Goal: Task Accomplishment & Management: Manage account settings

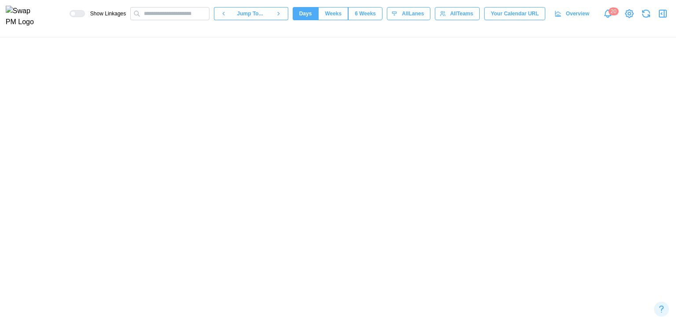
scroll to position [0, 9896]
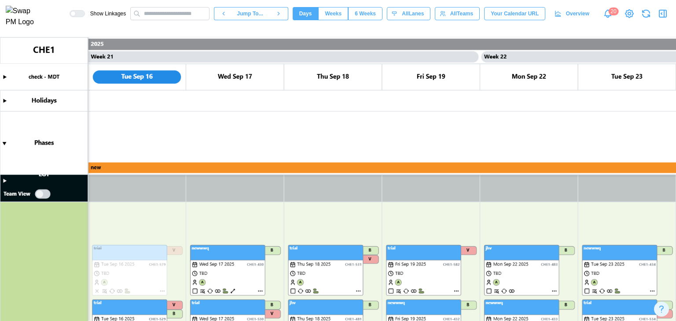
click at [235, 188] on canvas at bounding box center [338, 179] width 676 height 284
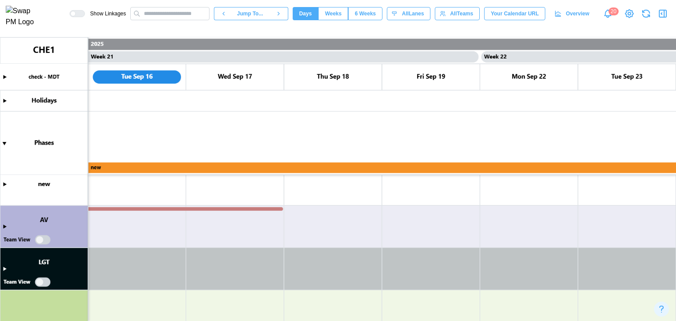
click at [48, 286] on canvas at bounding box center [338, 179] width 676 height 284
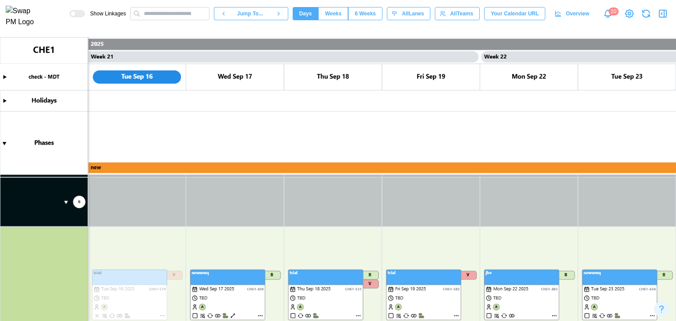
scroll to position [300, 0]
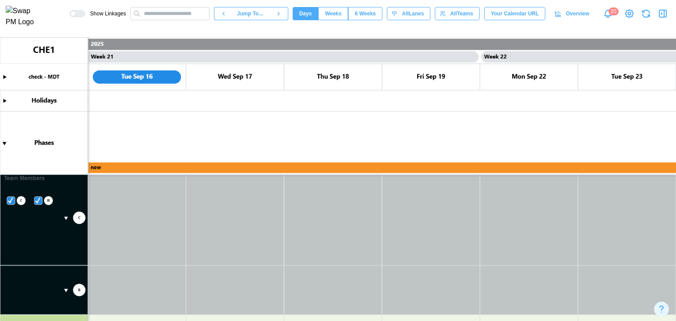
click at [80, 220] on canvas at bounding box center [338, 179] width 676 height 284
click at [145, 200] on canvas at bounding box center [338, 179] width 676 height 284
click at [140, 201] on canvas at bounding box center [338, 179] width 676 height 284
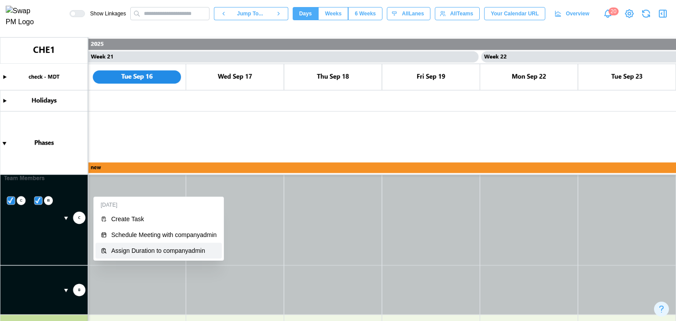
click at [158, 253] on div "Assign Duration to companyadmin" at bounding box center [164, 250] width 106 height 7
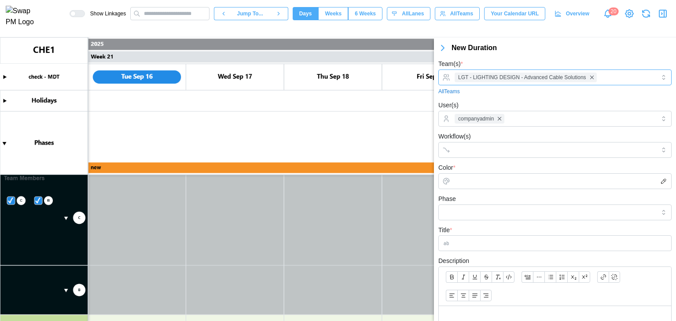
click at [614, 83] on div "LGT - LIGHTING DESIGN - Advanced Cable Solutions" at bounding box center [553, 77] width 203 height 15
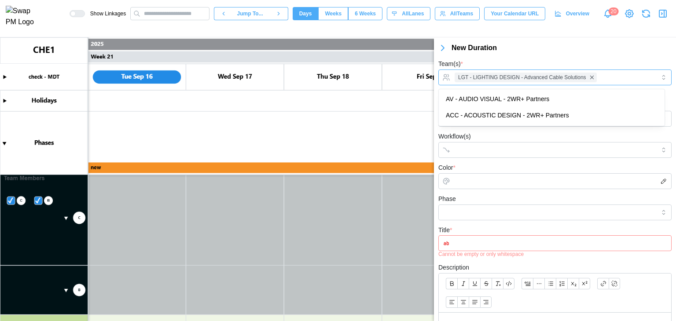
click at [614, 83] on div "LGT - LIGHTING DESIGN - Advanced Cable Solutions" at bounding box center [553, 77] width 203 height 15
click at [607, 80] on div "LGT - LIGHTING DESIGN - Advanced Cable Solutions" at bounding box center [553, 77] width 203 height 15
click at [504, 61] on div "Team(s) * LGT - LIGHTING DESIGN - Advanced Cable Solutions All Teams" at bounding box center [554, 77] width 233 height 37
click at [488, 149] on input "Workflow(s)" at bounding box center [547, 150] width 185 height 7
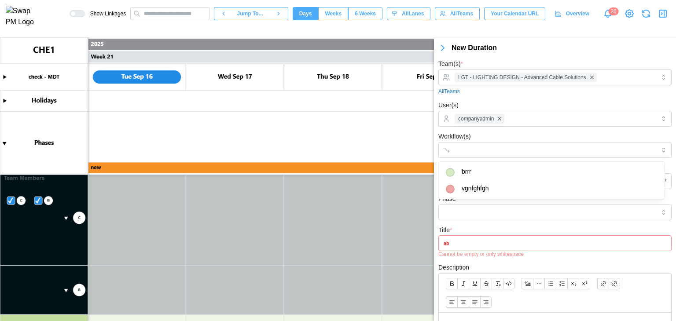
click at [442, 48] on icon "button" at bounding box center [442, 47] width 3 height 5
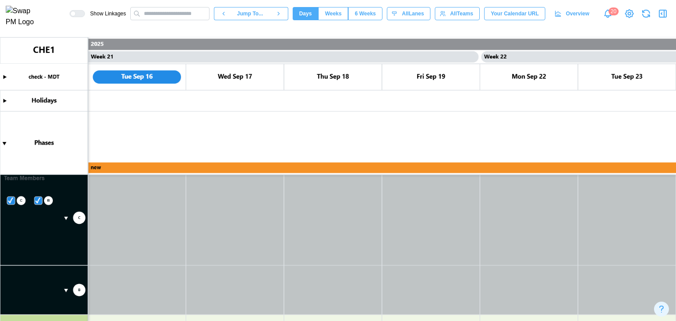
drag, startPoint x: 664, startPoint y: 17, endPoint x: 658, endPoint y: 21, distance: 7.2
click at [664, 17] on icon "button" at bounding box center [664, 13] width 0 height 7
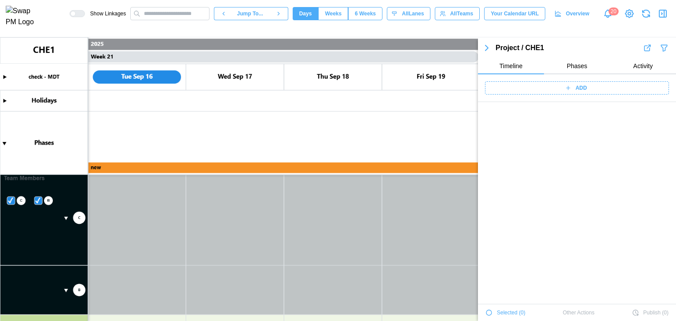
scroll to position [3007, 0]
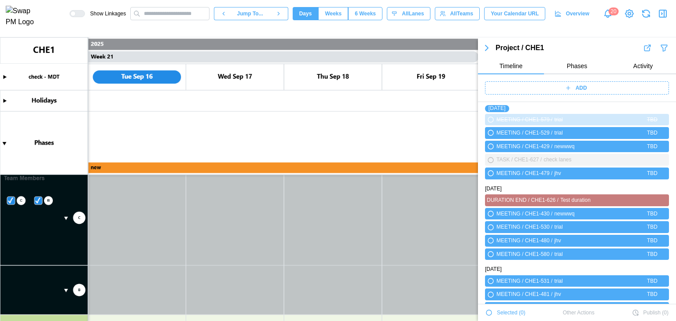
click at [399, 118] on canvas at bounding box center [338, 179] width 676 height 284
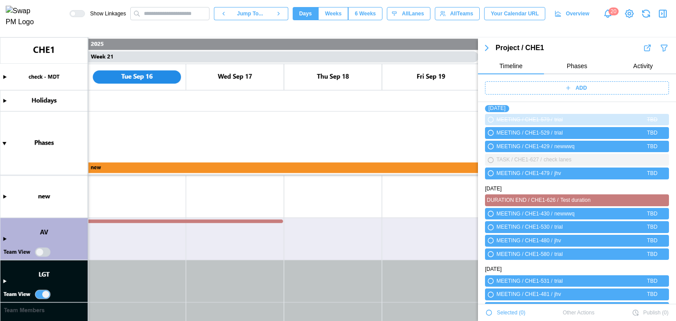
click at [574, 98] on div "ADD" at bounding box center [577, 88] width 198 height 28
click at [577, 87] on span "ADD" at bounding box center [581, 88] width 11 height 12
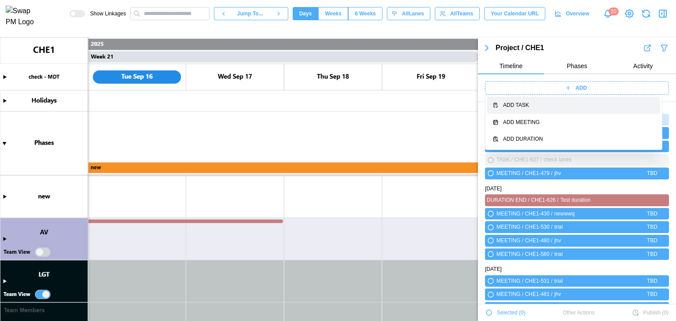
click at [522, 105] on div "Add Task" at bounding box center [579, 105] width 152 height 8
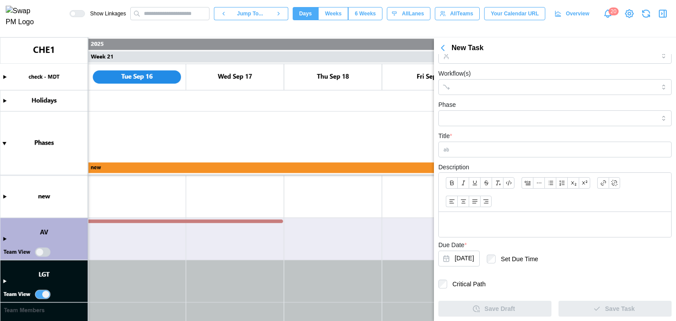
scroll to position [37, 0]
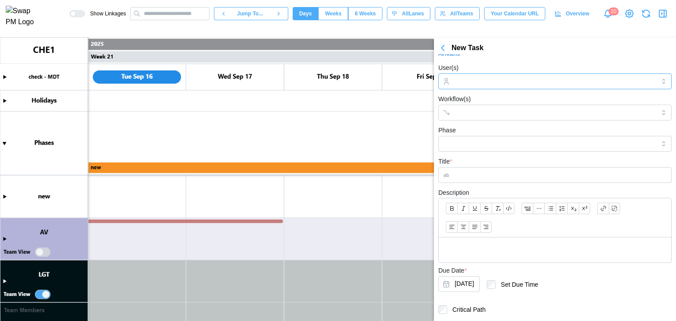
click at [473, 84] on input "User(s)" at bounding box center [555, 81] width 201 height 7
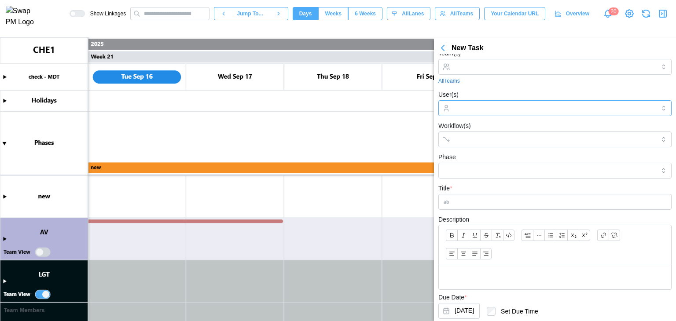
scroll to position [0, 0]
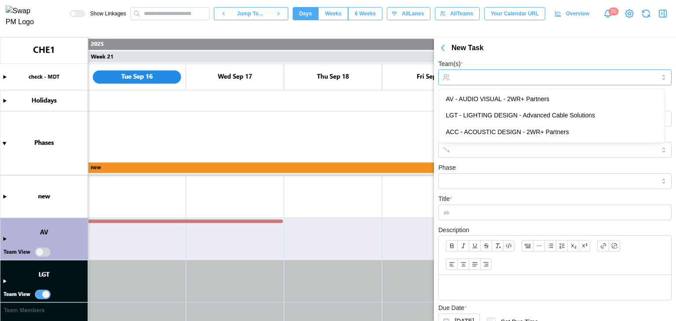
click at [484, 78] on input "Team(s) *" at bounding box center [555, 77] width 201 height 7
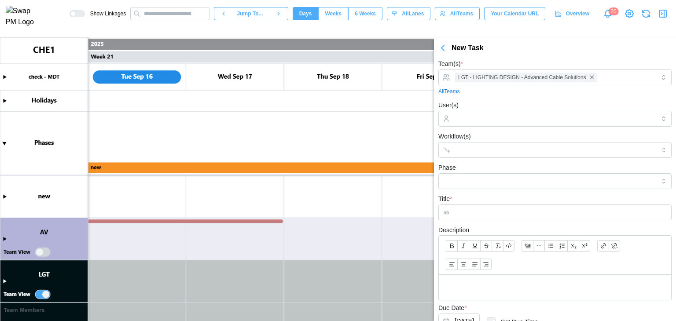
click at [561, 64] on div "Team(s) * LGT - LIGHTING DESIGN - Advanced Cable Solutions All Teams" at bounding box center [554, 77] width 233 height 37
click at [559, 113] on div at bounding box center [553, 118] width 203 height 15
click at [519, 106] on div "User(s) billingcheck4" at bounding box center [554, 113] width 233 height 27
click at [496, 151] on input "Workflow(s)" at bounding box center [547, 150] width 185 height 7
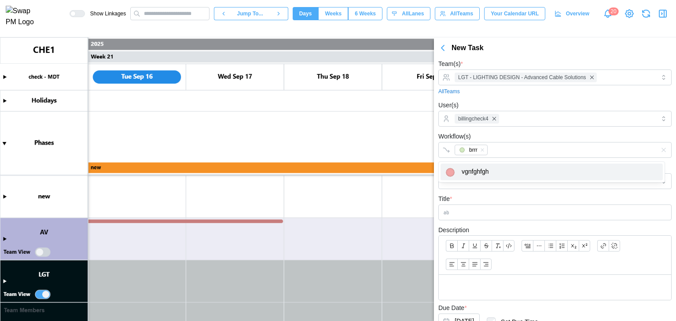
click at [470, 198] on div "Title *" at bounding box center [554, 207] width 233 height 27
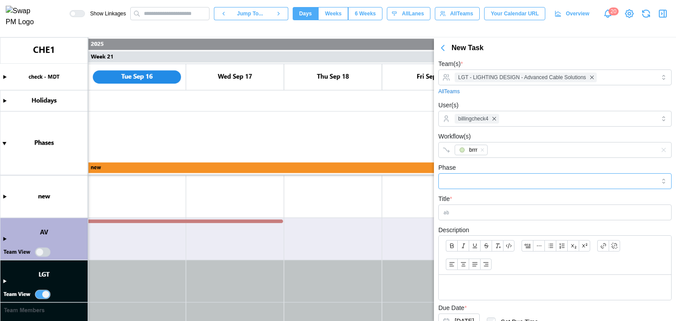
click at [470, 184] on input "Phase" at bounding box center [554, 181] width 233 height 16
type input "**********"
click at [493, 165] on div "**********" at bounding box center [554, 175] width 233 height 27
click at [480, 211] on input "Title *" at bounding box center [554, 213] width 233 height 16
type input "*"
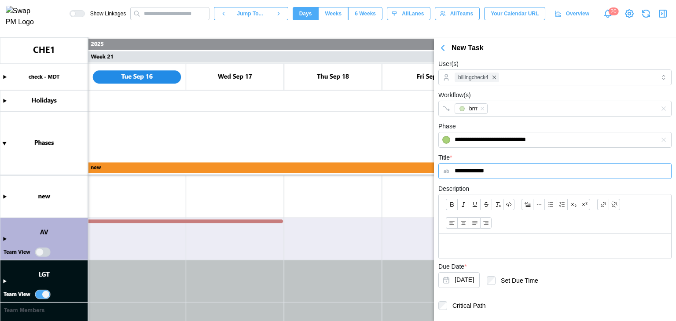
scroll to position [62, 0]
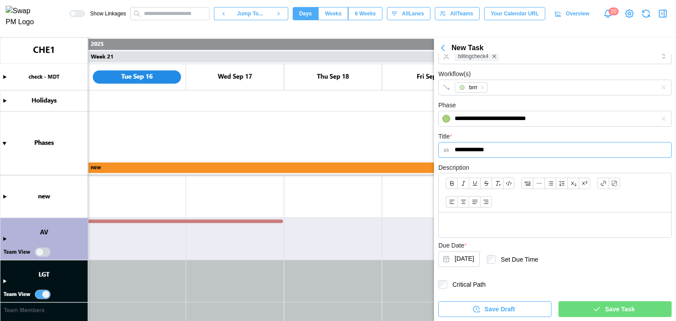
type input "**********"
click at [511, 260] on label "Set Due Time" at bounding box center [516, 259] width 43 height 9
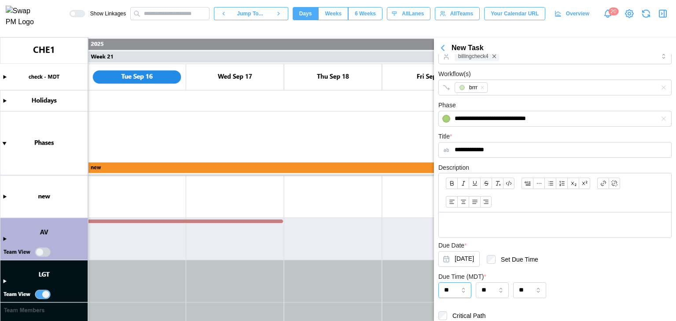
click at [466, 291] on input "**" at bounding box center [454, 291] width 33 height 16
type input "**"
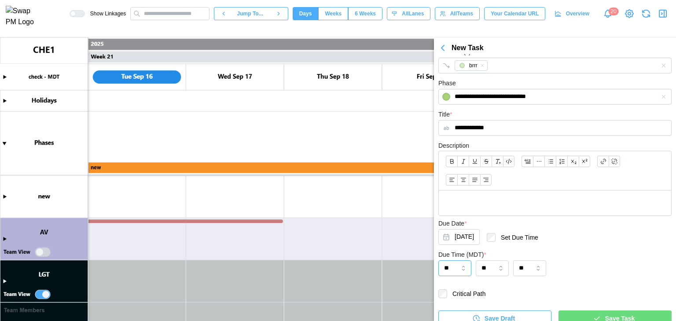
scroll to position [94, 0]
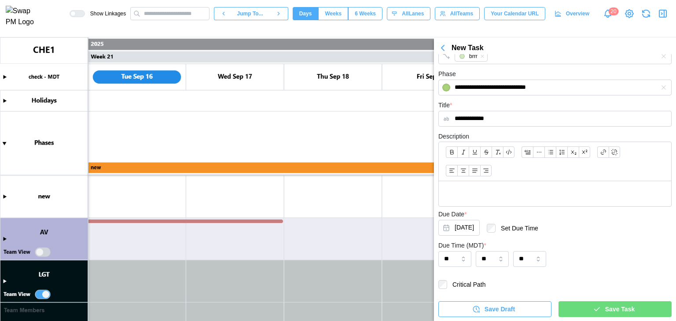
click at [475, 285] on label "Critical Path" at bounding box center [466, 284] width 38 height 9
click at [595, 317] on div "**********" at bounding box center [555, 140] width 242 height 361
click at [595, 311] on icon "button" at bounding box center [597, 309] width 8 height 8
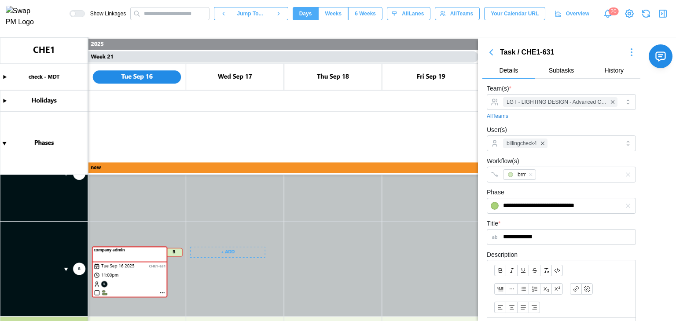
scroll to position [212, 0]
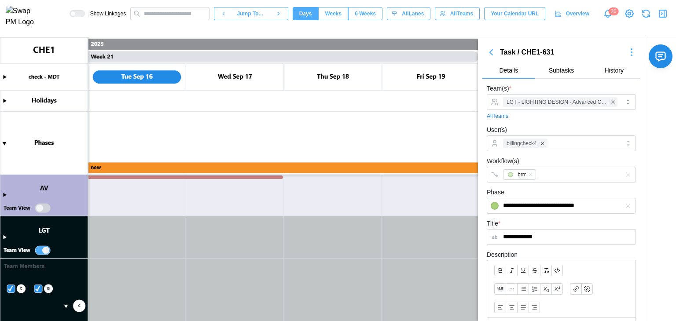
click at [489, 57] on icon "button" at bounding box center [491, 52] width 11 height 11
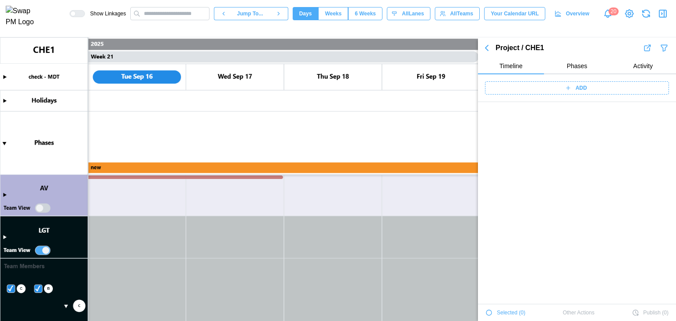
scroll to position [3006, 0]
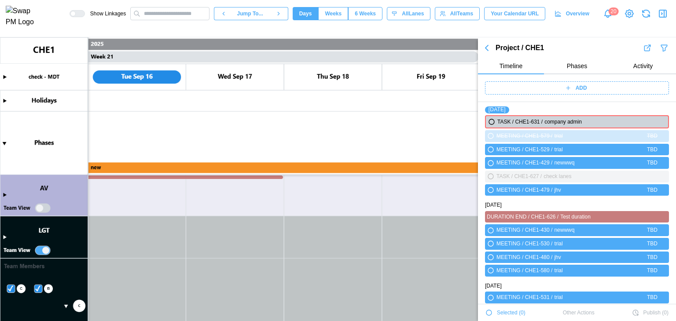
click at [548, 92] on div "ADD" at bounding box center [575, 88] width 173 height 12
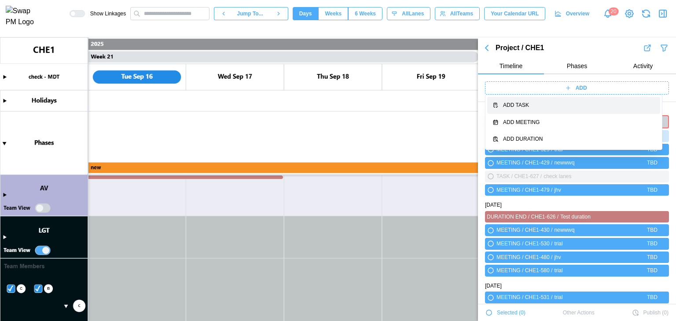
click at [551, 107] on div "Add Task" at bounding box center [579, 105] width 152 height 8
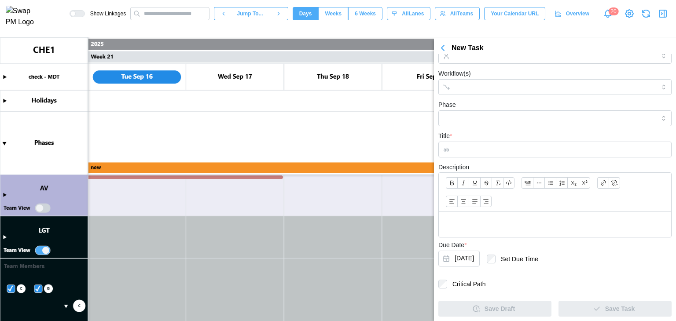
scroll to position [37, 0]
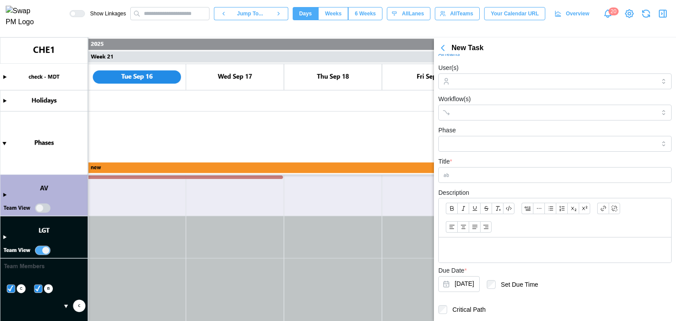
click at [447, 44] on icon "button" at bounding box center [442, 48] width 11 height 11
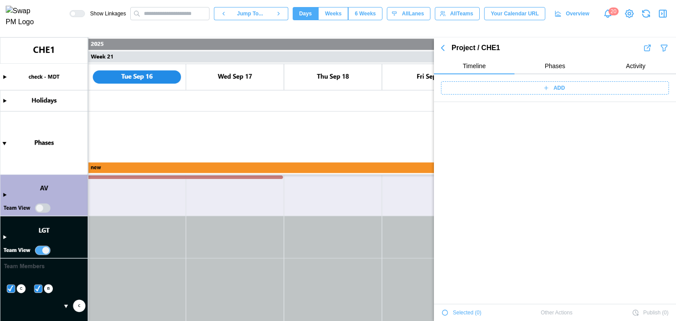
scroll to position [3006, 0]
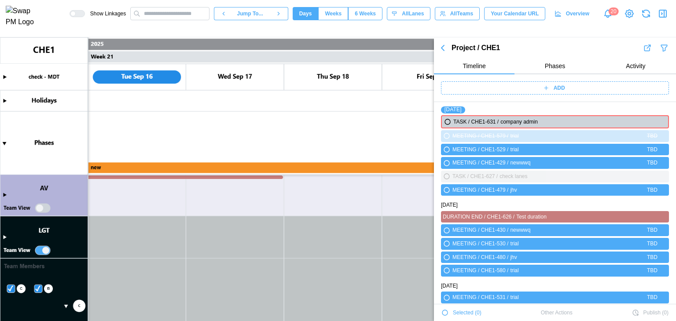
click at [512, 87] on div "ADD" at bounding box center [553, 88] width 217 height 12
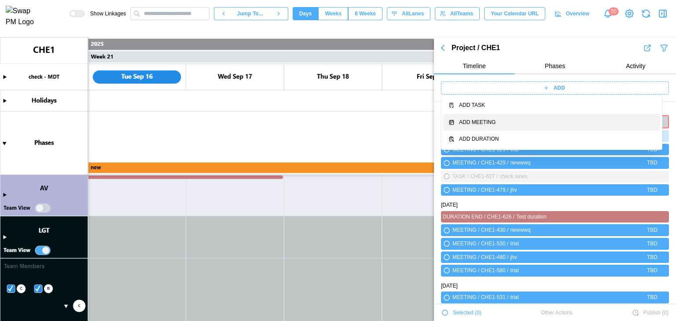
click at [514, 116] on button "Add Meeting" at bounding box center [551, 122] width 217 height 17
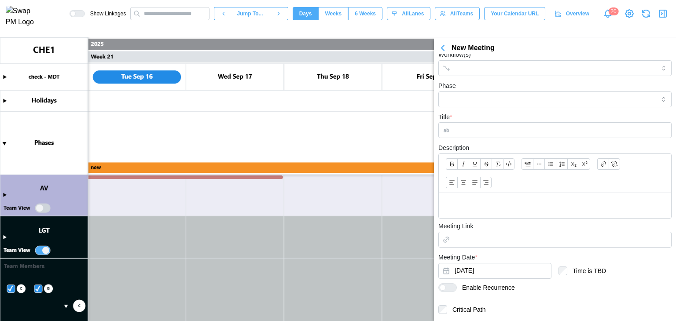
scroll to position [0, 0]
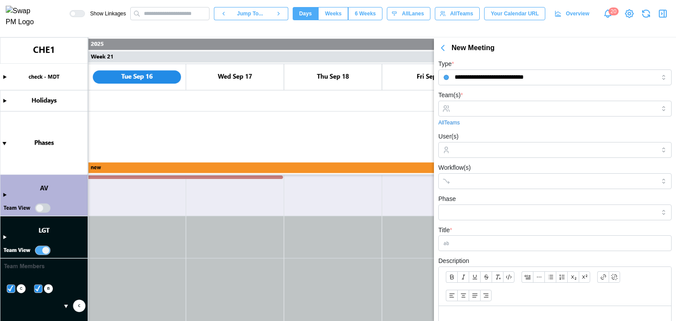
click at [477, 119] on div "All Teams" at bounding box center [554, 123] width 233 height 8
click at [480, 110] on input "Team(s) *" at bounding box center [555, 108] width 201 height 7
click at [505, 91] on div "Team(s) * LGT - LIGHTING DESIGN - Advanced Cable Solutions All Teams" at bounding box center [554, 108] width 233 height 37
click at [517, 183] on input "Workflow(s)" at bounding box center [547, 181] width 185 height 7
click at [519, 168] on div "Workflow(s) brrr" at bounding box center [554, 175] width 233 height 27
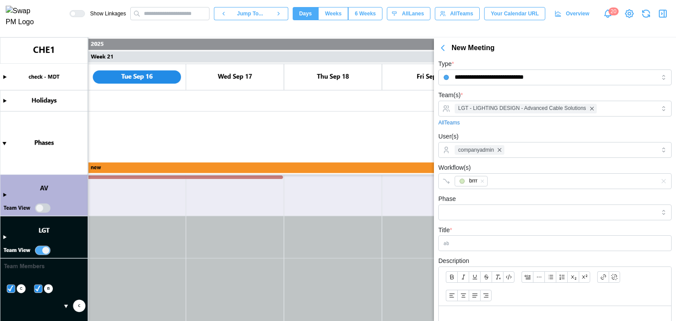
click at [489, 203] on div "Phase" at bounding box center [554, 207] width 233 height 27
click at [489, 214] on input "Phase" at bounding box center [554, 213] width 233 height 16
click at [479, 230] on div "Title *" at bounding box center [554, 238] width 233 height 27
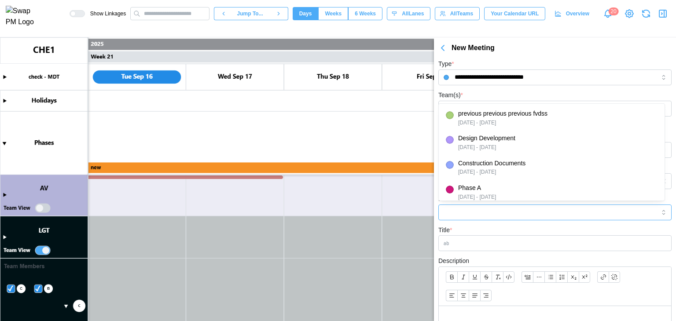
click at [495, 209] on input "Phase" at bounding box center [554, 213] width 233 height 16
type input "*******"
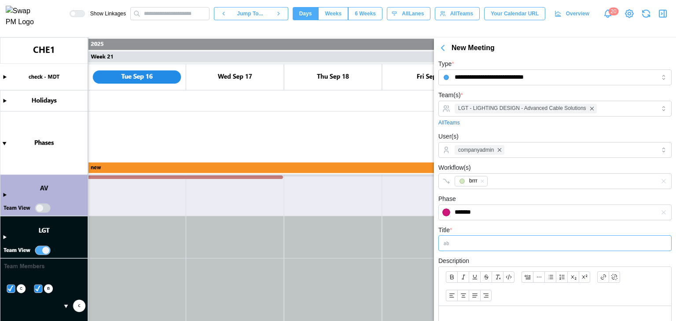
click at [483, 243] on input "Title *" at bounding box center [554, 243] width 233 height 16
type input "*"
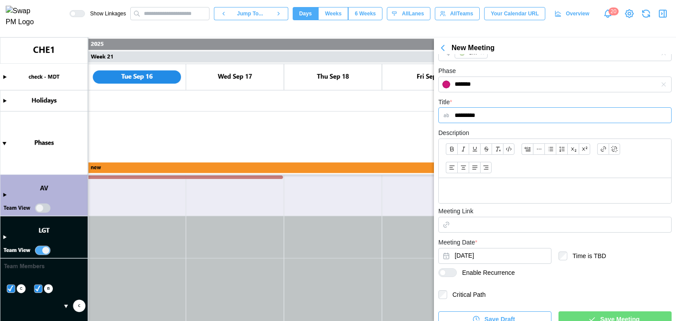
scroll to position [138, 0]
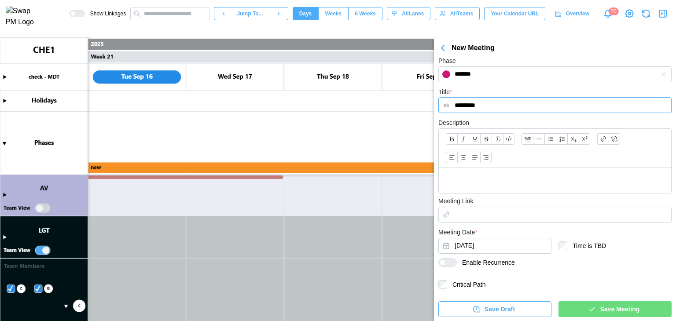
type input "*********"
click at [521, 172] on div at bounding box center [555, 180] width 232 height 25
click at [444, 265] on div at bounding box center [447, 262] width 18 height 9
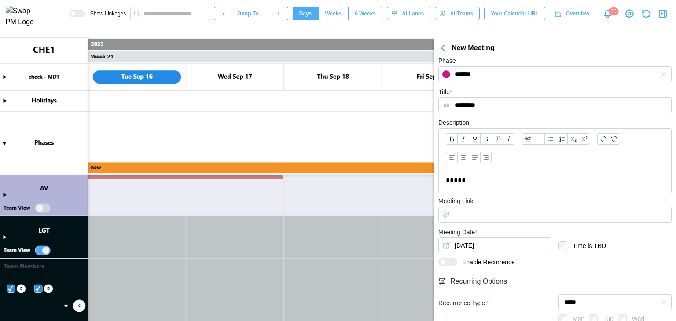
scroll to position [226, 0]
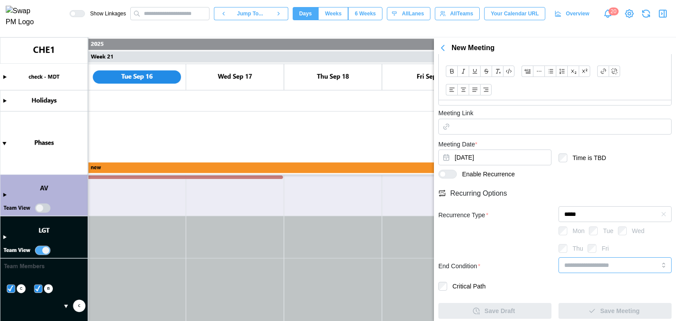
click at [591, 266] on input "search" at bounding box center [614, 265] width 113 height 16
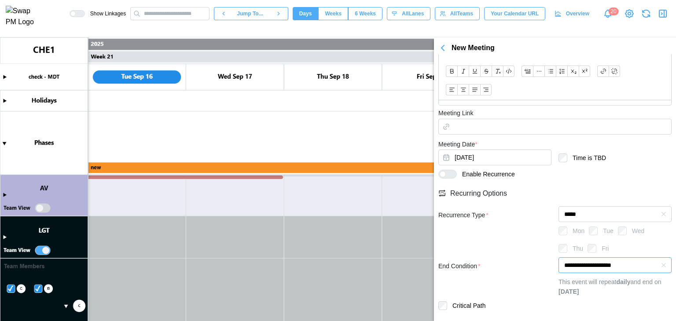
type input "**********"
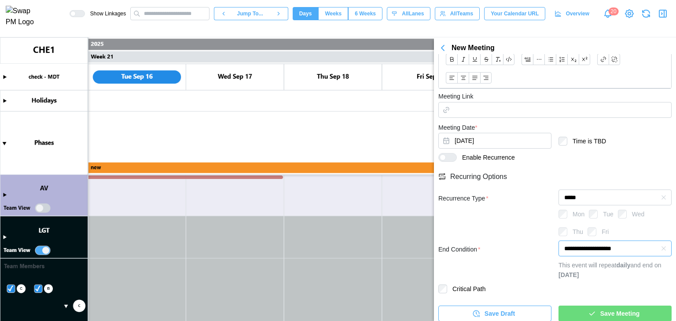
scroll to position [247, 0]
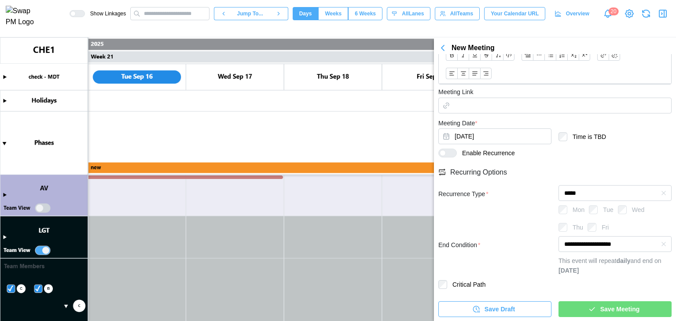
click at [574, 307] on div "Save Meeting" at bounding box center [613, 309] width 99 height 15
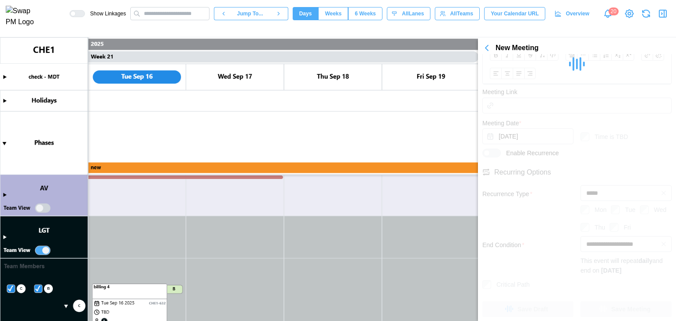
click at [7, 141] on canvas at bounding box center [338, 179] width 676 height 284
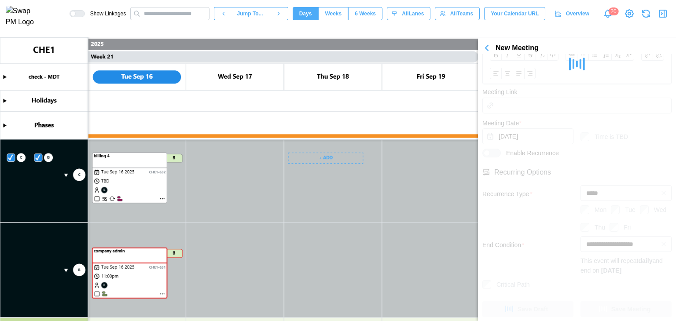
scroll to position [264, 0]
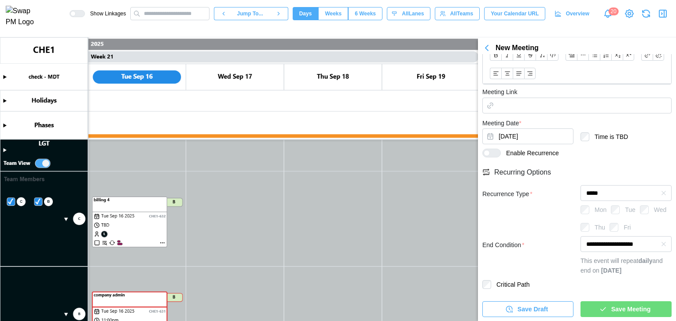
click at [602, 305] on div "Save Meeting" at bounding box center [624, 309] width 77 height 15
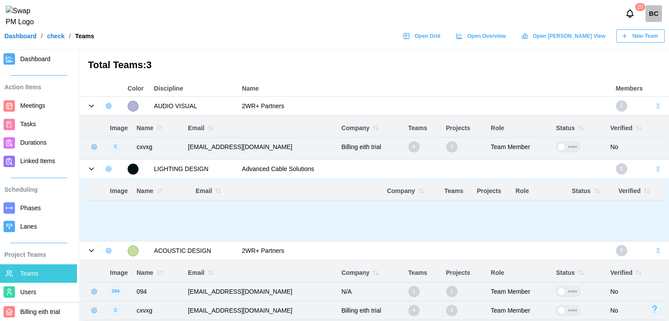
drag, startPoint x: 333, startPoint y: 226, endPoint x: 227, endPoint y: 227, distance: 106.1
click at [227, 227] on body "20 BC Dashboard / check / Teams Open Grid Open Overview Open Gantt View New Tea…" at bounding box center [334, 207] width 669 height 414
drag, startPoint x: 327, startPoint y: 231, endPoint x: 278, endPoint y: 231, distance: 49.3
click at [278, 231] on body "20 BC Dashboard / check / Teams Open Grid Open Overview Open Gantt View New Tea…" at bounding box center [334, 207] width 669 height 414
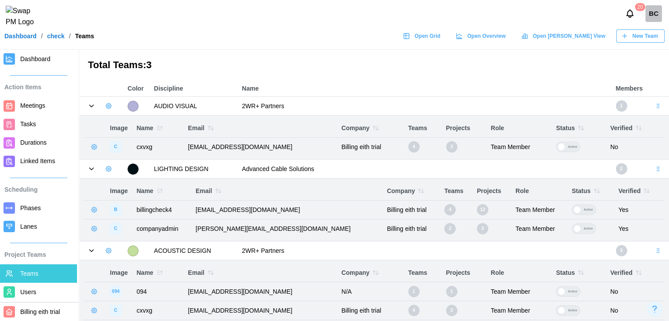
click at [96, 229] on icon "button" at bounding box center [94, 228] width 7 height 7
click at [110, 248] on div "Manage User" at bounding box center [134, 248] width 56 height 10
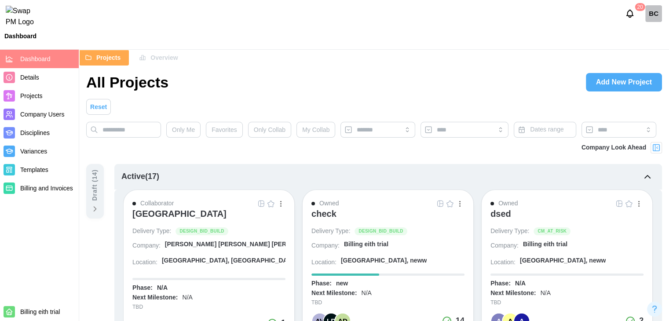
click at [34, 115] on span "Company Users" at bounding box center [42, 114] width 44 height 7
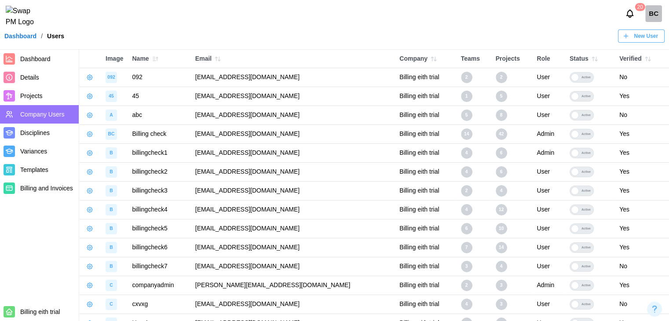
scroll to position [61, 0]
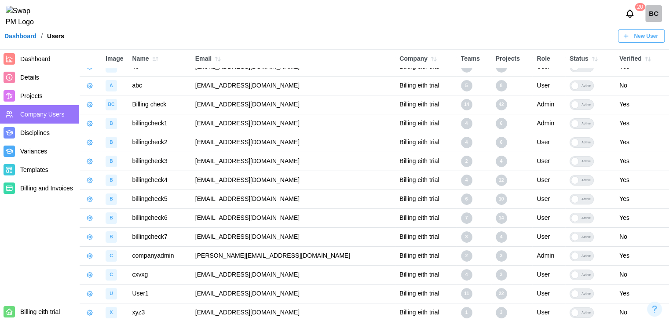
click at [89, 258] on icon "button" at bounding box center [89, 256] width 7 height 7
click at [102, 275] on div "Manage App User" at bounding box center [135, 279] width 67 height 10
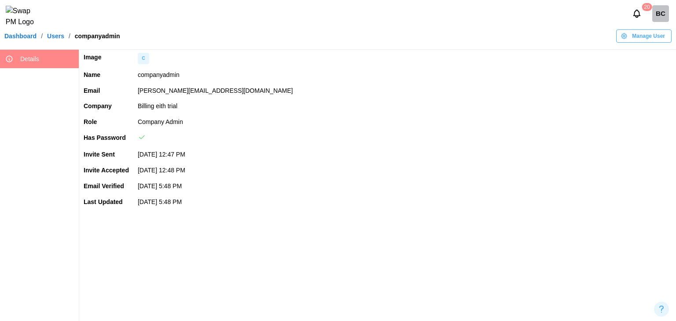
click at [647, 42] on span "Manage User" at bounding box center [648, 36] width 33 height 12
click at [632, 88] on div "Set User Password" at bounding box center [645, 91] width 53 height 7
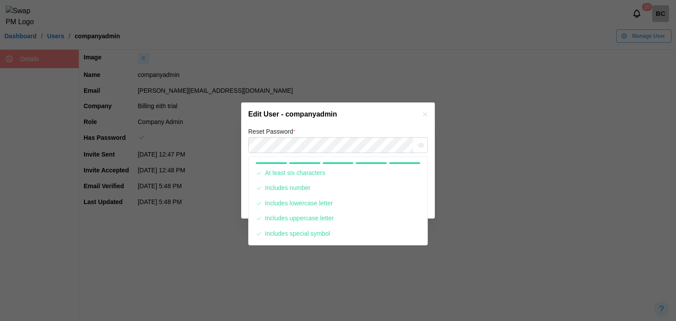
click at [325, 133] on div "Reset Password *" at bounding box center [338, 139] width 180 height 27
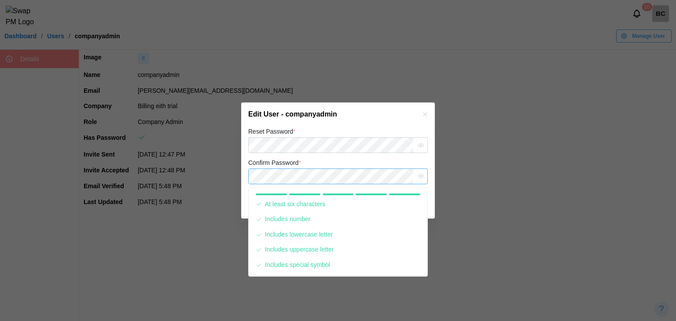
click at [387, 196] on button "Save" at bounding box center [407, 204] width 41 height 16
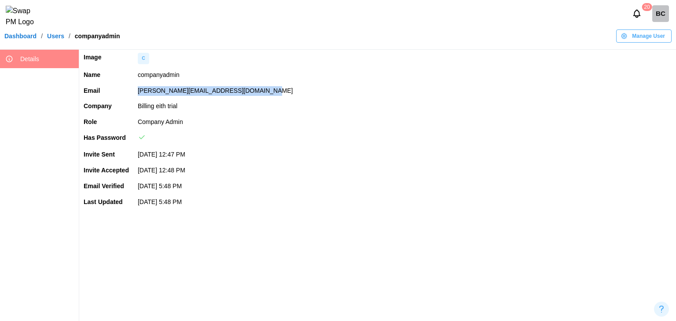
drag, startPoint x: 269, startPoint y: 92, endPoint x: 137, endPoint y: 87, distance: 132.5
click at [137, 87] on td "umar.imran+companyadmin@codingcops.com" at bounding box center [404, 91] width 543 height 16
copy td "umar.imran+companyadmin@codingcops.com"
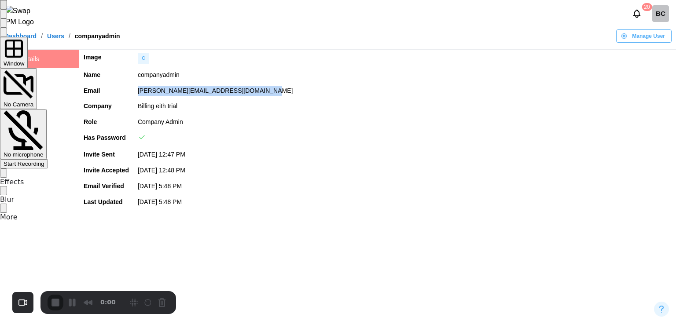
click at [44, 161] on div "Start Recording" at bounding box center [24, 164] width 41 height 7
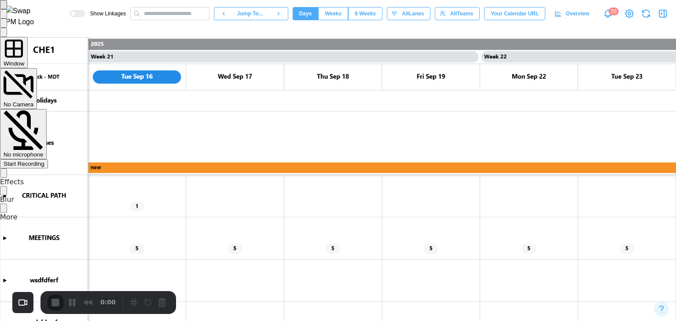
click at [44, 161] on div "Start Recording" at bounding box center [24, 164] width 41 height 7
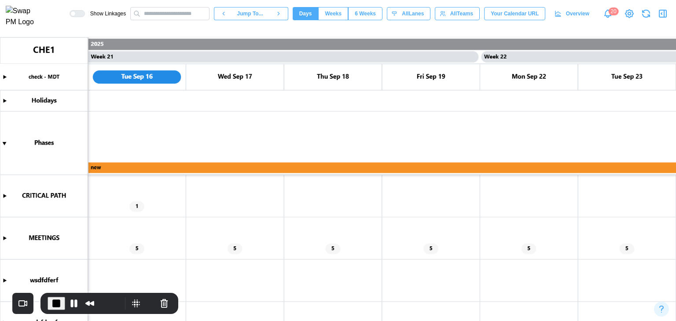
click at [5, 236] on canvas at bounding box center [338, 179] width 676 height 284
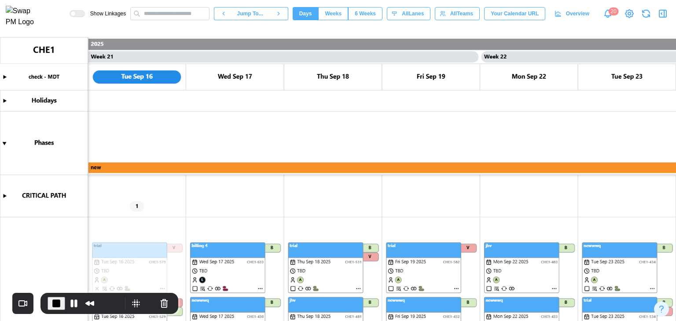
click at [664, 17] on icon "button" at bounding box center [664, 13] width 0 height 7
click at [76, 306] on button "Pause Recording" at bounding box center [74, 304] width 14 height 14
click at [658, 16] on icon "button" at bounding box center [662, 13] width 11 height 11
click at [661, 15] on icon "button" at bounding box center [662, 13] width 11 height 11
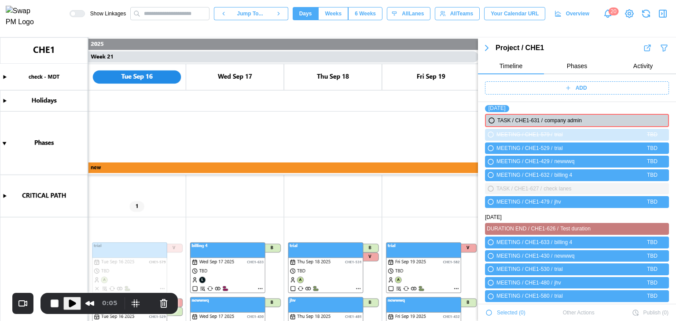
click at [663, 42] on div "Project / CHE1" at bounding box center [577, 48] width 198 height 12
click at [661, 47] on icon "button" at bounding box center [664, 48] width 6 height 6
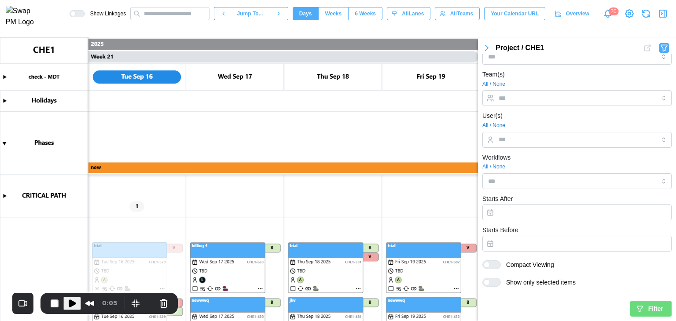
scroll to position [280, 0]
click at [65, 303] on button "Play Recording" at bounding box center [72, 303] width 18 height 13
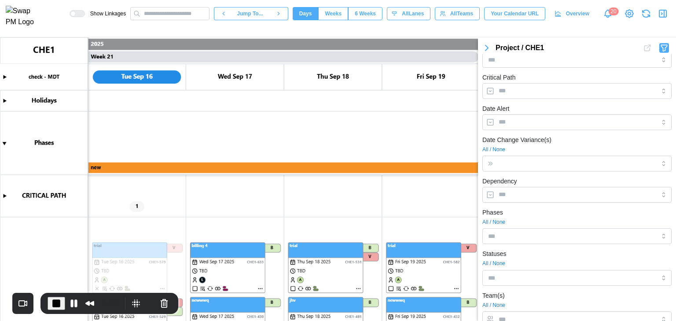
scroll to position [0, 0]
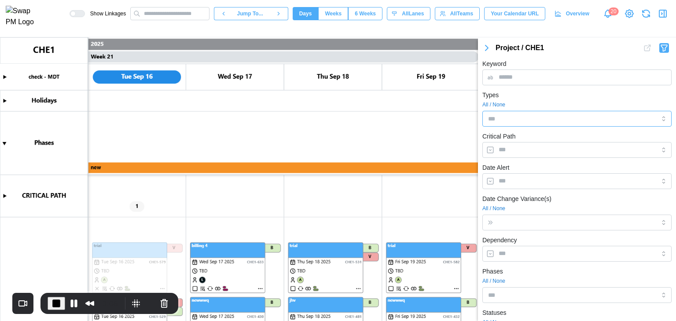
click at [507, 120] on input "Types" at bounding box center [563, 118] width 151 height 7
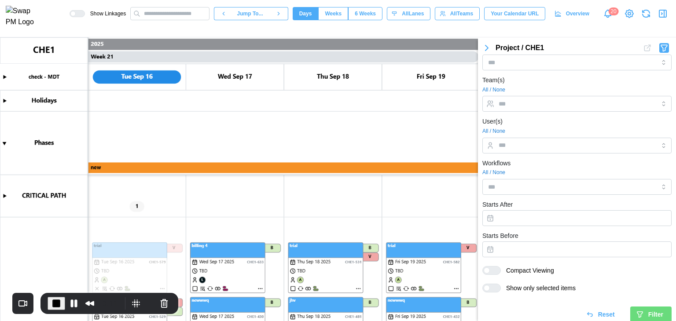
scroll to position [280, 0]
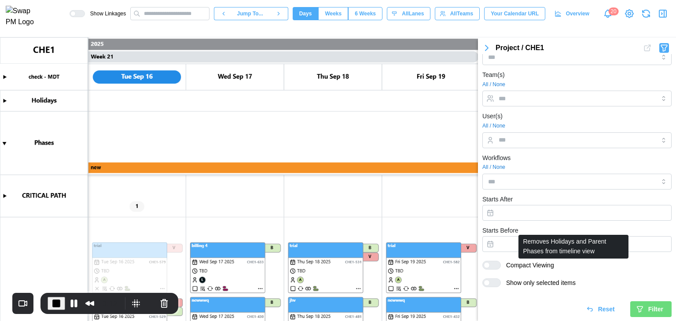
click at [638, 309] on icon "submit" at bounding box center [640, 309] width 8 height 8
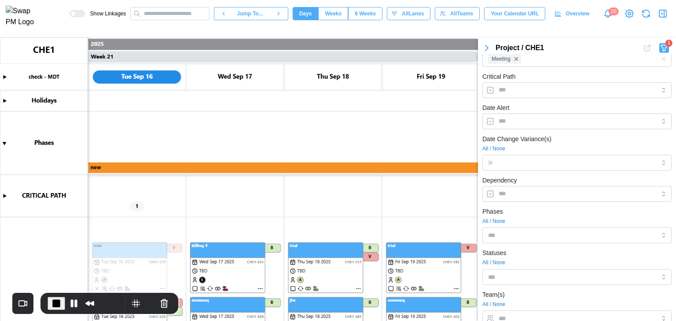
scroll to position [0, 0]
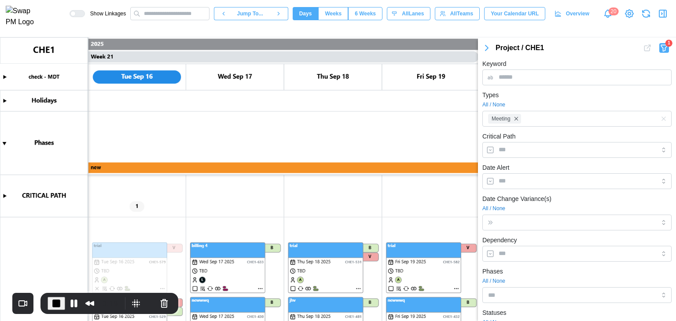
click at [488, 47] on icon "button" at bounding box center [486, 48] width 11 height 11
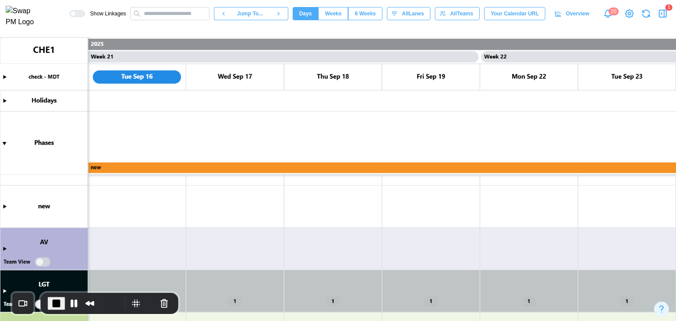
scroll to position [524, 0]
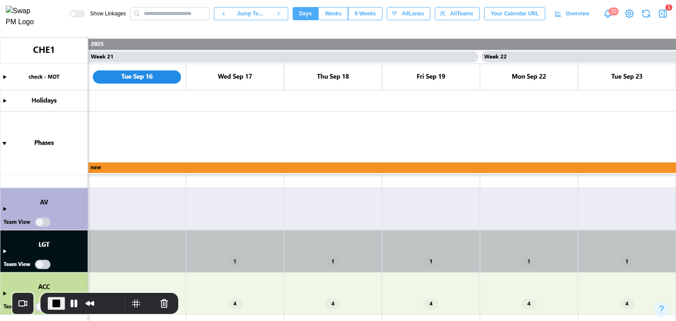
click at [661, 15] on icon "button" at bounding box center [662, 13] width 11 height 11
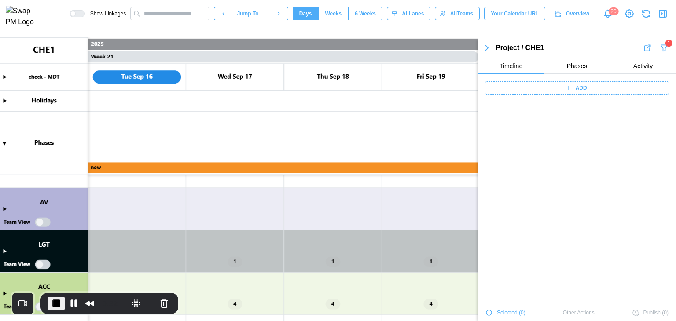
scroll to position [2648, 0]
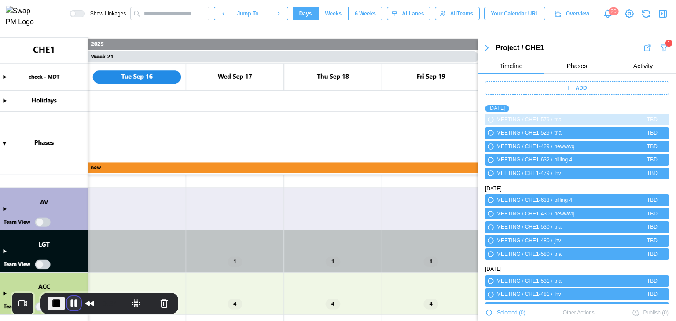
click at [73, 307] on button "Pause Recording" at bounding box center [74, 304] width 14 height 14
click at [660, 49] on icon "button" at bounding box center [664, 48] width 9 height 11
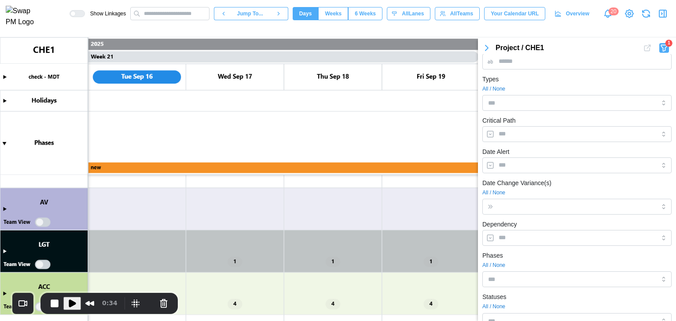
scroll to position [280, 0]
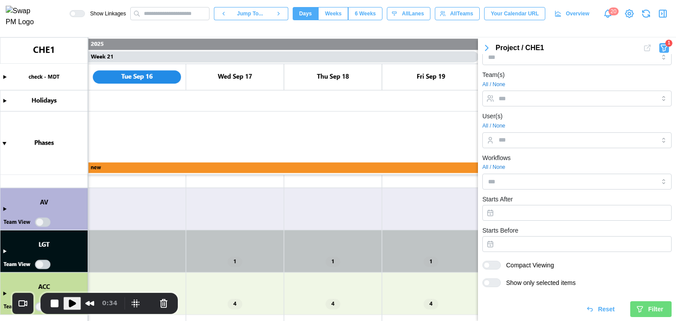
click at [586, 306] on icon "button" at bounding box center [590, 309] width 8 height 8
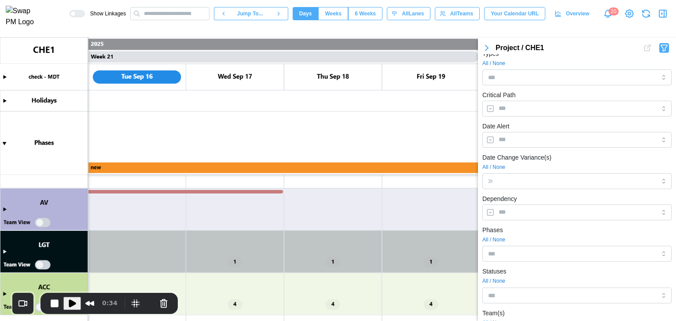
scroll to position [16, 0]
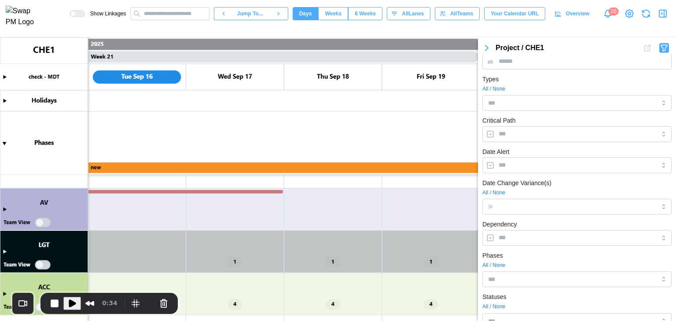
click at [485, 49] on icon "button" at bounding box center [486, 47] width 3 height 5
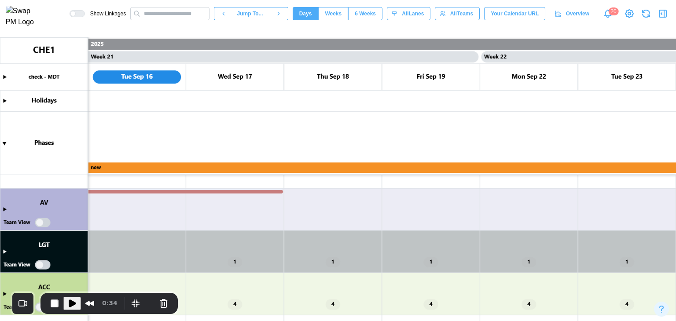
click at [658, 17] on icon "button" at bounding box center [662, 13] width 11 height 11
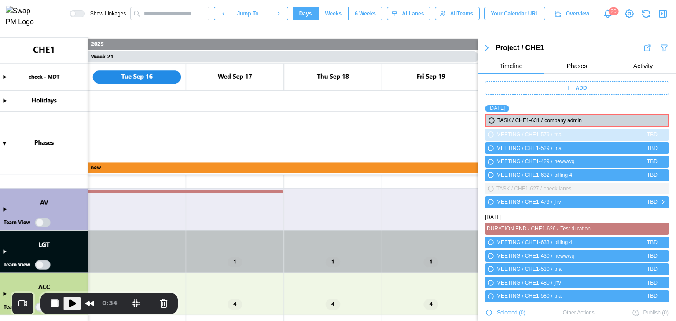
scroll to position [56, 0]
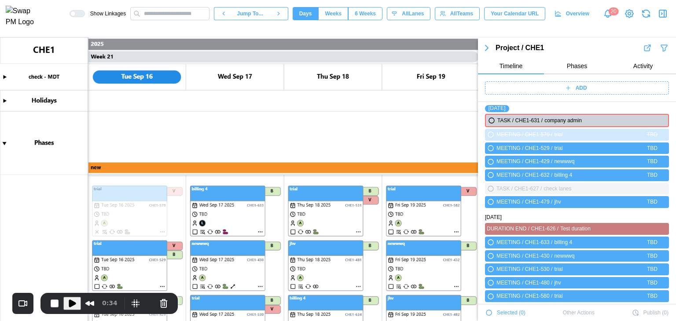
click at [660, 50] on icon "button" at bounding box center [664, 48] width 9 height 11
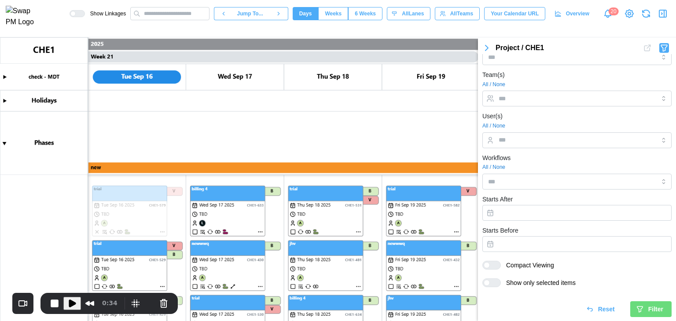
scroll to position [0, 0]
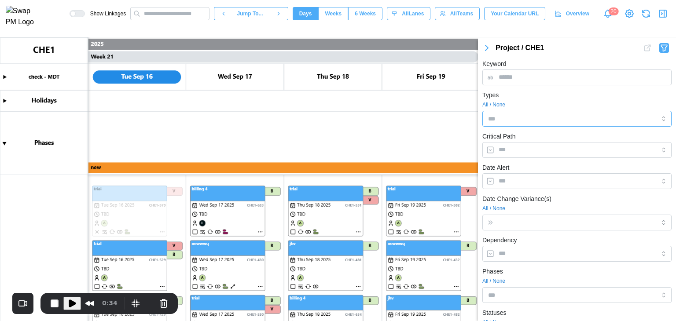
click at [506, 120] on input "Types" at bounding box center [563, 118] width 151 height 7
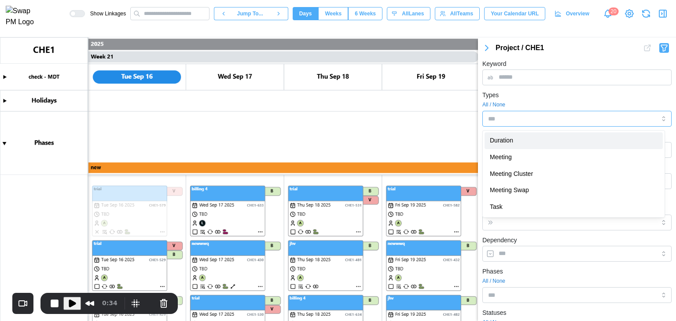
drag, startPoint x: 512, startPoint y: 140, endPoint x: 517, endPoint y: 124, distance: 17.4
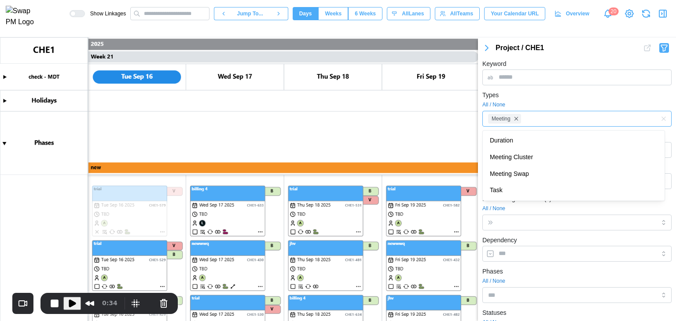
scroll to position [280, 0]
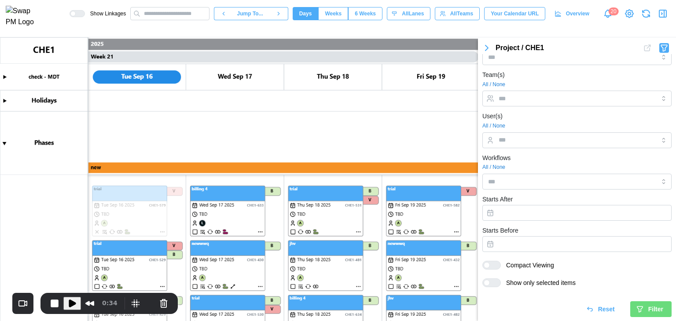
click at [650, 309] on span "Filter" at bounding box center [655, 309] width 15 height 15
click at [197, 19] on input "text" at bounding box center [169, 13] width 79 height 13
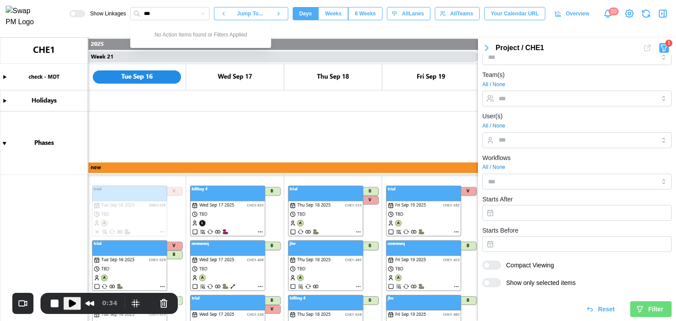
click at [67, 301] on span "Play Recording" at bounding box center [72, 303] width 11 height 11
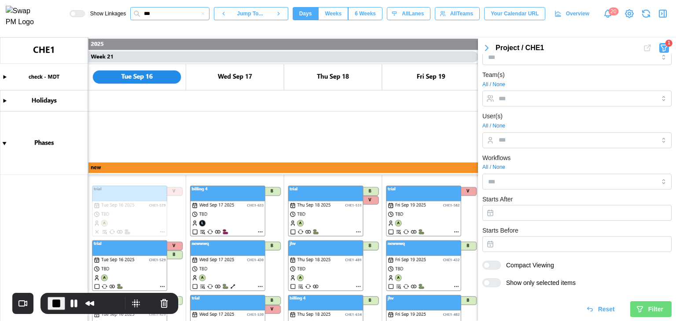
click at [169, 20] on input "***" at bounding box center [169, 13] width 79 height 13
click at [484, 50] on icon "button" at bounding box center [486, 48] width 11 height 11
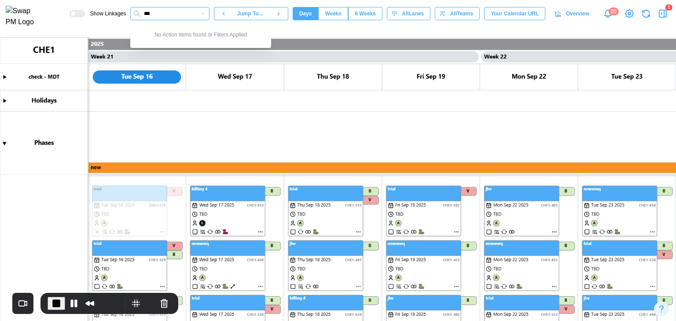
click at [187, 20] on input "***" at bounding box center [169, 13] width 79 height 13
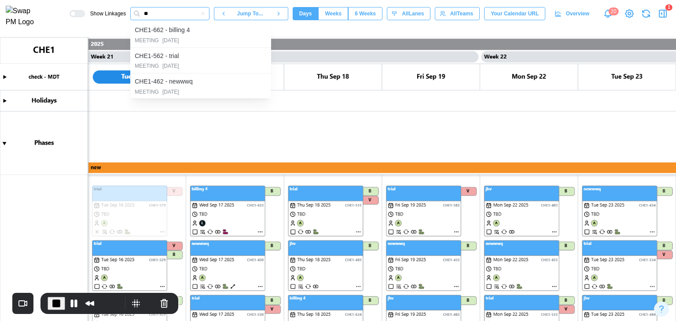
click at [167, 15] on input "**" at bounding box center [169, 13] width 79 height 13
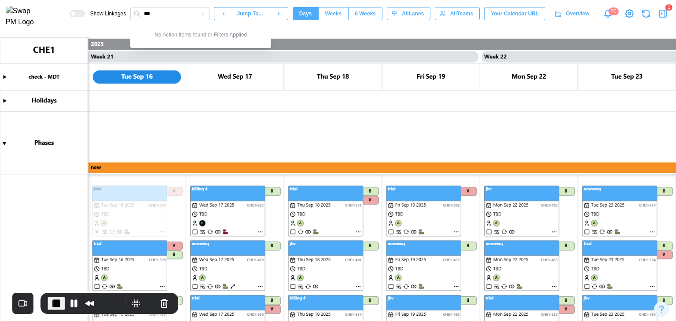
click at [662, 17] on icon "button" at bounding box center [662, 13] width 7 height 7
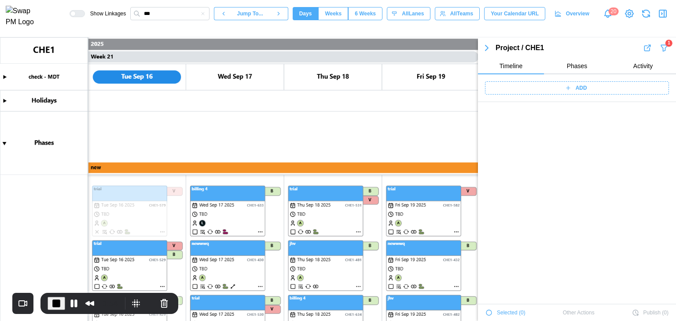
scroll to position [2648, 0]
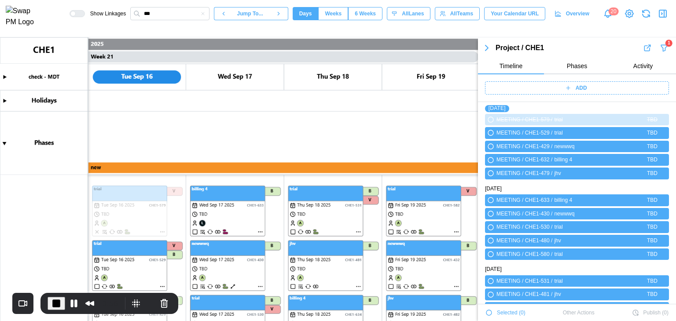
click at [660, 47] on icon "button" at bounding box center [664, 48] width 9 height 11
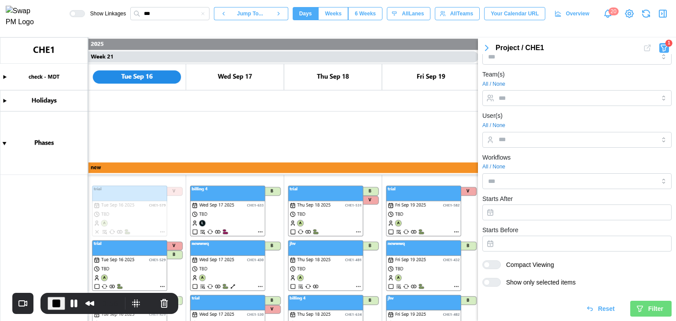
scroll to position [280, 0]
click at [598, 305] on span "Reset" at bounding box center [606, 309] width 17 height 15
click at [172, 15] on input "***" at bounding box center [169, 13] width 79 height 13
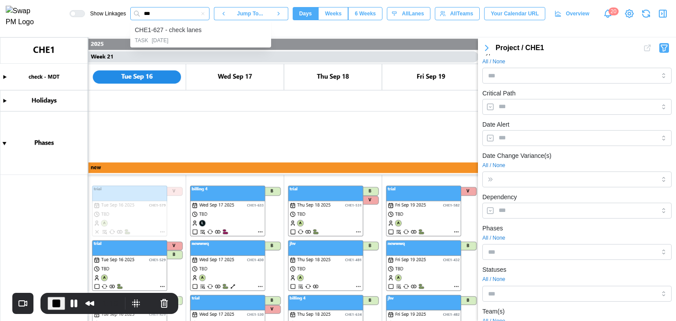
scroll to position [0, 0]
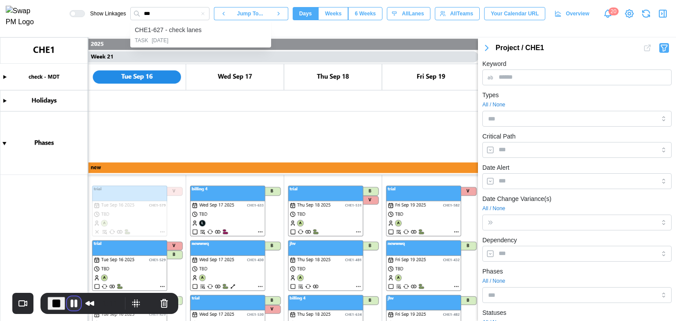
click at [75, 302] on button "Pause Recording" at bounding box center [74, 304] width 14 height 14
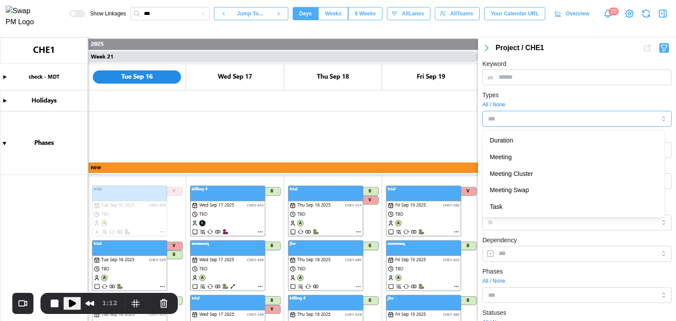
click at [521, 125] on div at bounding box center [563, 118] width 154 height 15
click at [536, 92] on div "Types All / None Duration" at bounding box center [576, 108] width 189 height 37
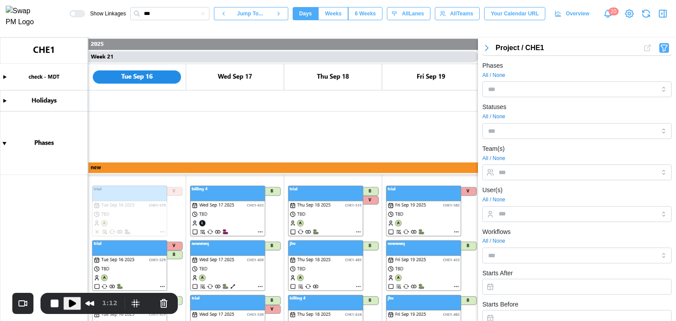
scroll to position [280, 0]
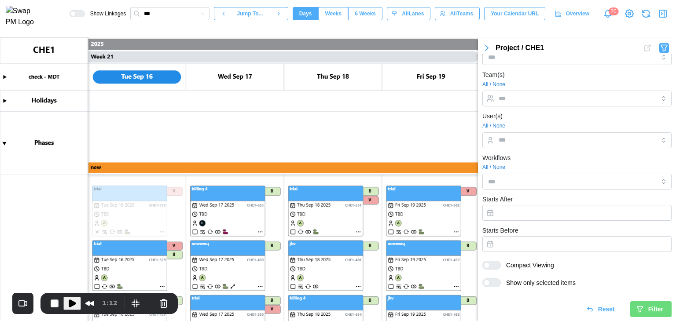
click at [649, 310] on span "Filter" at bounding box center [655, 309] width 15 height 15
click at [158, 303] on button "Cancel Recording" at bounding box center [164, 304] width 14 height 14
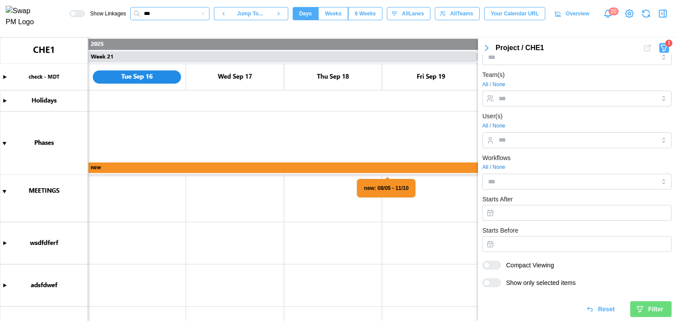
click at [192, 11] on input "***" at bounding box center [169, 13] width 79 height 13
click at [191, 14] on input "***" at bounding box center [169, 13] width 79 height 13
type input "***"
click at [176, 33] on div "CHE1-626 - Test duration" at bounding box center [170, 31] width 70 height 10
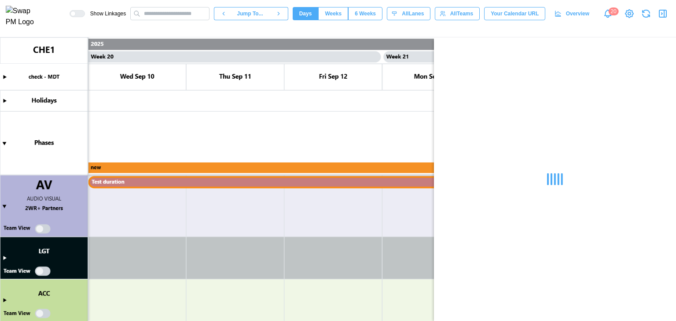
scroll to position [0, 0]
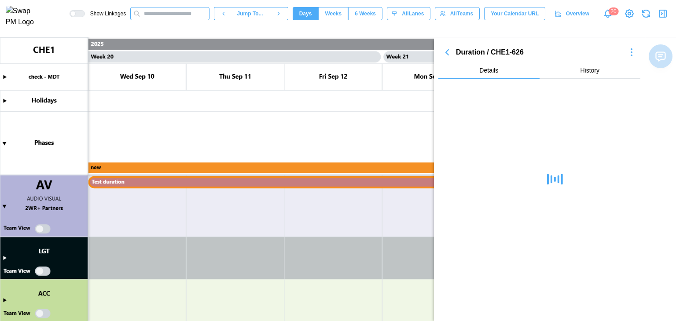
click at [180, 14] on input "text" at bounding box center [169, 13] width 79 height 13
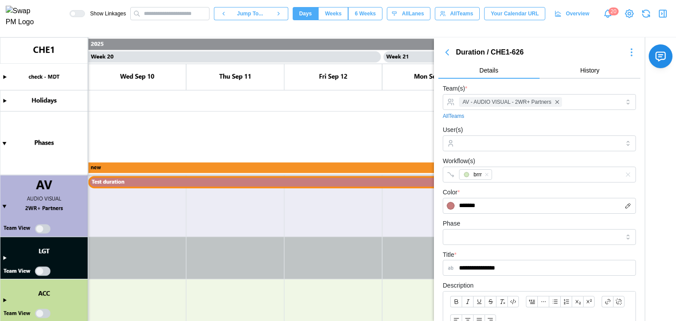
type input "**********"
click at [178, 16] on input "text" at bounding box center [169, 13] width 79 height 13
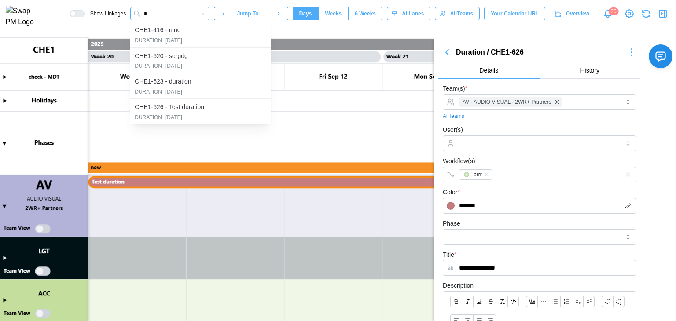
type input "*"
click at [182, 40] on div "2025-09-01" at bounding box center [173, 41] width 17 height 8
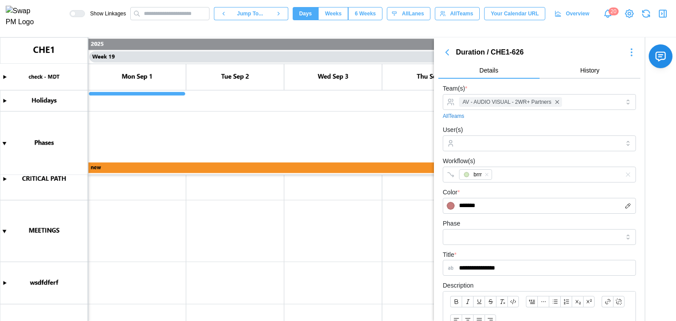
scroll to position [237, 0]
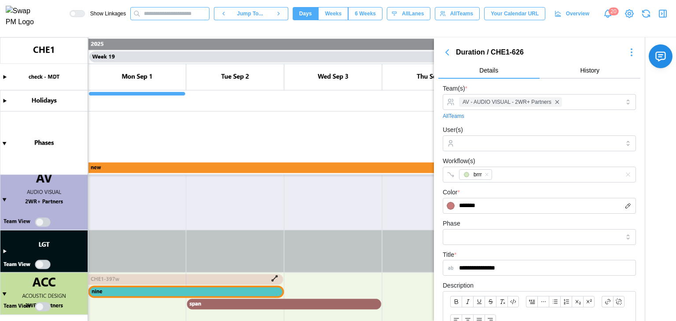
click at [198, 20] on input "text" at bounding box center [169, 13] width 79 height 13
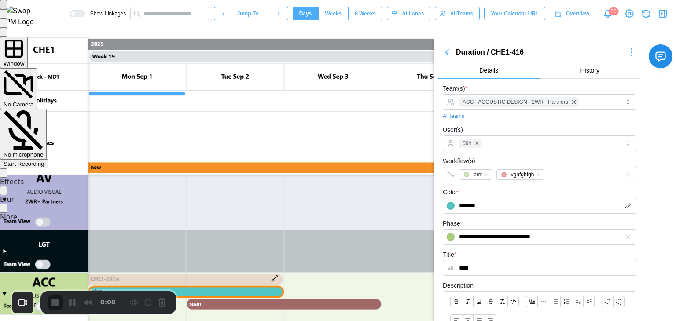
click at [44, 161] on div "Start Recording" at bounding box center [24, 164] width 41 height 7
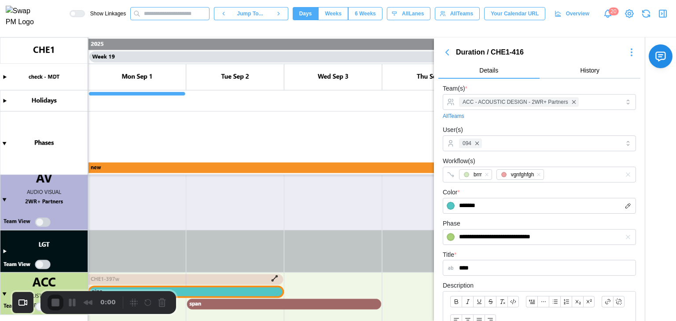
click at [161, 17] on input "text" at bounding box center [169, 13] width 79 height 13
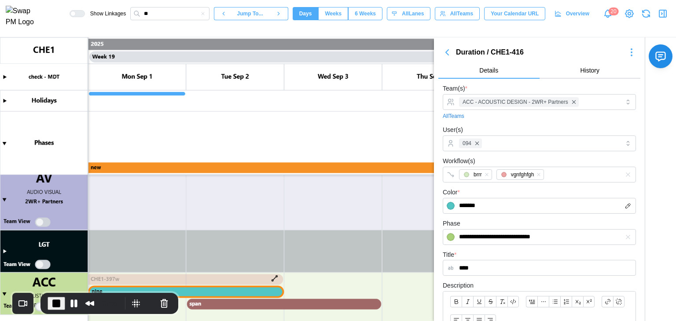
click at [446, 51] on icon "button" at bounding box center [447, 52] width 11 height 11
click at [665, 17] on icon "button" at bounding box center [662, 13] width 11 height 11
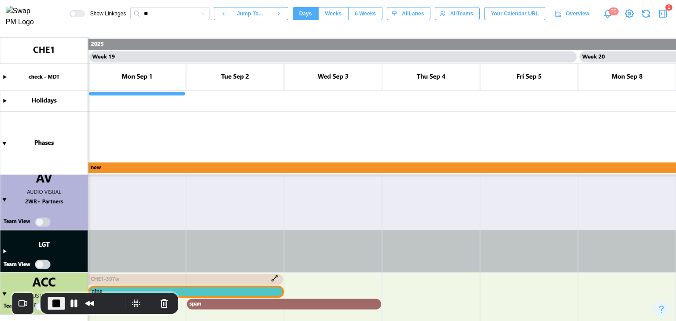
click at [664, 17] on icon "button" at bounding box center [662, 13] width 11 height 11
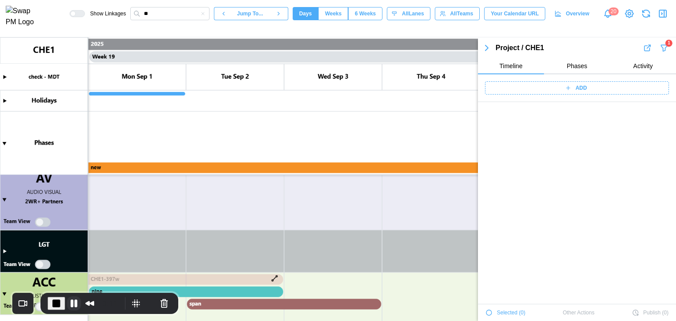
scroll to position [2184, 0]
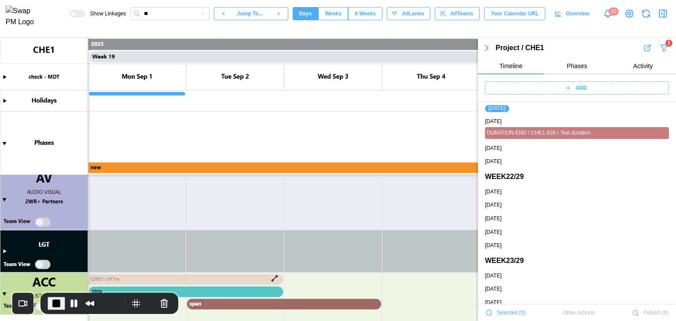
click at [660, 50] on icon "button" at bounding box center [664, 48] width 9 height 11
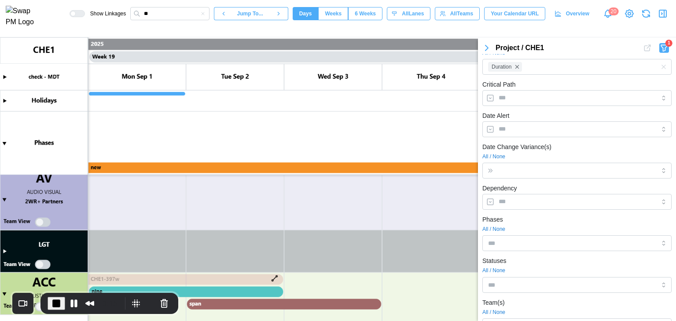
scroll to position [0, 0]
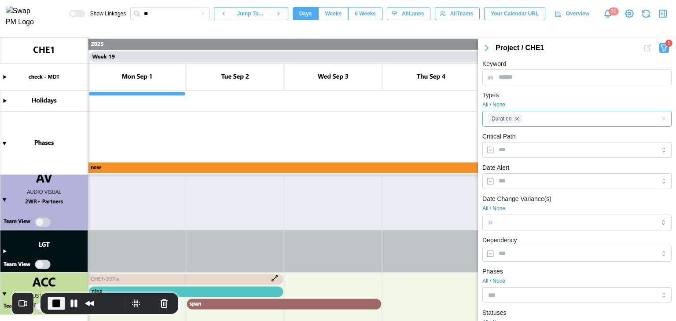
click at [528, 117] on div "Duration" at bounding box center [563, 118] width 154 height 15
click at [533, 105] on div "All / None" at bounding box center [576, 105] width 189 height 8
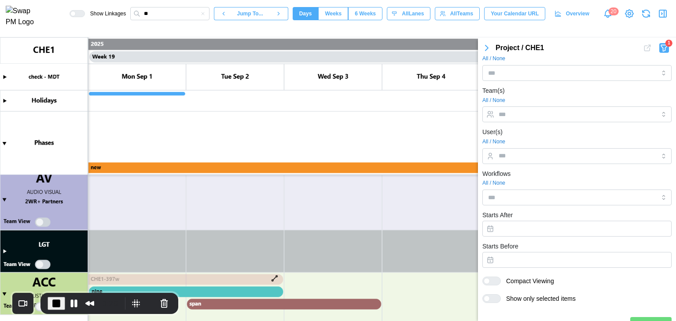
scroll to position [280, 0]
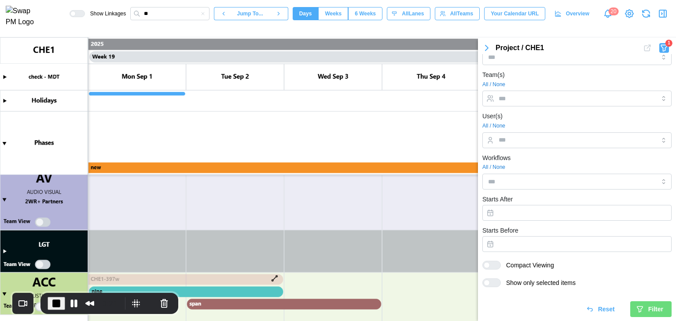
click at [639, 308] on div "Filter" at bounding box center [649, 309] width 27 height 15
click at [176, 18] on input "**" at bounding box center [169, 13] width 79 height 13
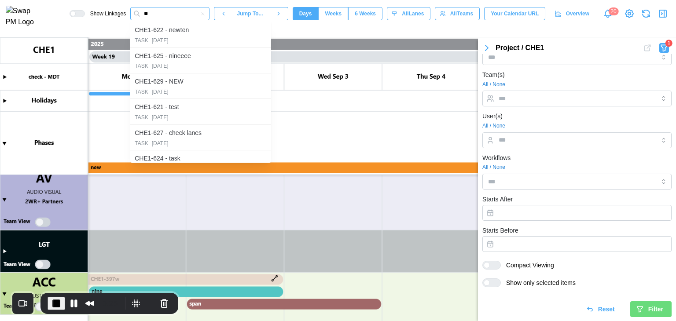
scroll to position [237, 0]
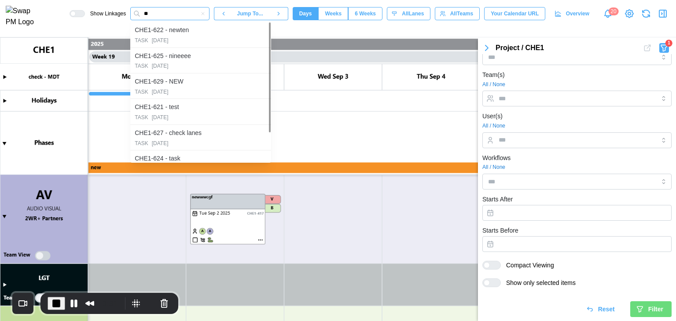
click at [169, 18] on input "**" at bounding box center [169, 13] width 79 height 13
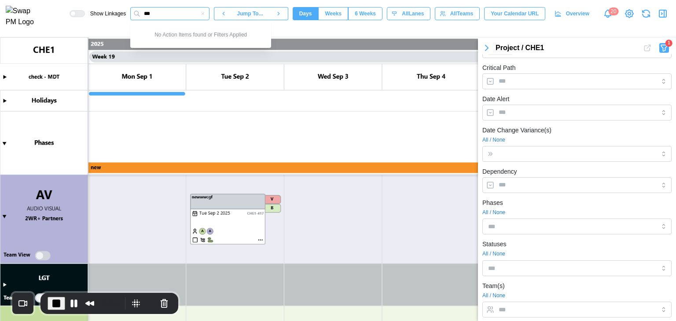
scroll to position [0, 0]
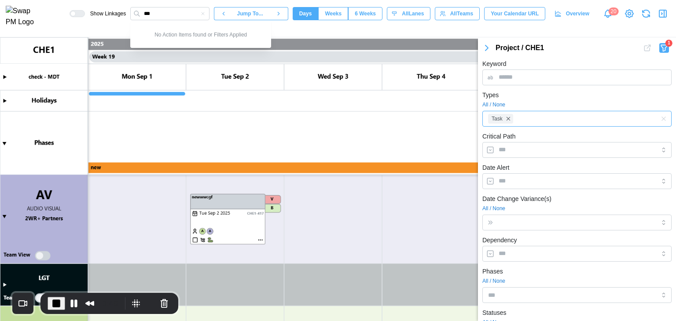
click at [550, 123] on div "Task" at bounding box center [563, 118] width 154 height 15
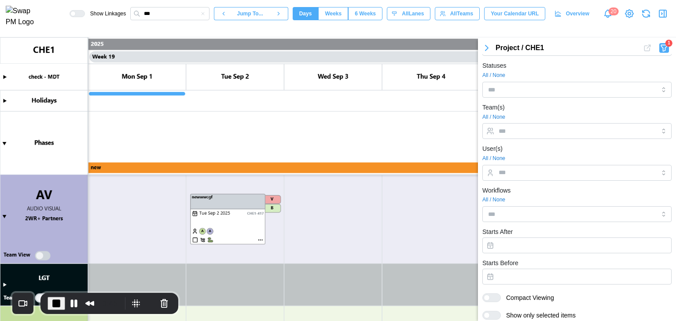
scroll to position [280, 0]
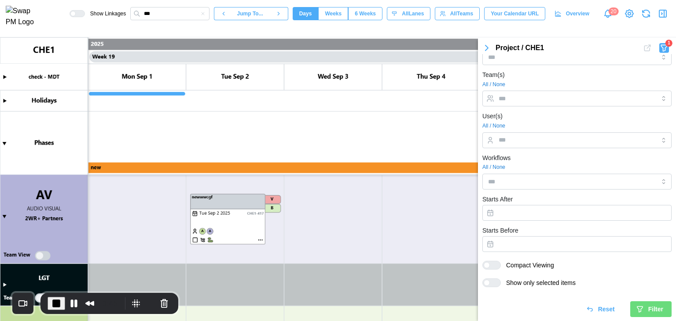
click at [637, 307] on icon "submit" at bounding box center [639, 310] width 5 height 6
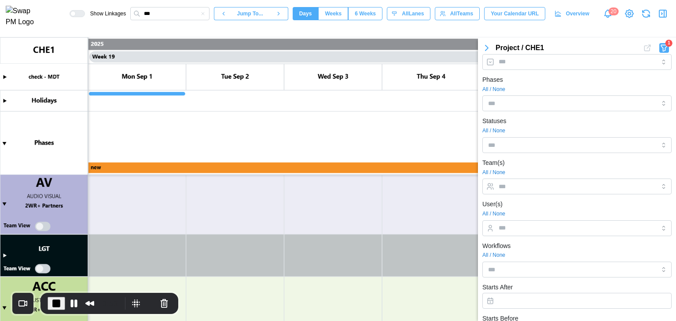
scroll to position [0, 0]
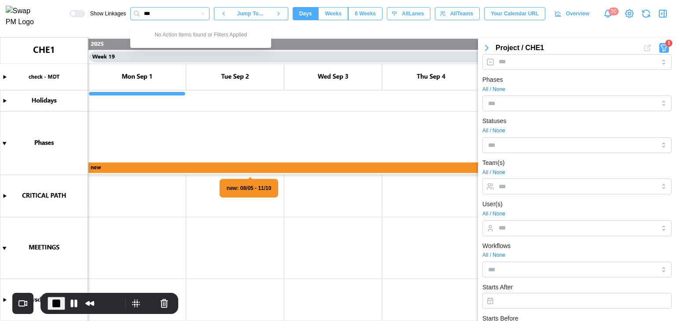
click at [171, 18] on input "***" at bounding box center [169, 13] width 79 height 13
type input "*"
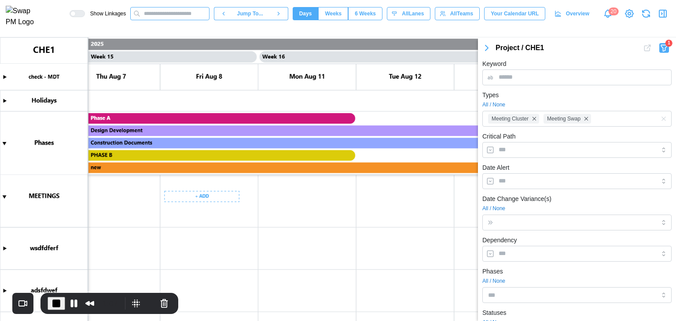
scroll to position [256, 0]
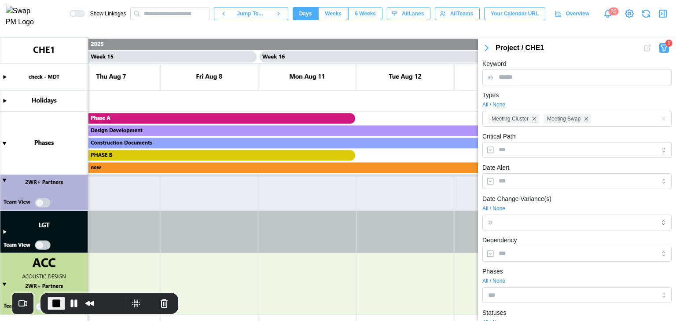
click at [482, 46] on icon "button" at bounding box center [486, 48] width 11 height 11
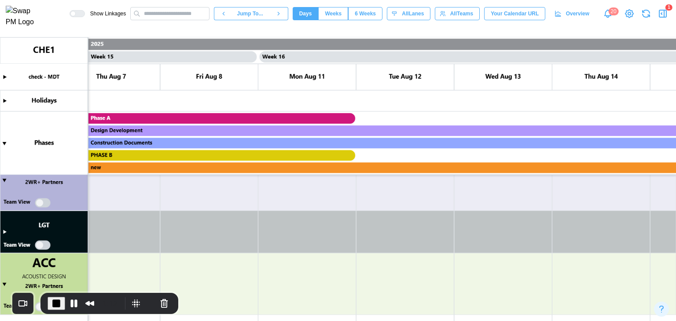
click at [662, 14] on icon "button" at bounding box center [662, 13] width 11 height 11
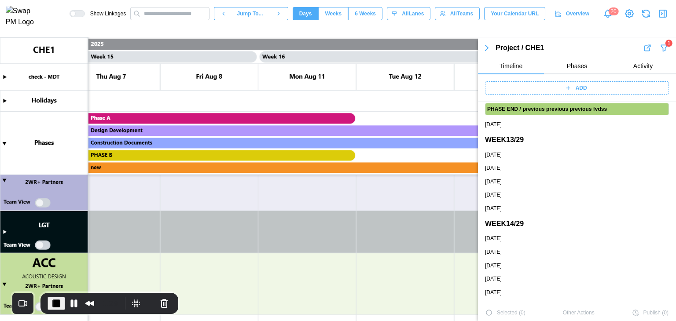
scroll to position [1282, 0]
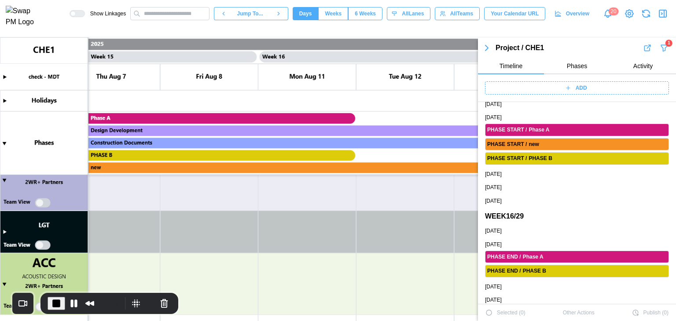
click at [64, 303] on div "1:30" at bounding box center [85, 304] width 74 height 14
click at [58, 305] on span "End Recording" at bounding box center [56, 303] width 11 height 11
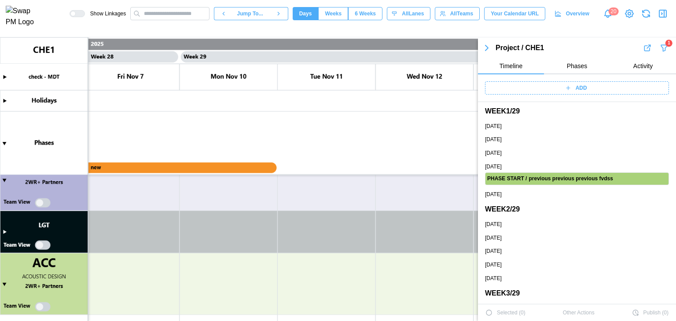
scroll to position [0, 0]
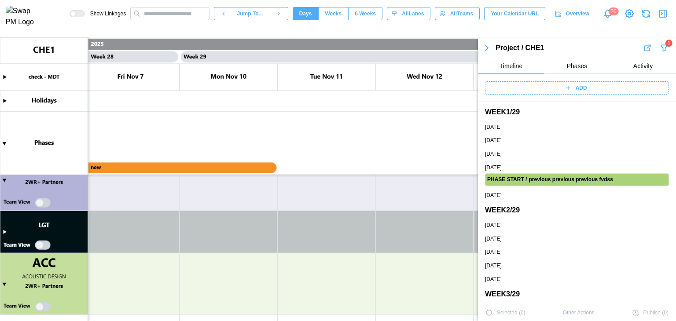
click at [660, 48] on icon "button" at bounding box center [664, 48] width 9 height 11
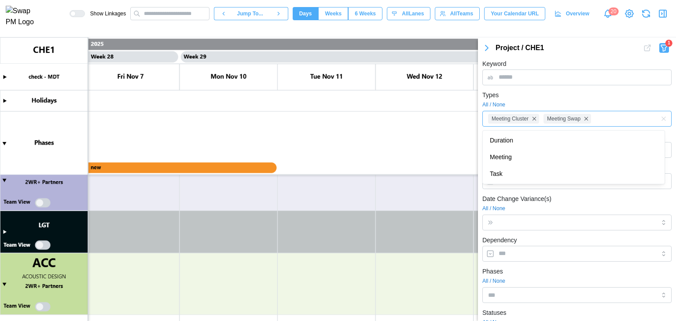
click at [602, 119] on div "Meeting Cluster Meeting Swap" at bounding box center [563, 118] width 154 height 15
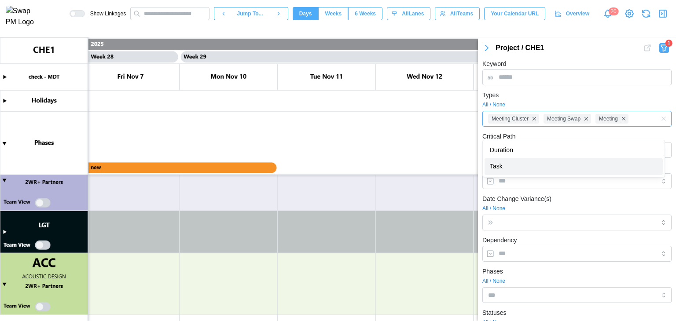
scroll to position [290, 0]
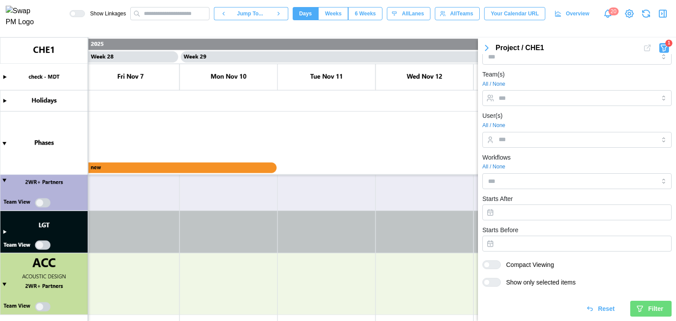
click at [637, 307] on icon "submit" at bounding box center [639, 309] width 5 height 6
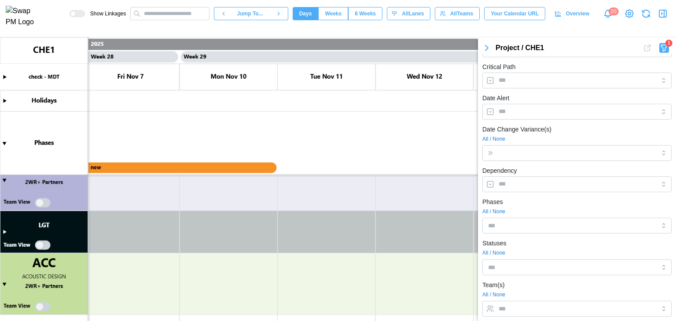
scroll to position [0, 0]
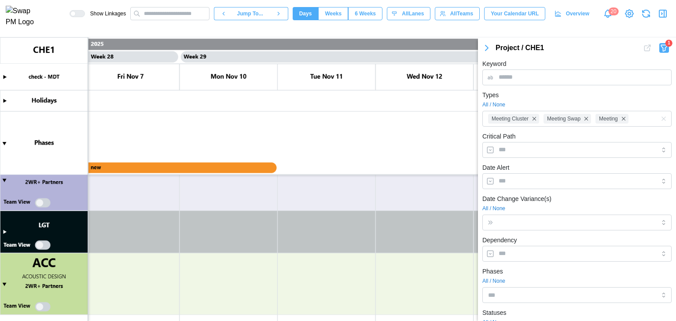
click at [484, 50] on icon "button" at bounding box center [486, 48] width 11 height 11
click at [663, 17] on icon "button" at bounding box center [662, 13] width 11 height 11
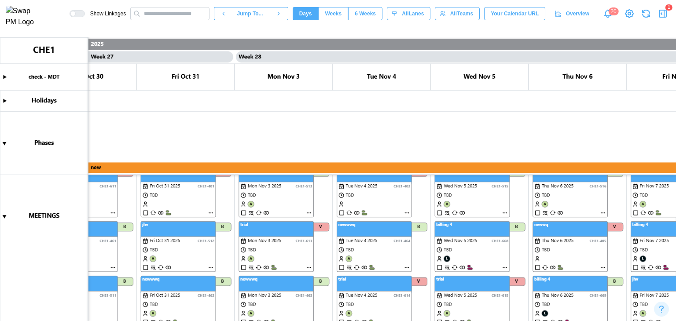
scroll to position [358, 0]
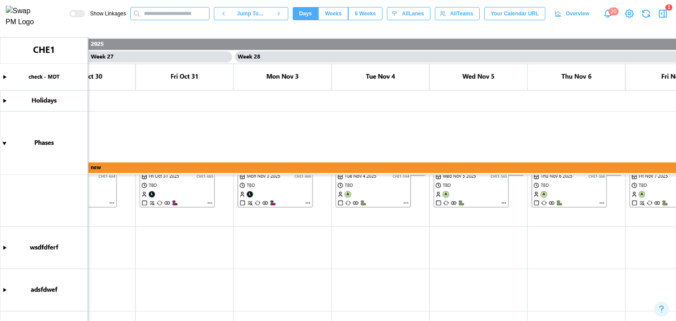
click at [190, 13] on input "text" at bounding box center [169, 13] width 79 height 13
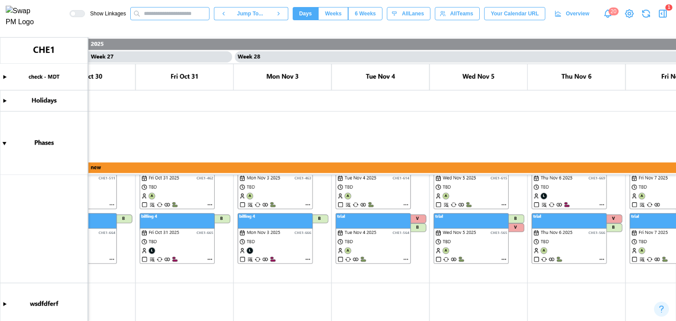
scroll to position [258, 0]
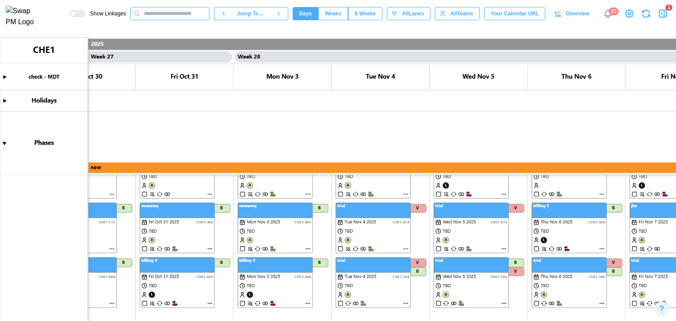
click at [198, 18] on input "text" at bounding box center [169, 13] width 79 height 13
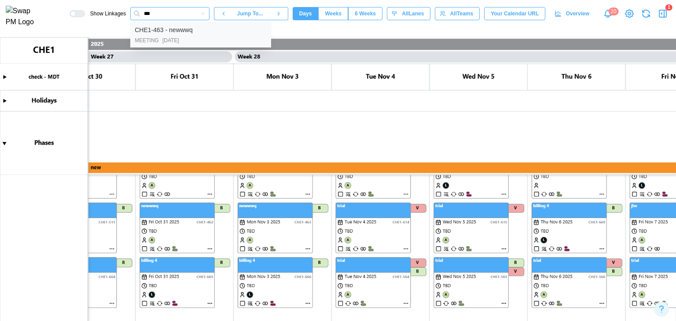
type input "***"
click at [185, 38] on div "CHE1-463 - newwwq MEETING 2025-11-03" at bounding box center [200, 34] width 141 height 25
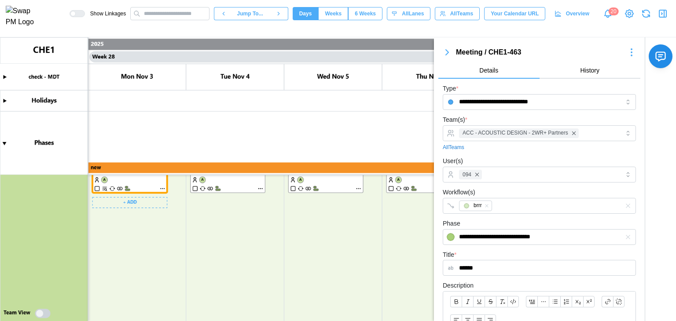
scroll to position [774, 0]
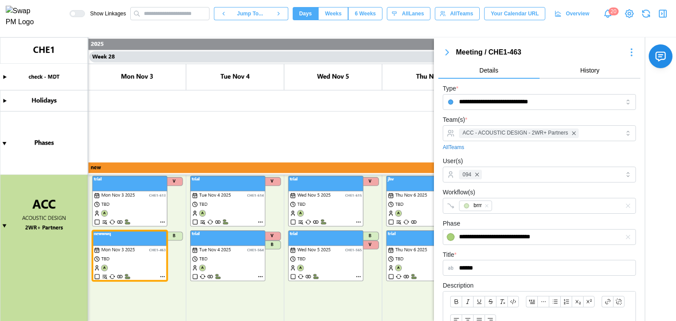
click at [448, 54] on icon "button" at bounding box center [447, 52] width 11 height 11
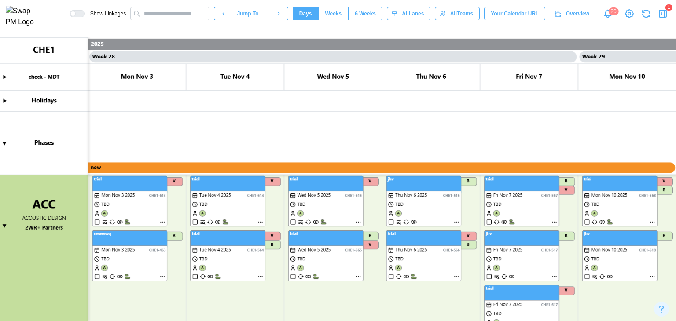
click at [5, 222] on canvas at bounding box center [338, 179] width 676 height 284
click at [5, 224] on canvas at bounding box center [338, 179] width 676 height 284
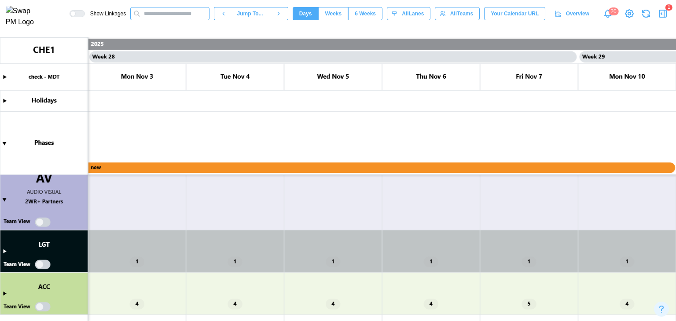
click at [188, 10] on input "text" at bounding box center [169, 13] width 79 height 13
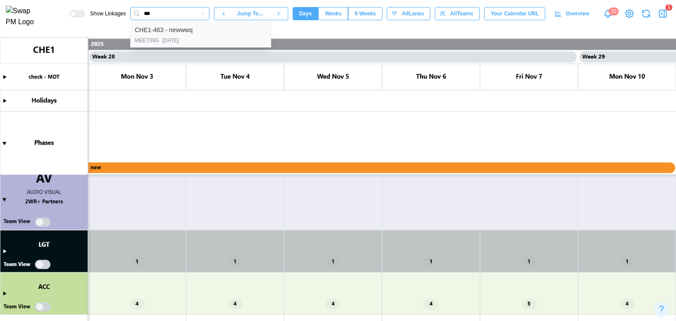
type input "***"
click at [202, 40] on div "MEETING 2025-11-03" at bounding box center [201, 41] width 132 height 8
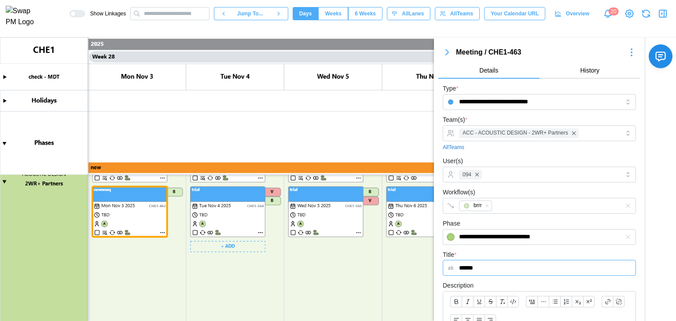
scroll to position [774, 0]
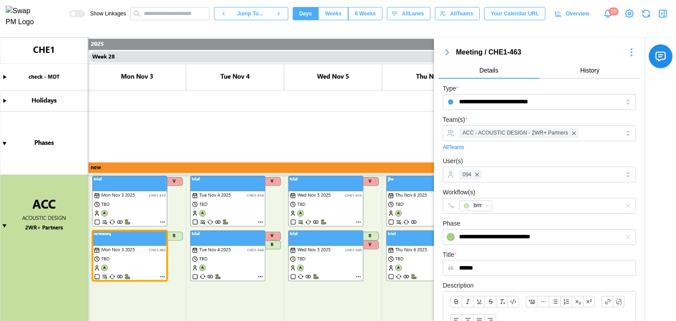
click at [327, 128] on canvas at bounding box center [338, 179] width 676 height 284
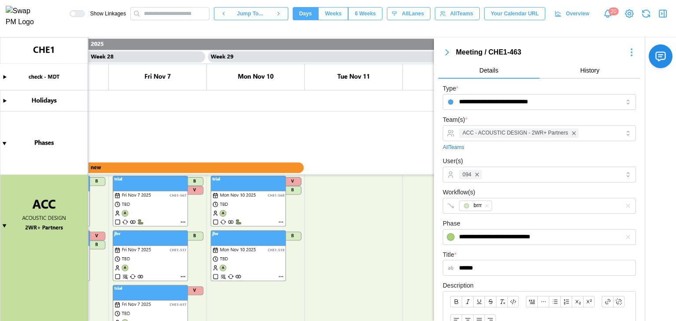
scroll to position [0, 13626]
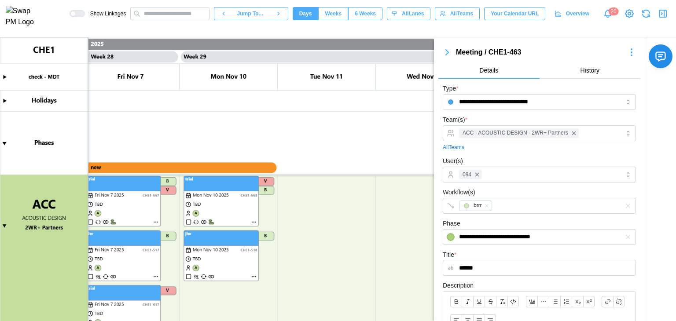
click at [447, 53] on icon "button" at bounding box center [447, 52] width 3 height 5
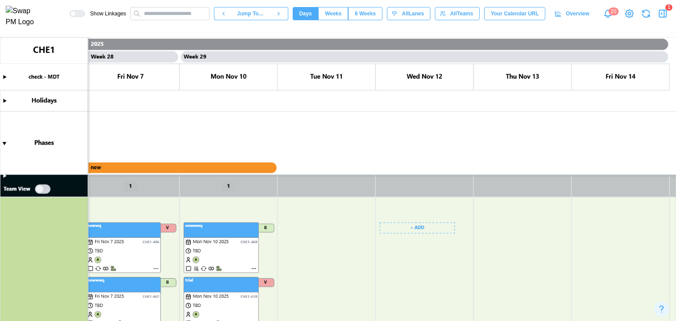
scroll to position [611, 0]
click at [419, 231] on canvas at bounding box center [338, 179] width 676 height 284
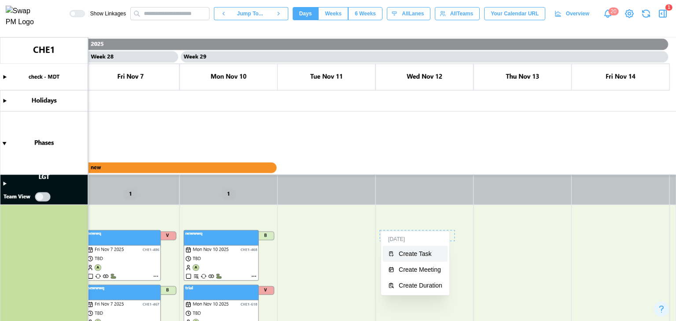
click at [422, 250] on div "Create Task" at bounding box center [421, 253] width 44 height 7
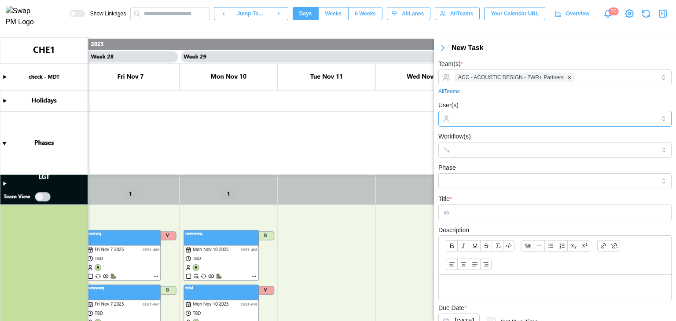
click at [466, 121] on input "User(s)" at bounding box center [555, 118] width 201 height 7
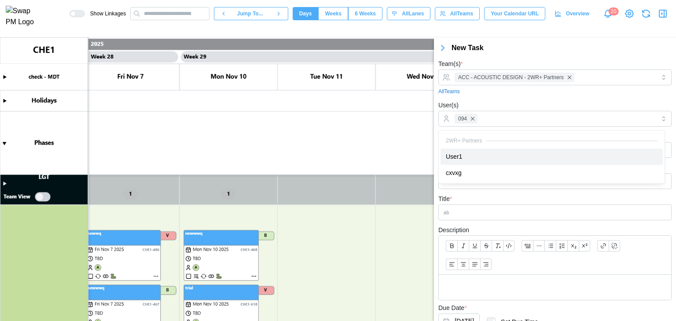
click at [497, 90] on div "All Teams" at bounding box center [554, 92] width 233 height 8
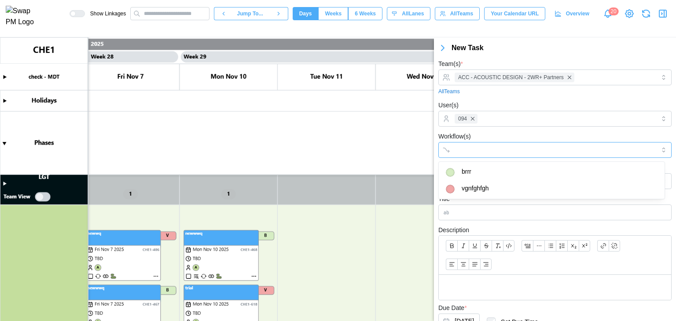
click at [480, 150] on input "Workflow(s)" at bounding box center [547, 150] width 185 height 7
click at [490, 134] on div "Workflow(s) brrr" at bounding box center [554, 144] width 233 height 27
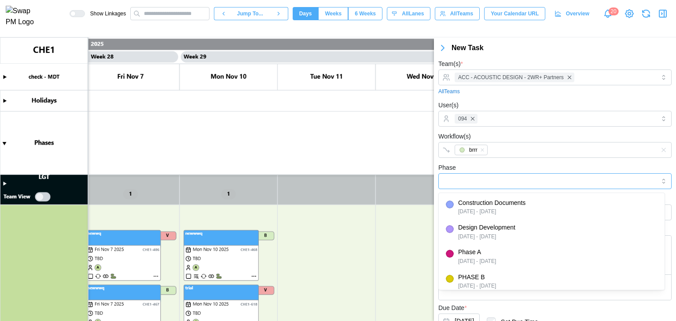
click at [496, 183] on input "Phase" at bounding box center [554, 181] width 233 height 16
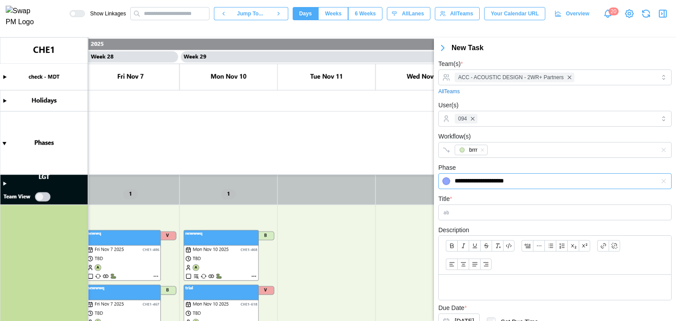
type input "**********"
click at [496, 168] on div "**********" at bounding box center [554, 175] width 233 height 27
click at [484, 213] on input "Title *" at bounding box center [554, 213] width 233 height 16
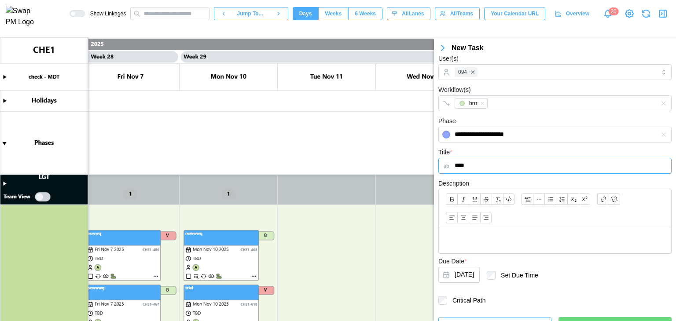
scroll to position [62, 0]
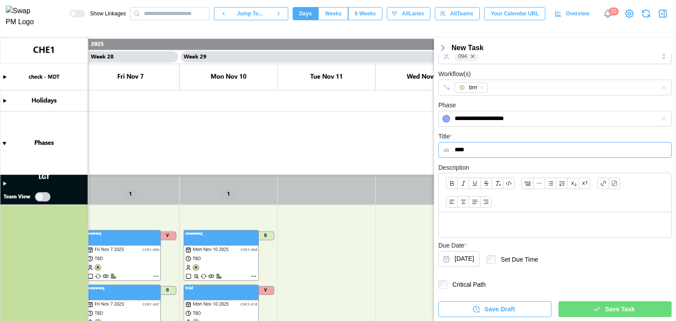
type input "****"
click at [596, 312] on icon "button" at bounding box center [597, 309] width 8 height 8
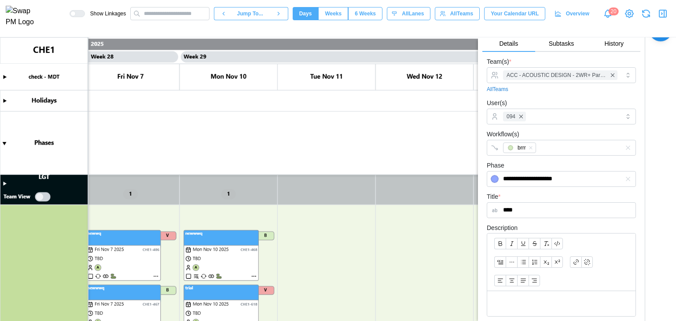
scroll to position [0, 0]
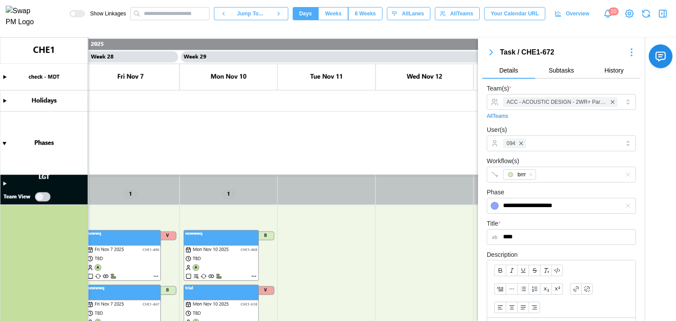
click at [549, 70] on span "Subtasks" at bounding box center [562, 70] width 26 height 6
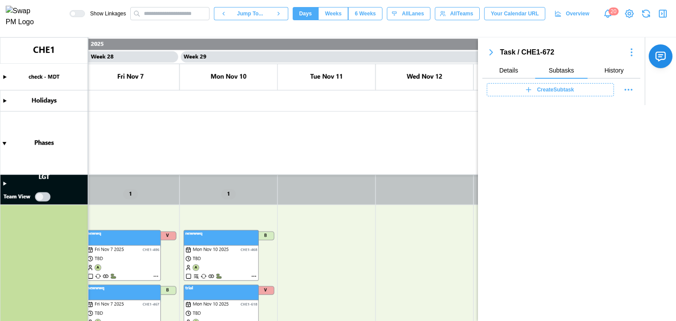
click at [549, 94] on span "Create Subtask" at bounding box center [555, 90] width 37 height 12
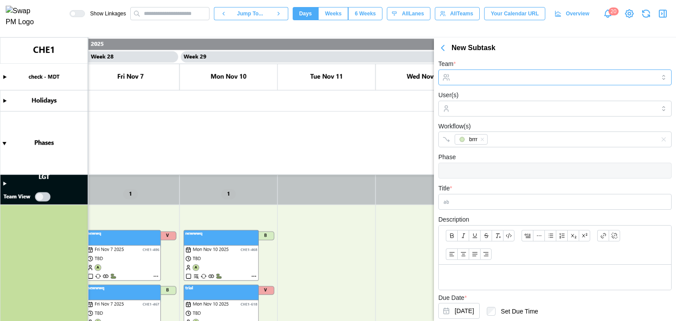
click at [548, 82] on input "Team *" at bounding box center [554, 78] width 233 height 16
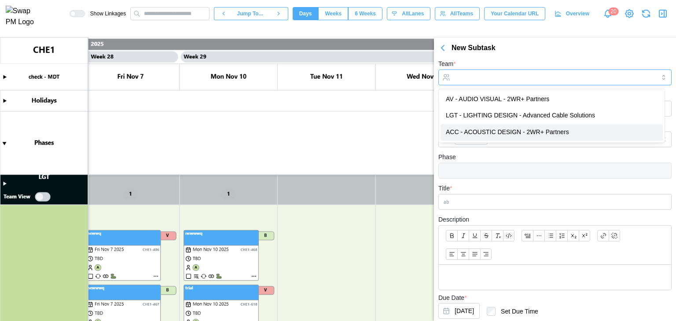
type input "**********"
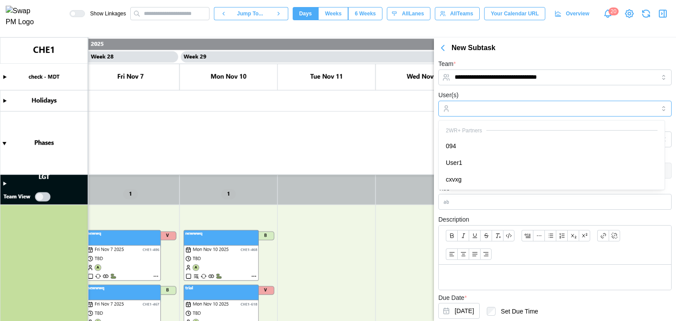
click at [516, 110] on input "User(s)" at bounding box center [555, 108] width 201 height 7
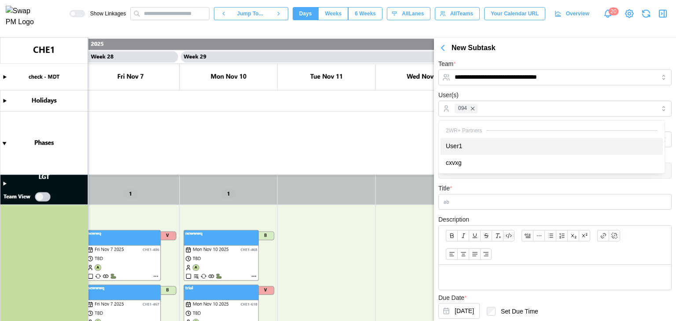
click at [490, 98] on div "User(s) 094" at bounding box center [554, 103] width 233 height 27
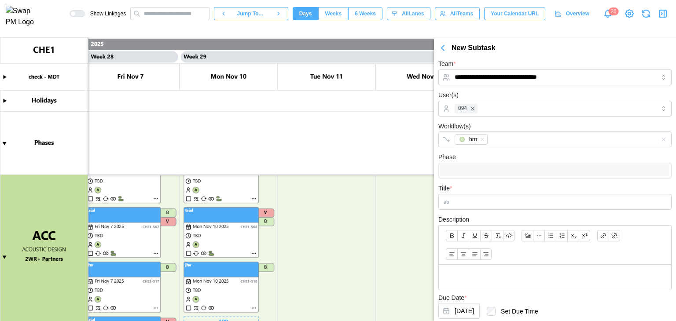
scroll to position [743, 0]
click at [468, 200] on input "Title *" at bounding box center [554, 202] width 233 height 16
click at [455, 199] on input "Title *" at bounding box center [554, 202] width 233 height 16
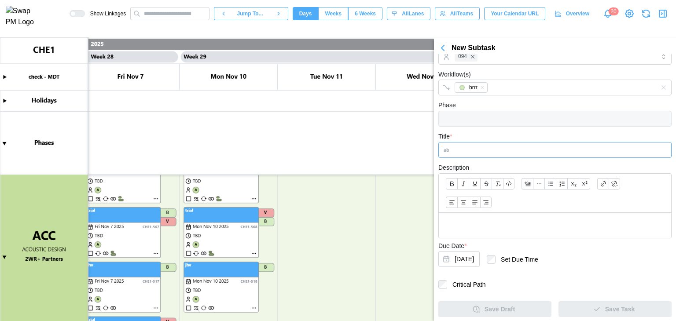
scroll to position [52, 0]
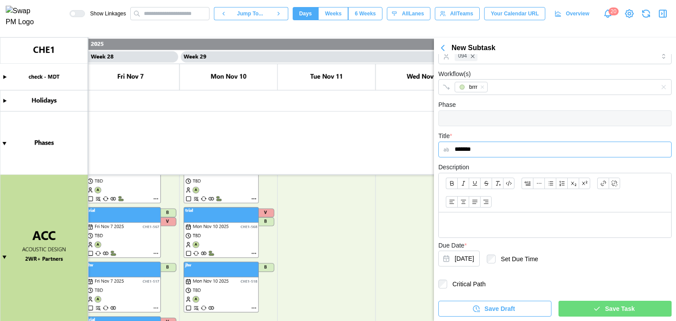
type input "*******"
click at [606, 314] on span "Save Task" at bounding box center [619, 308] width 29 height 15
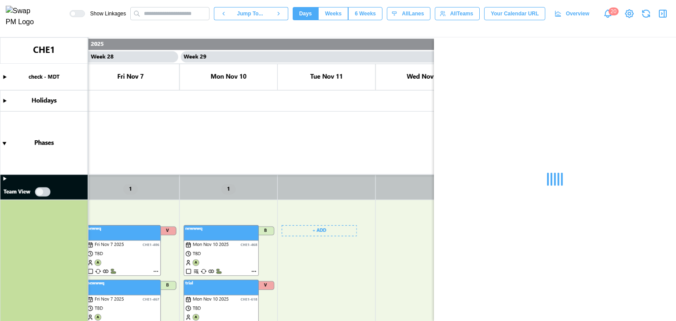
scroll to position [0, 0]
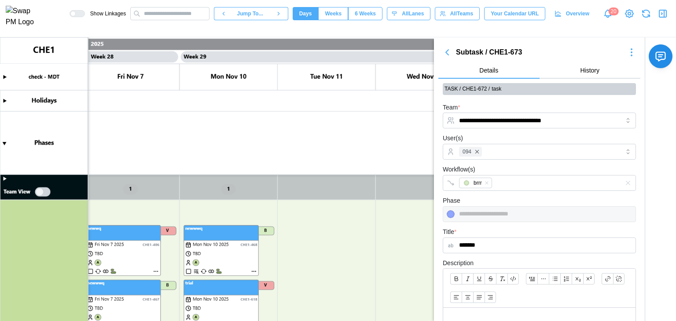
click at [443, 54] on icon "button" at bounding box center [447, 52] width 11 height 11
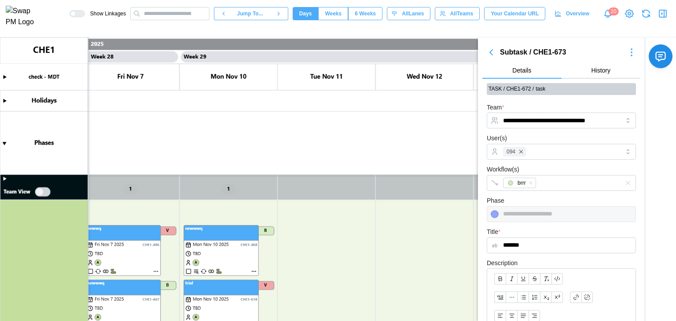
click at [494, 55] on icon "button" at bounding box center [491, 52] width 11 height 11
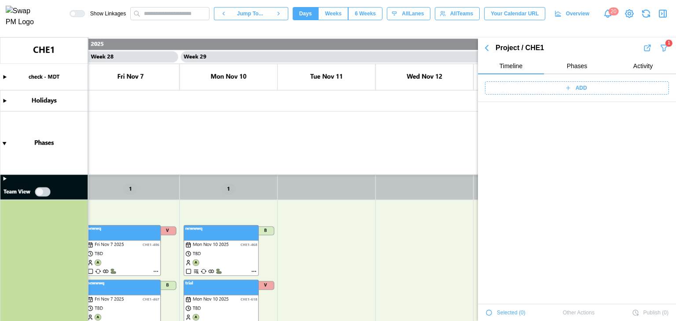
scroll to position [2660, 0]
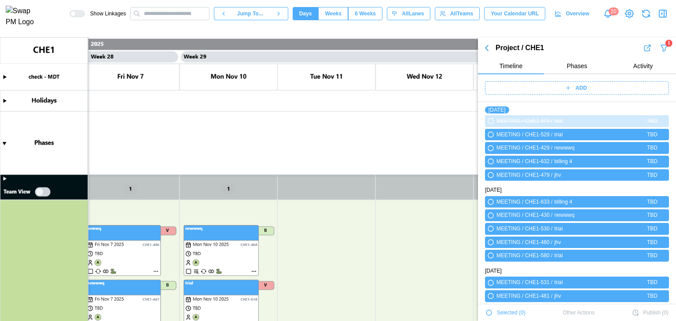
click at [666, 15] on icon "button" at bounding box center [662, 13] width 7 height 7
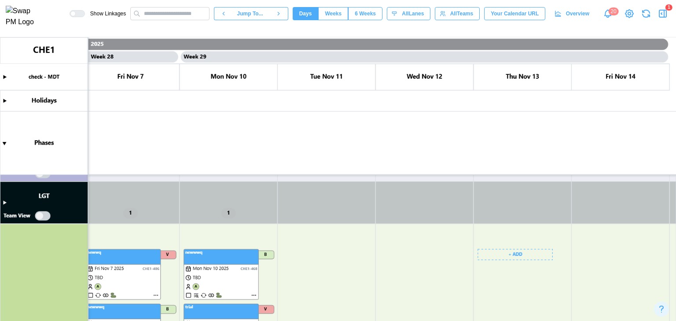
scroll to position [479, 0]
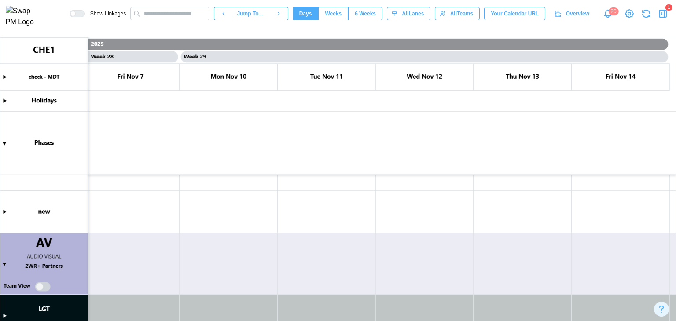
click at [7, 263] on canvas at bounding box center [338, 179] width 676 height 284
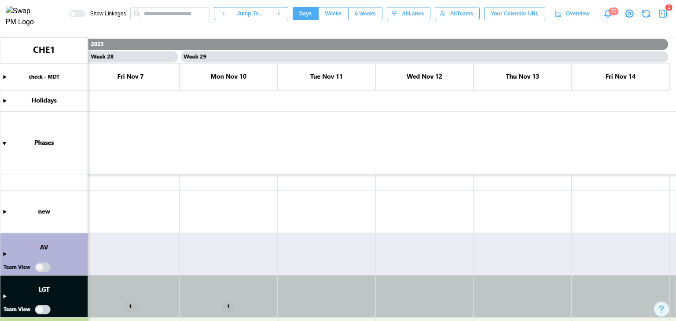
click at [5, 253] on canvas at bounding box center [338, 179] width 676 height 284
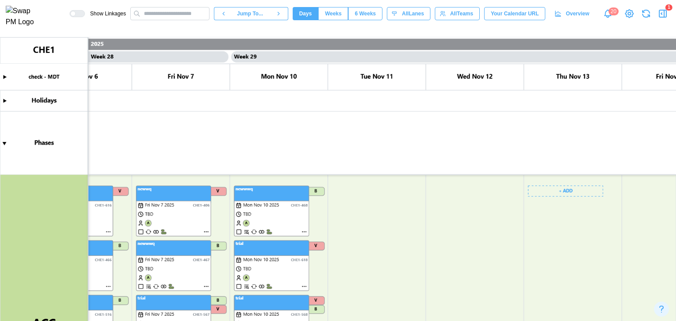
scroll to position [655, 0]
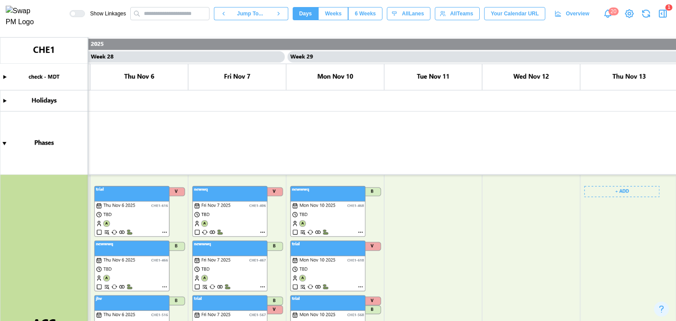
click at [664, 17] on icon "button" at bounding box center [662, 13] width 11 height 11
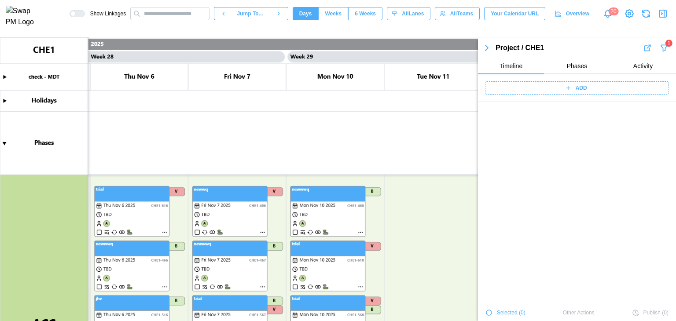
scroll to position [6205, 0]
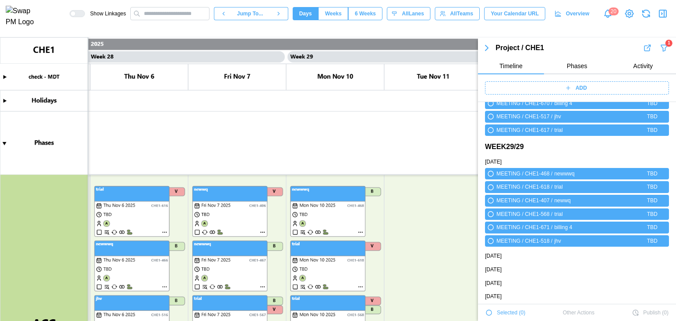
click at [661, 48] on icon "button" at bounding box center [664, 48] width 6 height 6
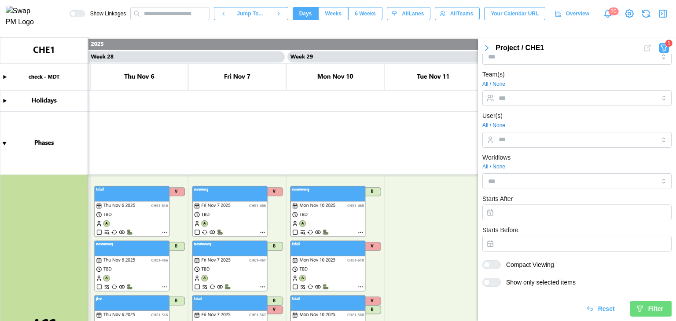
scroll to position [290, 0]
click at [604, 314] on span "Reset" at bounding box center [606, 308] width 17 height 15
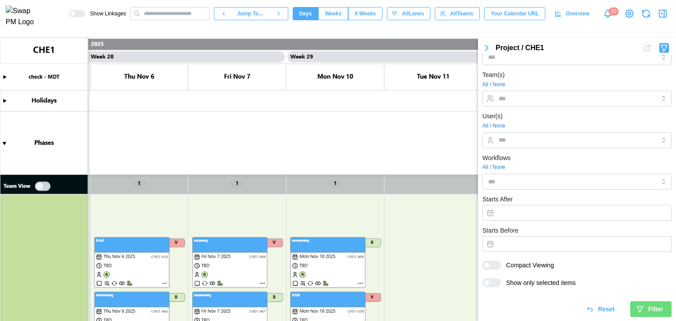
click at [485, 46] on icon "button" at bounding box center [486, 47] width 3 height 5
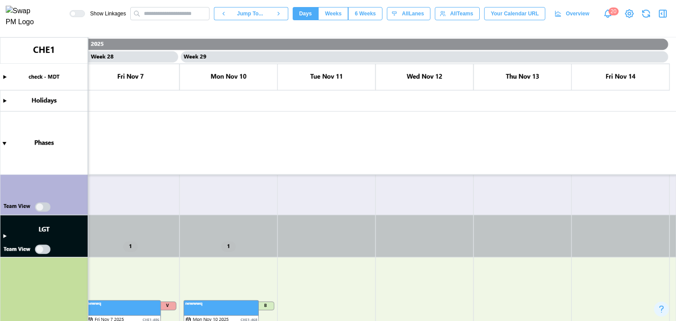
scroll to position [741, 0]
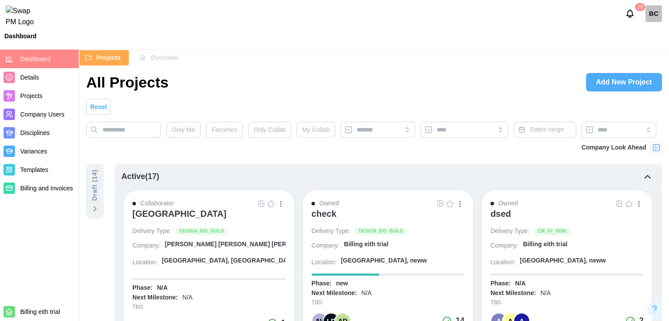
click at [320, 217] on div "check" at bounding box center [324, 214] width 25 height 11
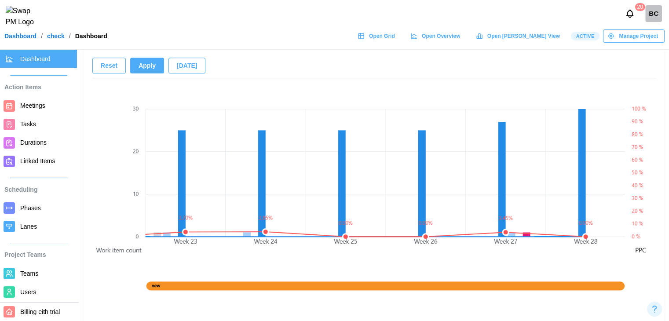
scroll to position [0, 1752]
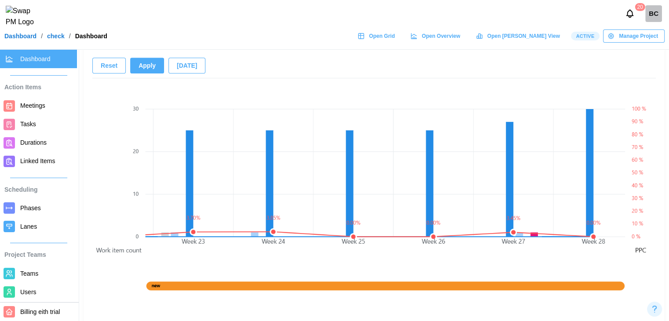
click at [219, 256] on canvas at bounding box center [385, 209] width 480 height 253
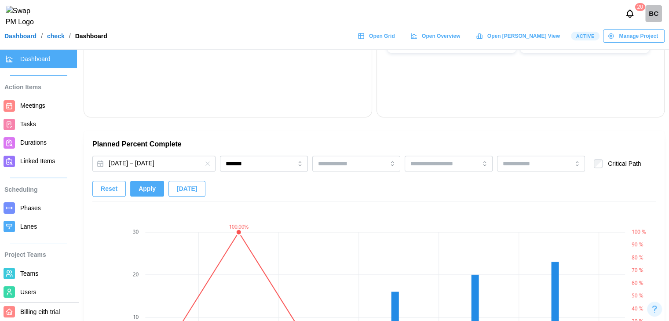
scroll to position [484, 0]
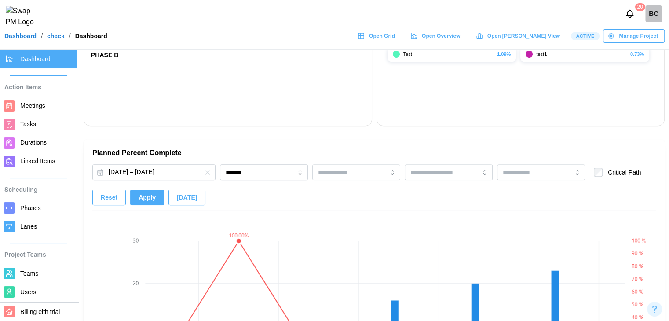
drag, startPoint x: 208, startPoint y: 176, endPoint x: 203, endPoint y: 181, distance: 7.2
click at [208, 176] on button "button" at bounding box center [208, 173] width 10 height 10
click at [194, 169] on button "[DATE] – [DATE]" at bounding box center [153, 173] width 123 height 16
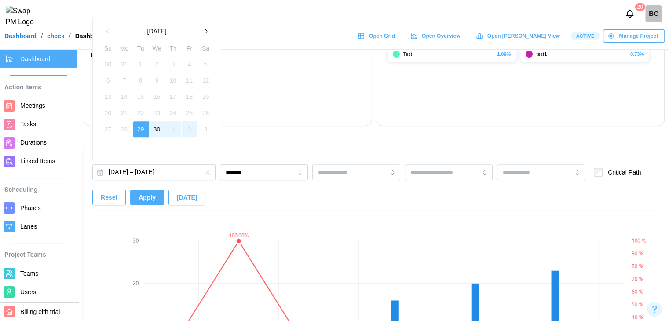
click at [202, 32] on button "button" at bounding box center [206, 31] width 16 height 16
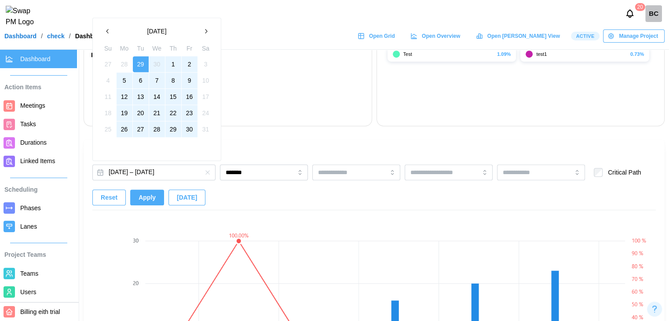
click at [204, 35] on button "button" at bounding box center [206, 31] width 16 height 16
click at [125, 62] on button "2" at bounding box center [125, 64] width 16 height 16
click at [123, 132] on button "30" at bounding box center [125, 129] width 16 height 16
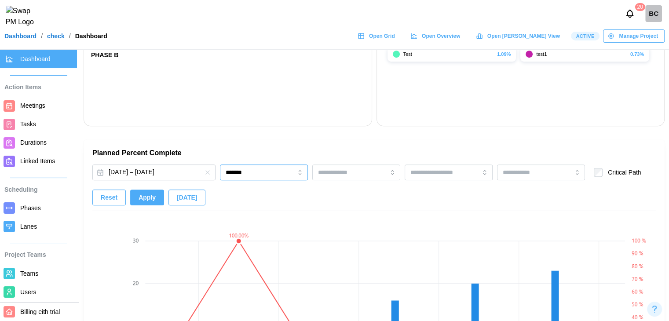
click at [252, 179] on input "*******" at bounding box center [264, 173] width 88 height 16
click at [136, 195] on button "Apply" at bounding box center [147, 198] width 34 height 16
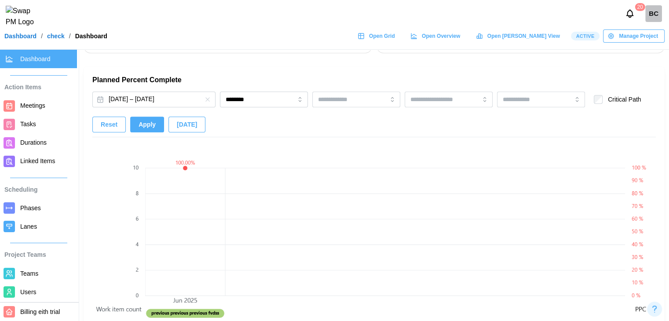
scroll to position [528, 0]
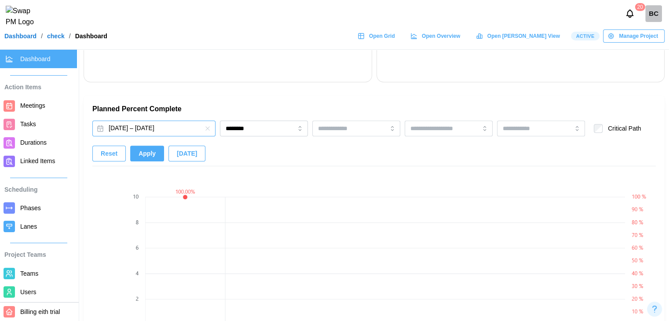
click at [130, 130] on button "Jun 2, 2025 – Jun 30, 2025" at bounding box center [153, 129] width 123 height 16
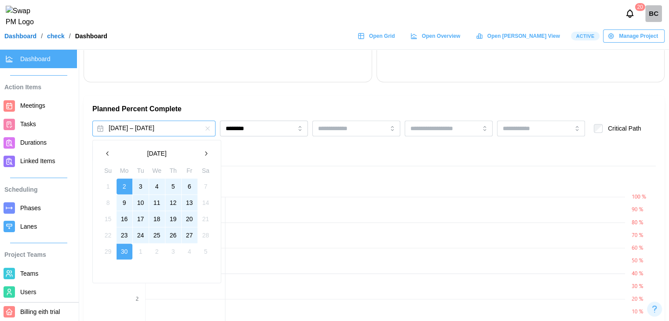
click at [205, 130] on icon "button" at bounding box center [207, 128] width 7 height 7
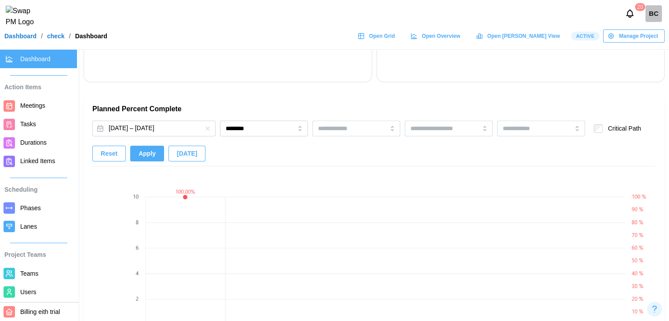
click at [146, 159] on span "Apply" at bounding box center [147, 153] width 17 height 15
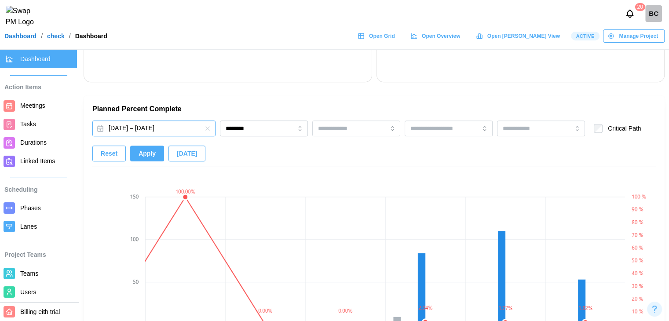
click at [144, 125] on button "[DATE] – [DATE]" at bounding box center [153, 129] width 123 height 16
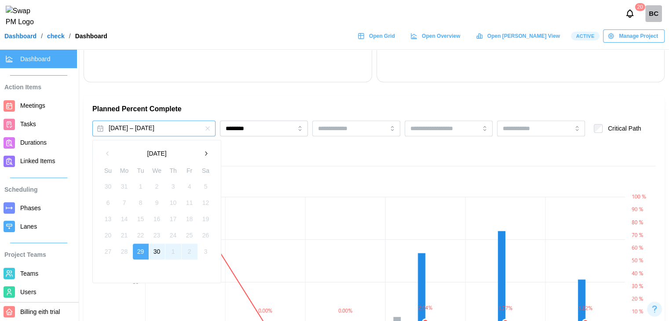
click at [230, 125] on input "********" at bounding box center [264, 129] width 88 height 16
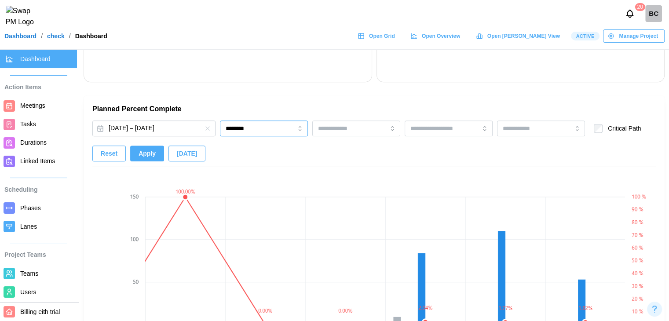
click at [260, 131] on input "********" at bounding box center [264, 129] width 88 height 16
click at [149, 156] on span "Apply" at bounding box center [147, 153] width 17 height 15
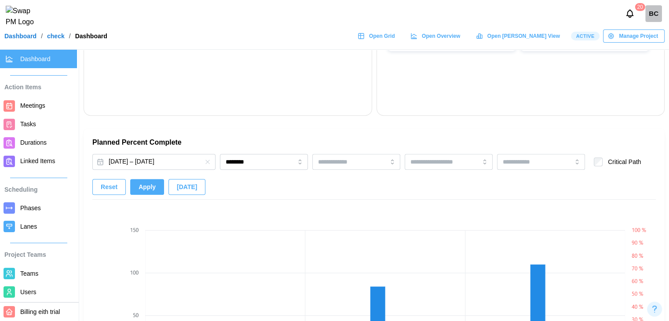
scroll to position [484, 0]
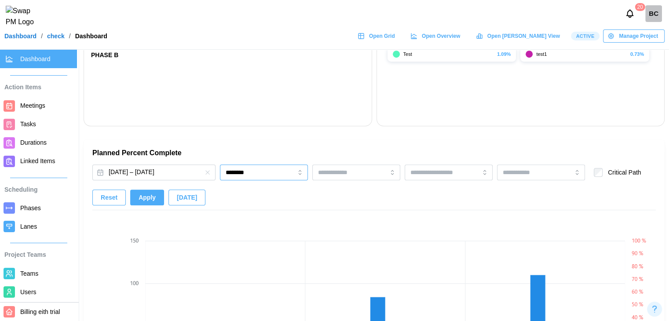
click at [242, 172] on input "********" at bounding box center [264, 173] width 88 height 16
click at [142, 200] on span "Apply" at bounding box center [147, 197] width 17 height 15
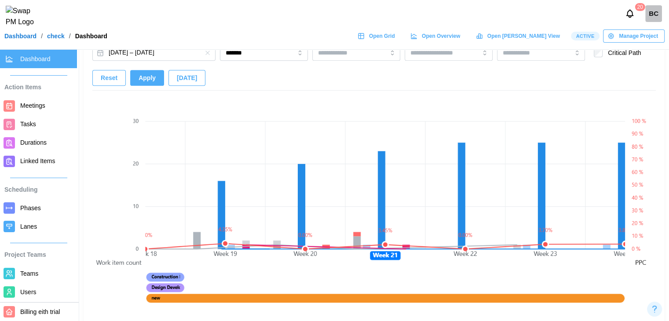
scroll to position [528, 0]
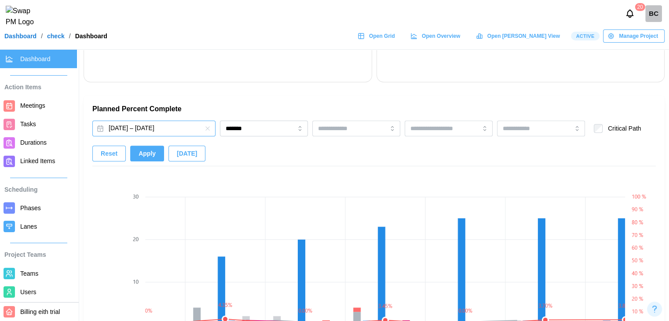
click at [167, 130] on button "[DATE] – [DATE]" at bounding box center [153, 129] width 123 height 16
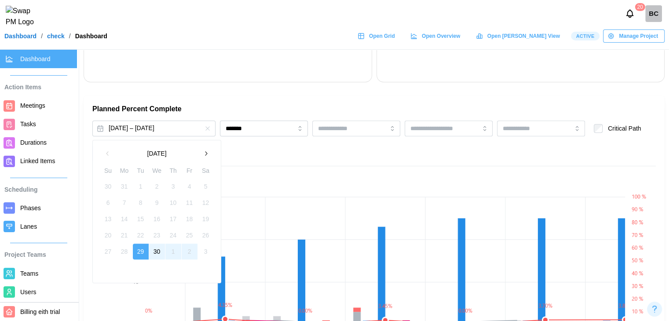
click at [204, 149] on button "button" at bounding box center [206, 154] width 16 height 16
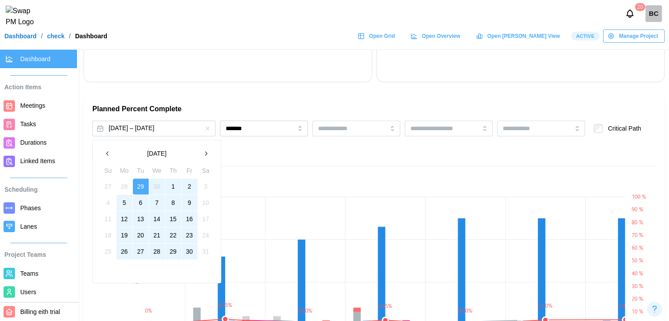
click at [204, 149] on button "button" at bounding box center [206, 154] width 16 height 16
click at [204, 150] on button "button" at bounding box center [206, 154] width 16 height 16
click at [127, 185] on button "1" at bounding box center [125, 187] width 16 height 16
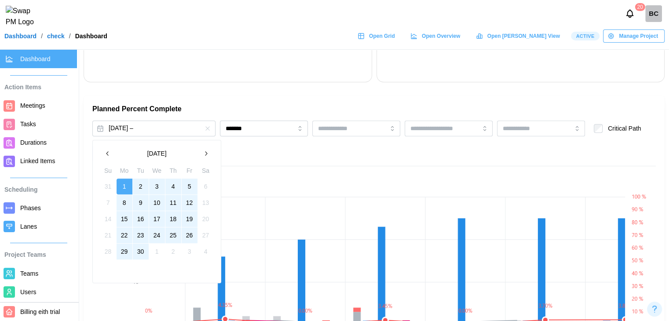
click at [139, 257] on button "30" at bounding box center [141, 252] width 16 height 16
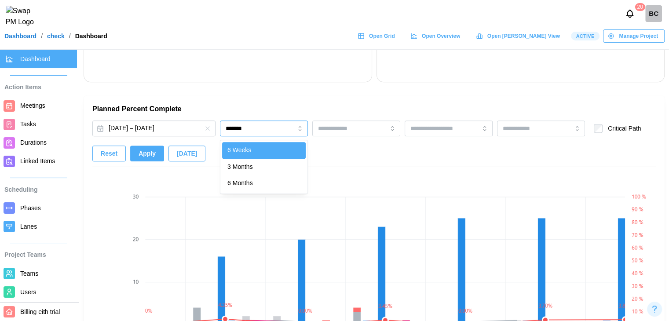
click at [250, 134] on input "*******" at bounding box center [264, 129] width 88 height 16
click at [258, 133] on input "********" at bounding box center [264, 129] width 88 height 16
click at [153, 155] on button "Apply" at bounding box center [147, 154] width 34 height 16
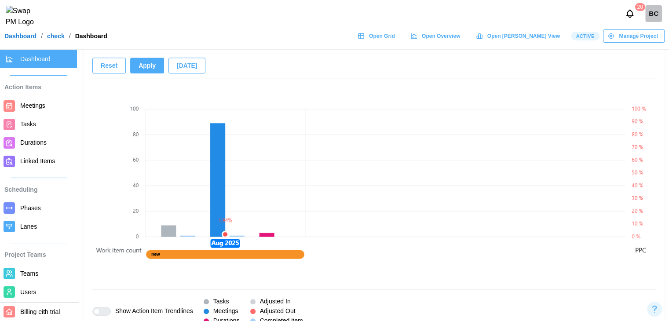
scroll to position [572, 0]
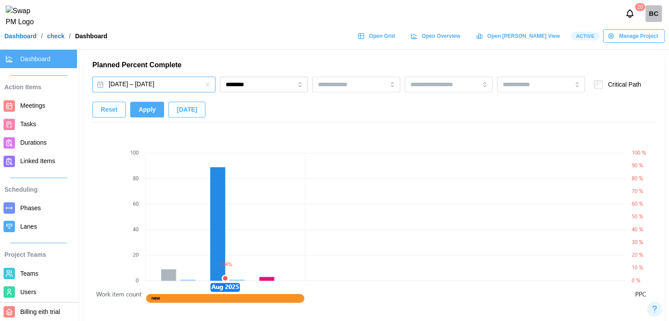
drag, startPoint x: 162, startPoint y: 82, endPoint x: 188, endPoint y: 82, distance: 26.4
click at [162, 82] on button "Sep 1, 2025 – Sep 30, 2025" at bounding box center [153, 85] width 123 height 16
click at [206, 82] on icon "button" at bounding box center [207, 84] width 7 height 7
click at [172, 86] on button "[DATE] – [DATE]" at bounding box center [153, 85] width 123 height 16
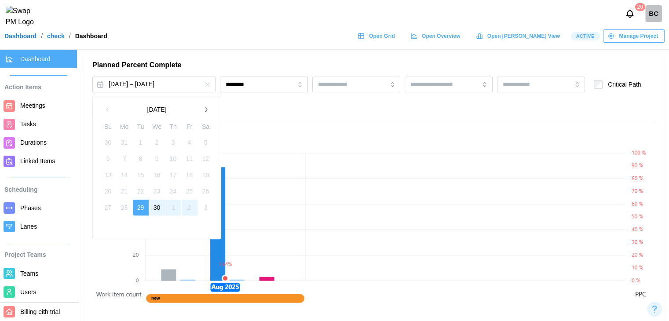
click at [203, 110] on icon "button" at bounding box center [205, 109] width 7 height 7
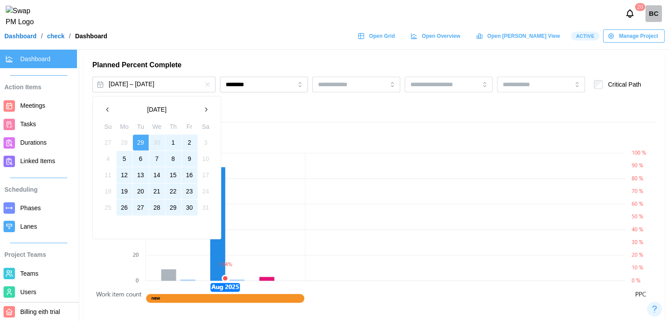
click at [206, 112] on icon "button" at bounding box center [205, 109] width 7 height 7
click at [127, 142] on button "1" at bounding box center [125, 143] width 16 height 16
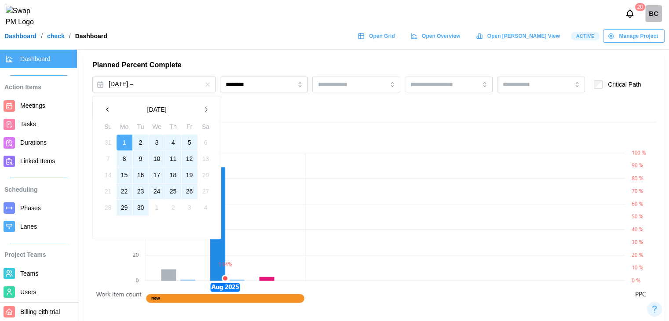
click at [139, 212] on button "30" at bounding box center [141, 208] width 16 height 16
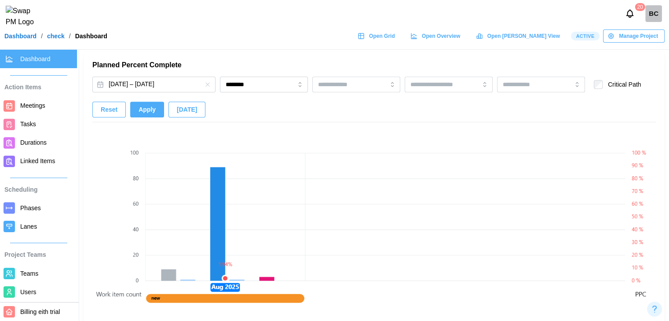
click at [149, 108] on span "Apply" at bounding box center [147, 109] width 17 height 15
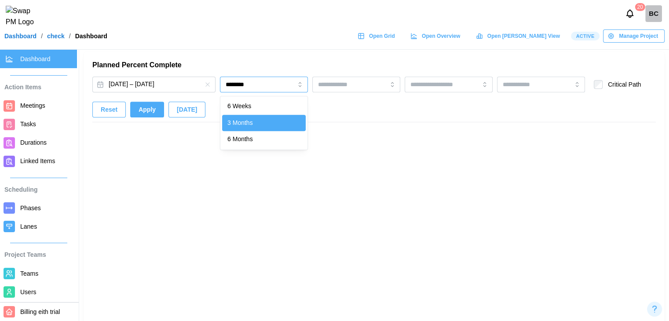
click at [278, 85] on input "********" at bounding box center [264, 85] width 88 height 16
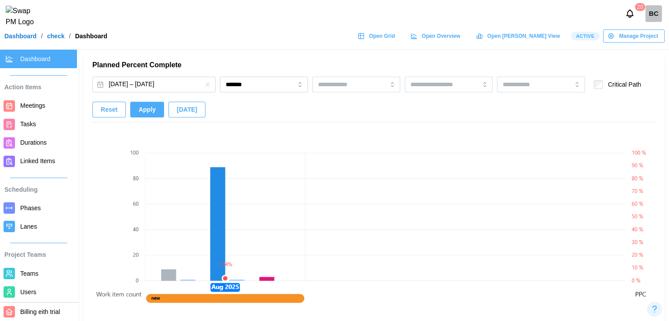
click at [145, 111] on span "Apply" at bounding box center [147, 109] width 17 height 15
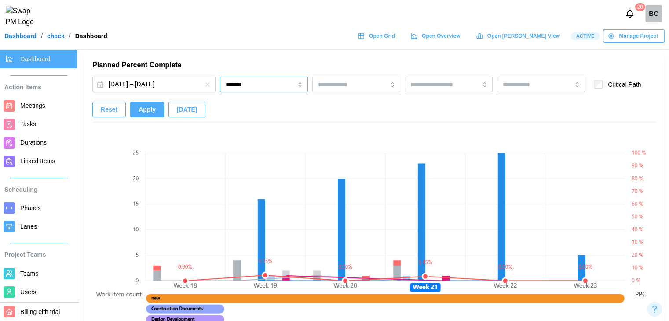
click at [243, 86] on input "*******" at bounding box center [264, 85] width 88 height 16
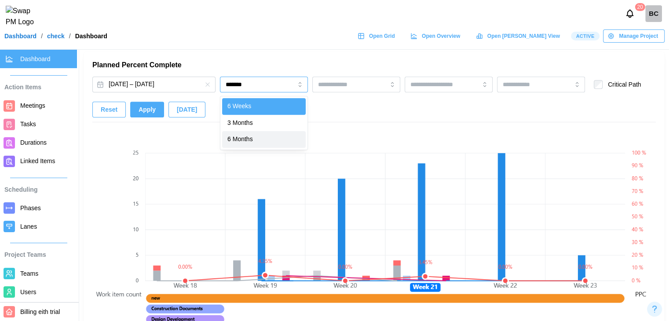
type input "********"
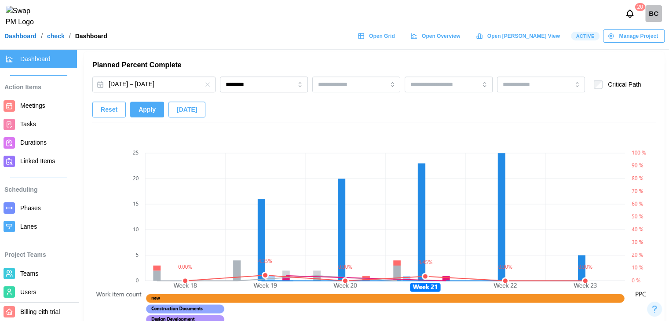
click at [152, 113] on span "Apply" at bounding box center [147, 109] width 17 height 15
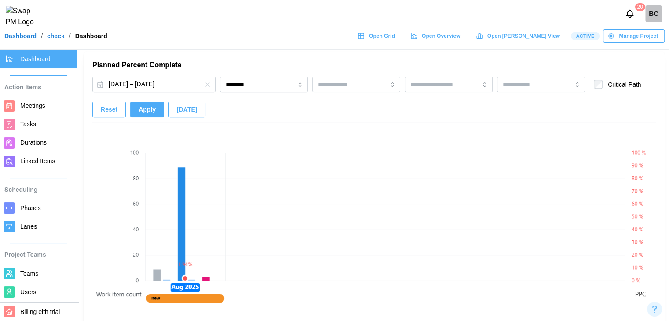
click at [204, 81] on button "button" at bounding box center [208, 85] width 10 height 10
click at [154, 112] on button "Apply" at bounding box center [147, 110] width 34 height 16
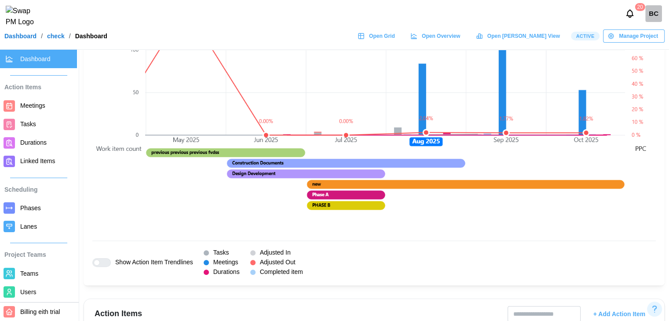
scroll to position [723, 0]
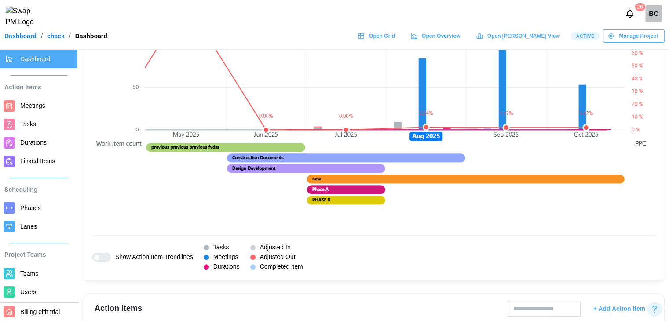
click at [103, 254] on div at bounding box center [101, 257] width 18 height 9
click at [309, 258] on div "Show Action Item Trendlines Tasks Meetings Durations Adjusted In Adjusted Out C…" at bounding box center [374, 253] width 564 height 36
click at [44, 207] on span "Phases" at bounding box center [46, 208] width 53 height 11
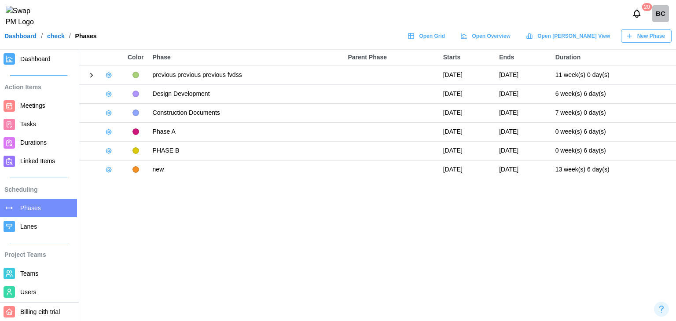
click at [113, 77] on button "button" at bounding box center [109, 75] width 12 height 12
click at [224, 194] on main "Color Phase Parent Phase Starts Ends Duration previous previous previous fvdss …" at bounding box center [338, 160] width 676 height 321
click at [106, 171] on icon "button" at bounding box center [108, 169] width 7 height 7
click at [114, 186] on icon "button" at bounding box center [113, 187] width 6 height 6
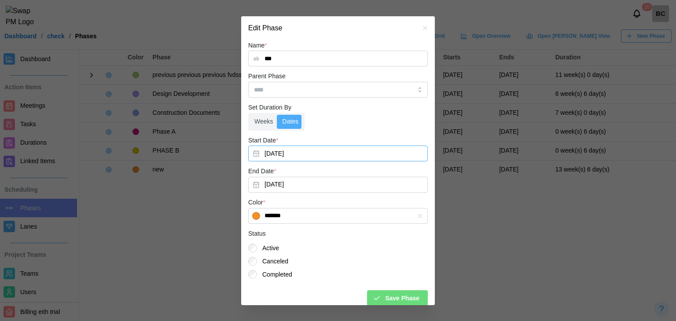
click at [272, 150] on button "Aug 5, 2025" at bounding box center [338, 154] width 180 height 16
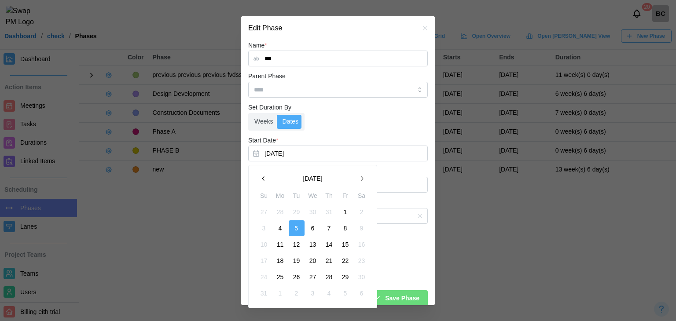
click at [282, 228] on button "4" at bounding box center [280, 228] width 16 height 16
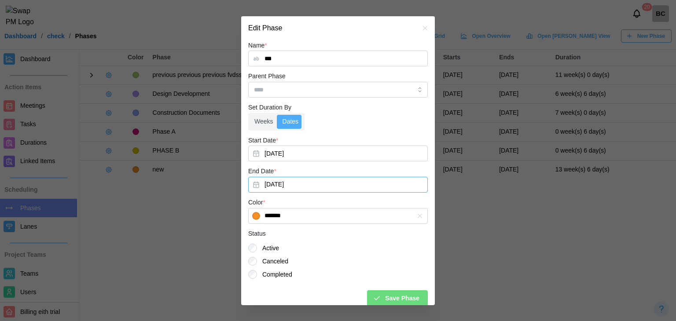
click at [283, 181] on button "Nov 10, 2025" at bounding box center [338, 185] width 180 height 16
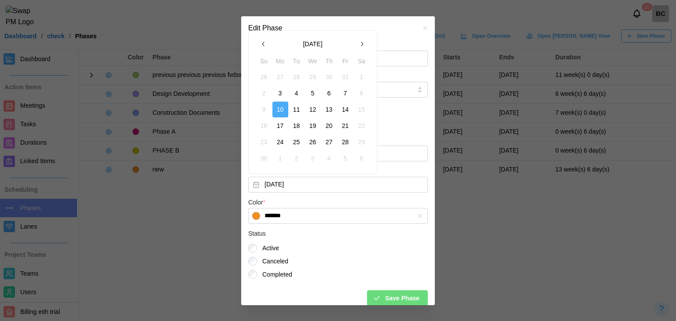
click at [285, 125] on button "17" at bounding box center [280, 126] width 16 height 16
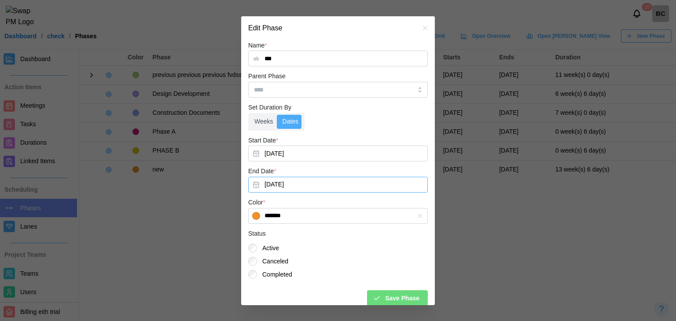
click at [278, 185] on button "Nov 17, 2025" at bounding box center [338, 185] width 180 height 16
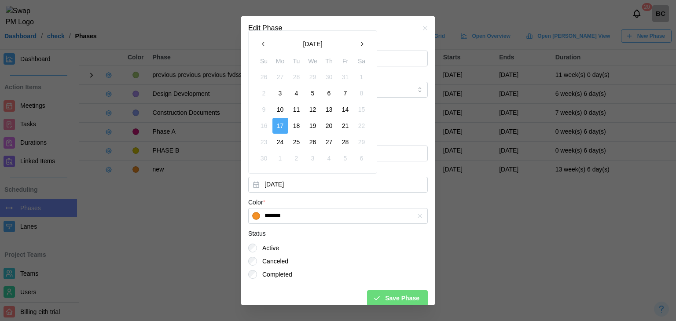
click at [260, 40] on button "button" at bounding box center [264, 44] width 16 height 16
click at [296, 111] on button "12" at bounding box center [297, 110] width 16 height 16
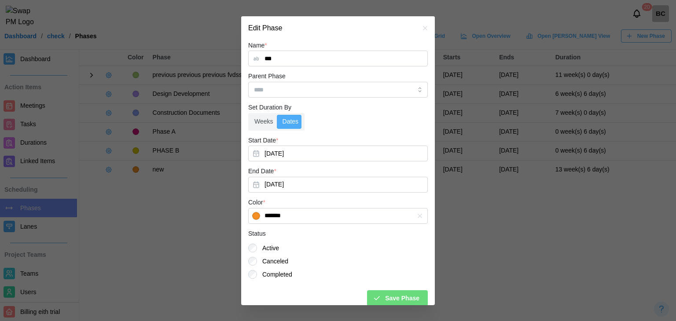
click at [375, 293] on div "Save Phase" at bounding box center [396, 298] width 47 height 15
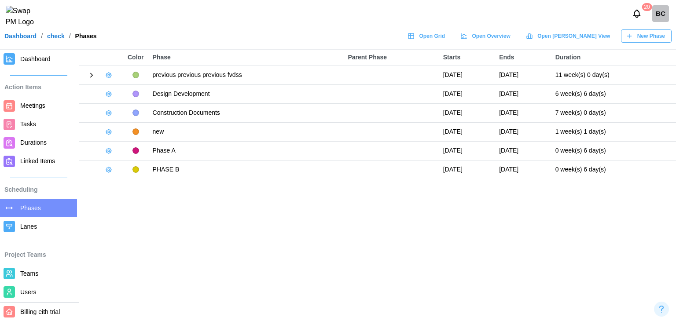
click at [106, 73] on icon "button" at bounding box center [108, 75] width 7 height 7
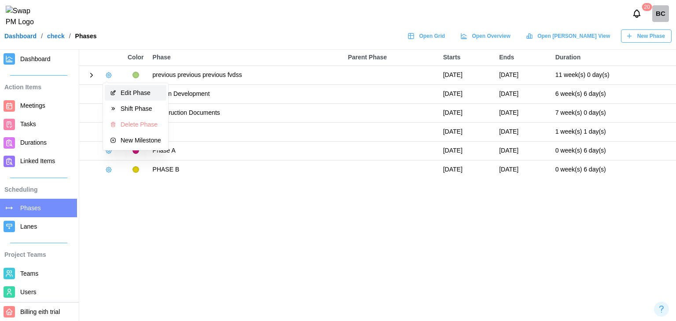
click at [125, 93] on div "Edit Phase" at bounding box center [141, 92] width 40 height 7
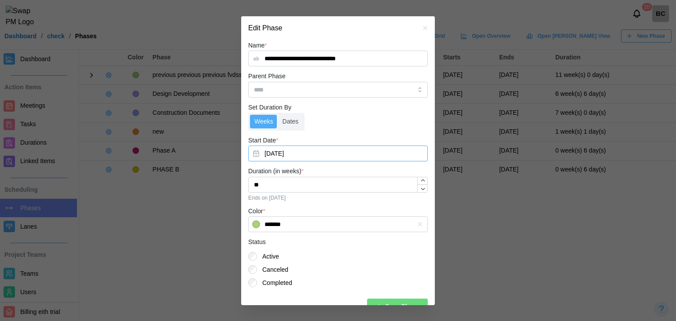
click at [316, 152] on button "May 1, 2025" at bounding box center [338, 154] width 180 height 16
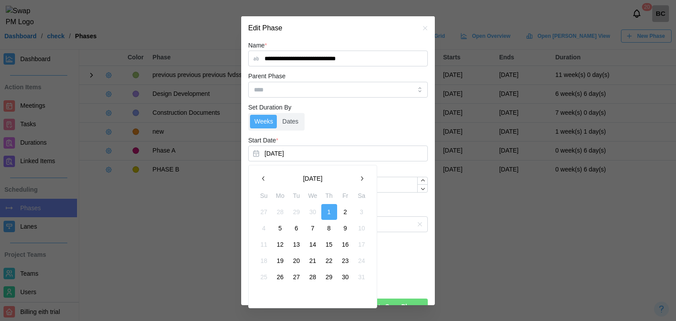
click at [363, 180] on icon "button" at bounding box center [362, 179] width 2 height 4
click at [363, 180] on icon "button" at bounding box center [361, 178] width 7 height 7
click at [342, 211] on button "1" at bounding box center [346, 212] width 16 height 16
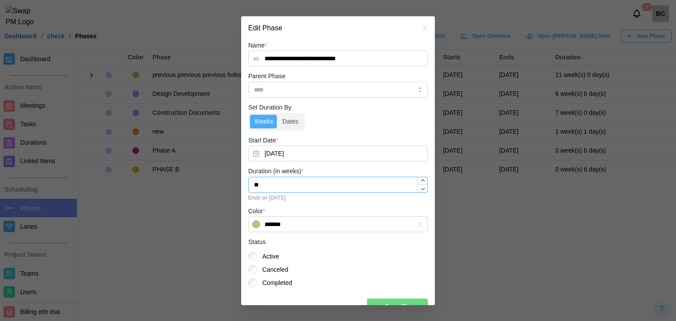
click at [286, 188] on input "**" at bounding box center [338, 185] width 180 height 16
click at [285, 110] on label "Set Duration By" at bounding box center [269, 108] width 43 height 10
click at [290, 120] on label "Dates" at bounding box center [290, 122] width 25 height 14
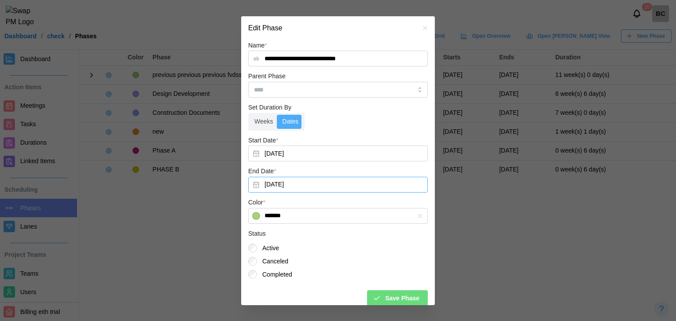
click at [300, 184] on button "Oct 16, 2025" at bounding box center [338, 185] width 180 height 16
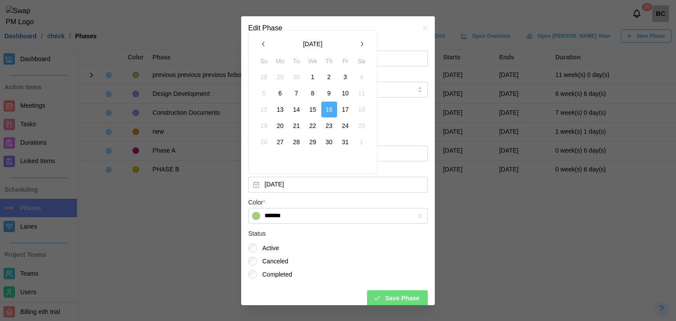
click at [264, 44] on icon "button" at bounding box center [263, 43] width 7 height 7
click at [346, 77] on button "1" at bounding box center [346, 77] width 16 height 16
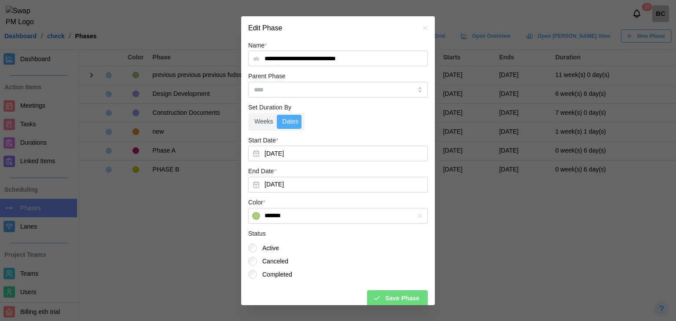
click at [385, 292] on span "Save Phase" at bounding box center [402, 298] width 34 height 15
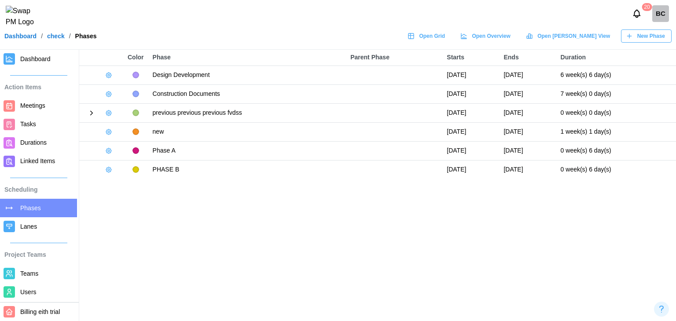
click at [110, 152] on icon "button" at bounding box center [108, 150] width 7 height 7
click at [121, 165] on div "Edit Phase" at bounding box center [141, 168] width 40 height 7
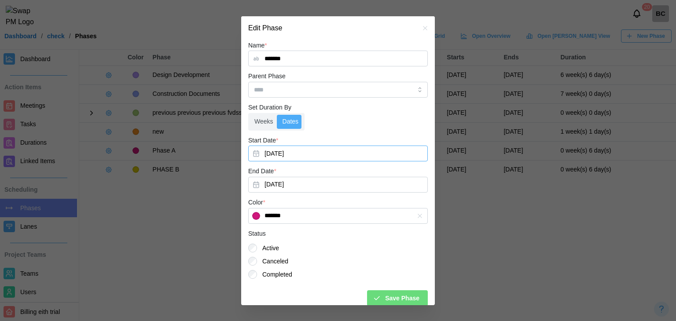
click at [305, 150] on button "Aug 5, 2025" at bounding box center [338, 154] width 180 height 16
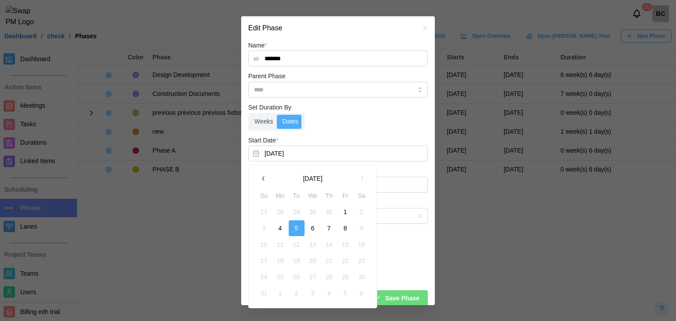
click at [345, 212] on button "1" at bounding box center [346, 212] width 16 height 16
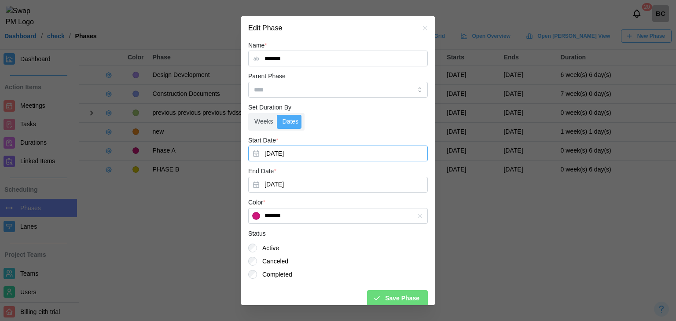
click at [300, 147] on button "Aug 1, 2025" at bounding box center [338, 154] width 180 height 16
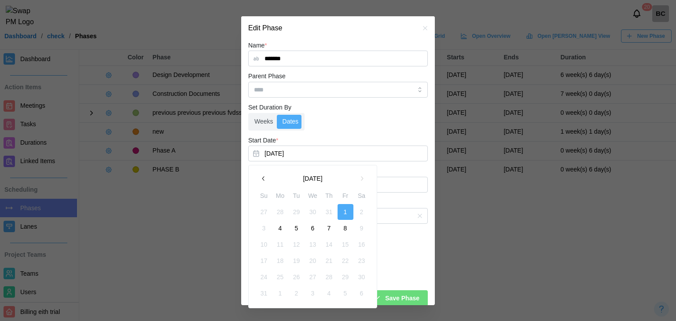
click at [305, 186] on button "August 2025" at bounding box center [313, 179] width 82 height 16
click at [374, 164] on form "Name * ******* Parent Phase Set Duration By Weeks Dates Start Date * Aug 1, 202…" at bounding box center [338, 173] width 180 height 266
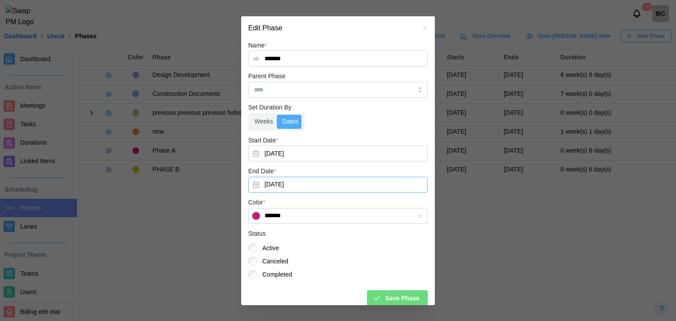
click at [364, 187] on button "Aug 11, 2025" at bounding box center [338, 185] width 180 height 16
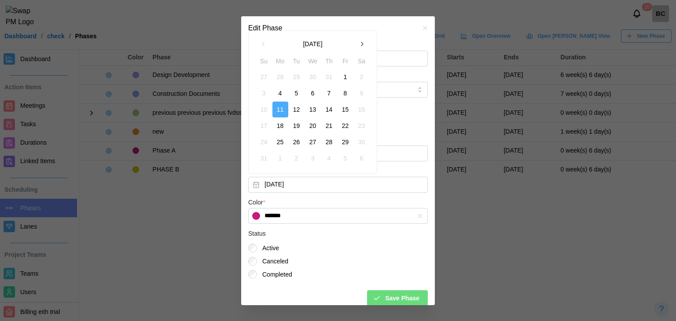
click at [342, 77] on button "1" at bounding box center [346, 77] width 16 height 16
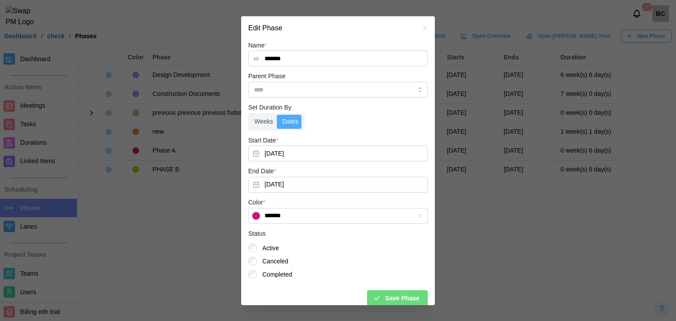
click at [376, 296] on icon "submit" at bounding box center [377, 298] width 8 height 8
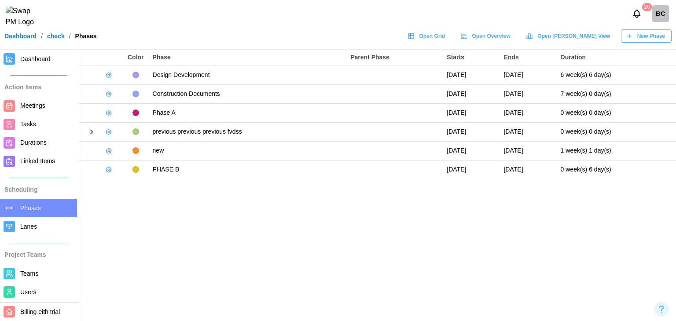
click at [105, 166] on icon "button" at bounding box center [108, 169] width 7 height 7
click at [117, 184] on button "Edit Phase" at bounding box center [136, 187] width 62 height 16
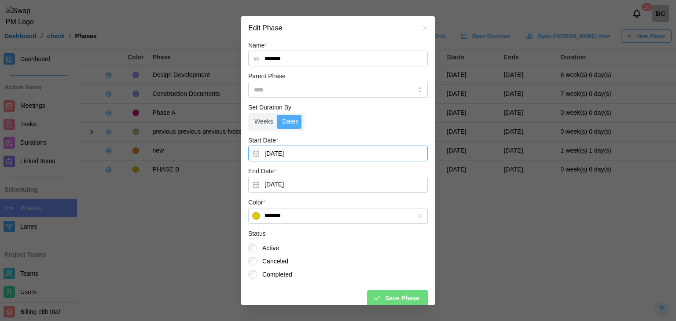
click at [283, 160] on button "Aug 5, 2025" at bounding box center [338, 154] width 180 height 16
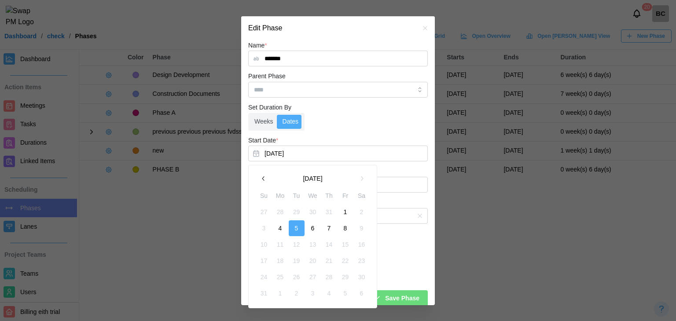
click at [345, 212] on button "1" at bounding box center [346, 212] width 16 height 16
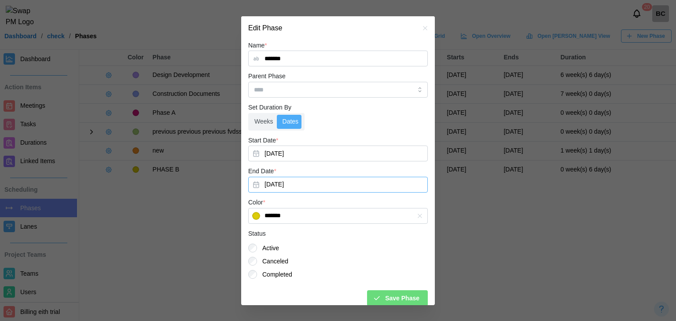
click at [296, 182] on button "Aug 11, 2025" at bounding box center [338, 185] width 180 height 16
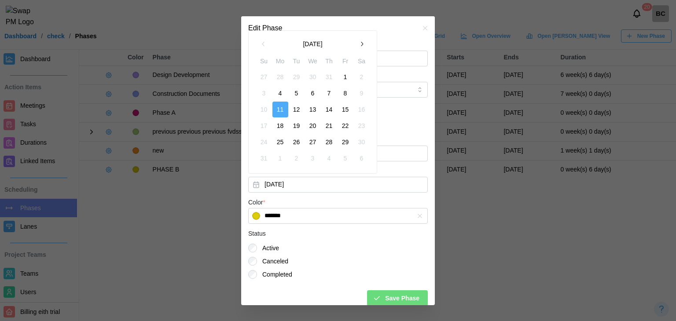
click at [345, 79] on button "1" at bounding box center [346, 77] width 16 height 16
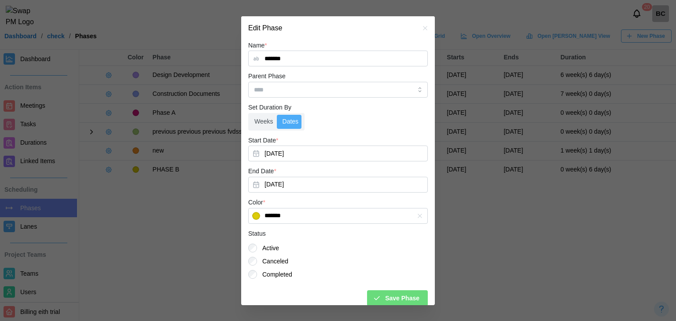
click at [380, 301] on div "Save Phase" at bounding box center [396, 298] width 47 height 15
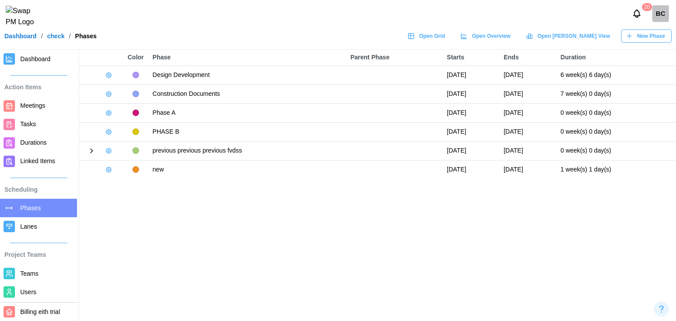
click at [97, 90] on div at bounding box center [101, 94] width 35 height 12
click at [106, 94] on icon "button" at bounding box center [108, 94] width 5 height 5
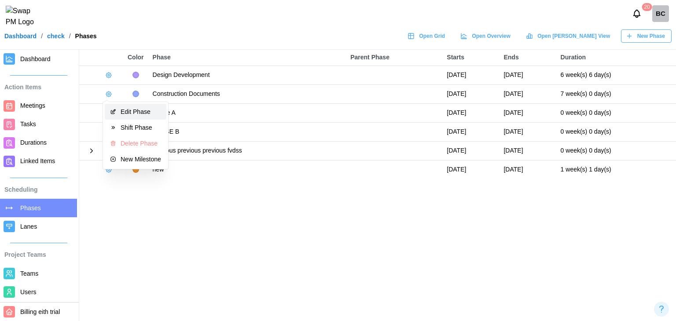
click at [119, 113] on button "Edit Phase" at bounding box center [136, 112] width 62 height 16
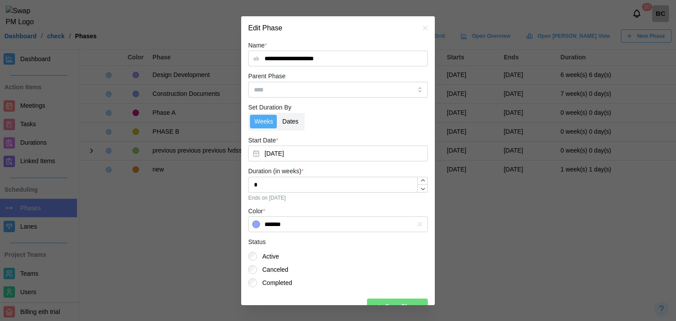
click at [284, 120] on label "Dates" at bounding box center [290, 122] width 25 height 14
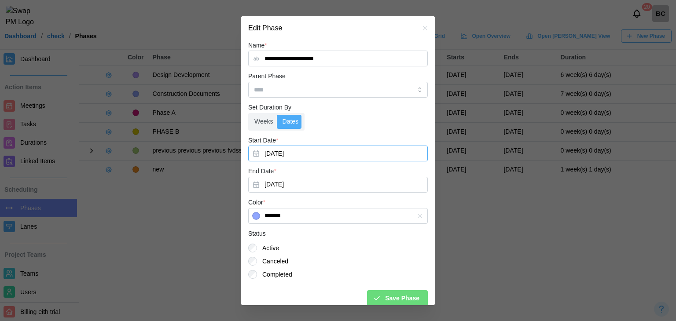
click at [286, 153] on button "Jul 11, 2025" at bounding box center [338, 154] width 180 height 16
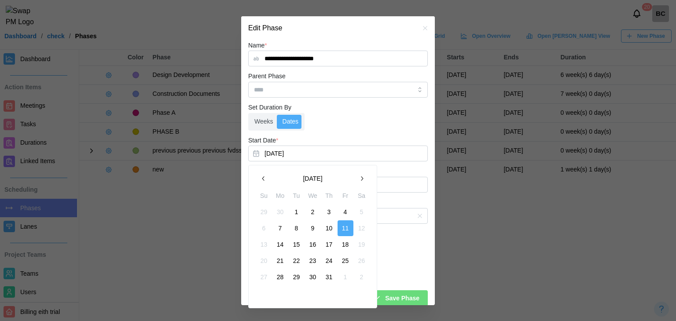
click at [363, 179] on icon "button" at bounding box center [361, 178] width 7 height 7
click at [343, 212] on button "1" at bounding box center [346, 212] width 16 height 16
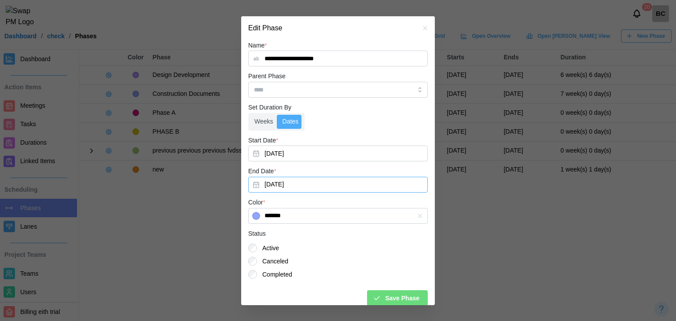
click at [285, 190] on button "Aug 29, 2025" at bounding box center [338, 185] width 180 height 16
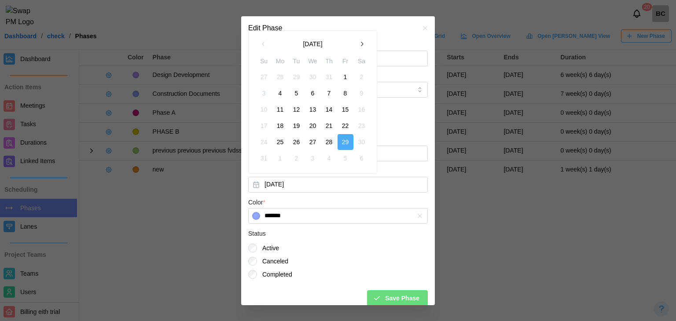
click at [346, 81] on button "1" at bounding box center [346, 77] width 16 height 16
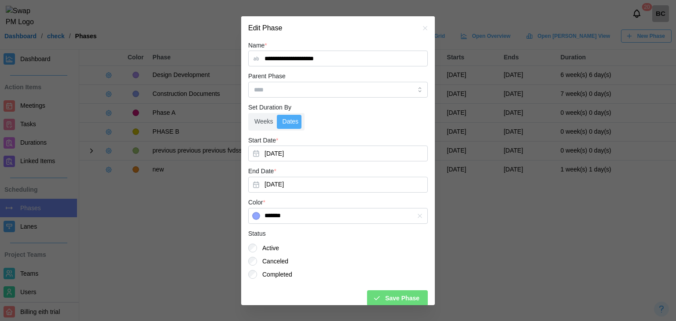
click at [402, 298] on span "Save Phase" at bounding box center [402, 298] width 34 height 15
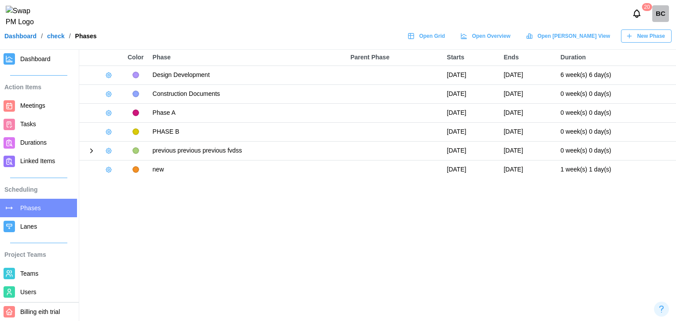
click at [109, 75] on icon "button" at bounding box center [108, 75] width 7 height 7
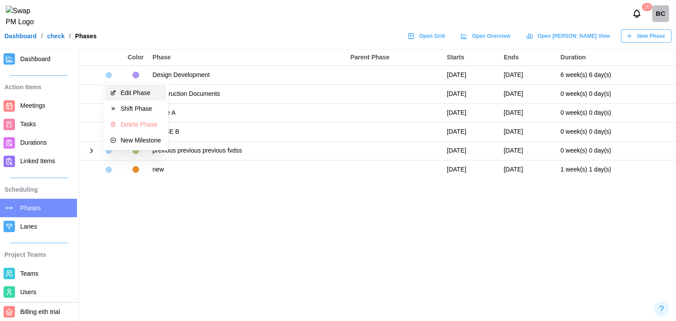
click at [121, 92] on div "Edit Phase" at bounding box center [141, 92] width 40 height 7
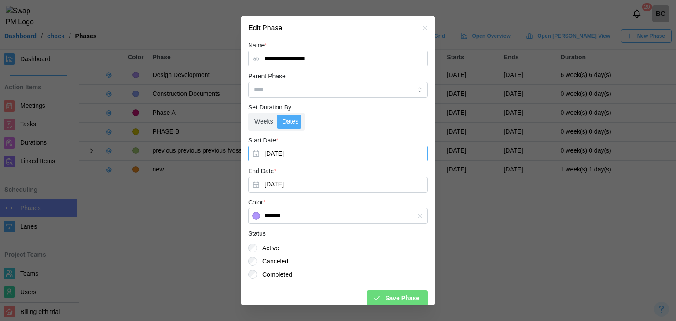
click at [286, 153] on button "Jul 11, 2025" at bounding box center [338, 154] width 180 height 16
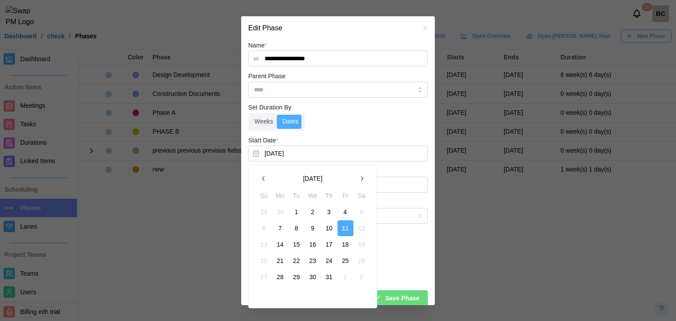
click at [368, 179] on button "button" at bounding box center [362, 179] width 16 height 16
click at [346, 210] on button "1" at bounding box center [346, 212] width 16 height 16
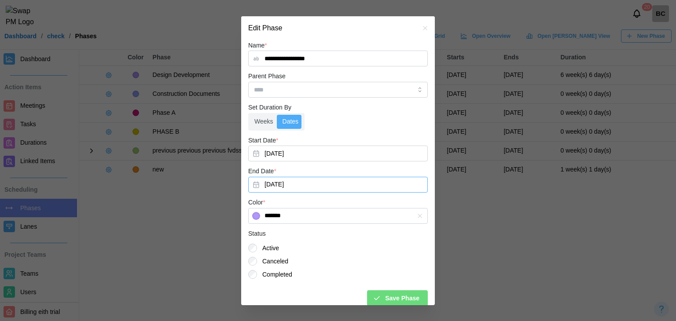
click at [295, 185] on button "Aug 28, 2025" at bounding box center [338, 185] width 180 height 16
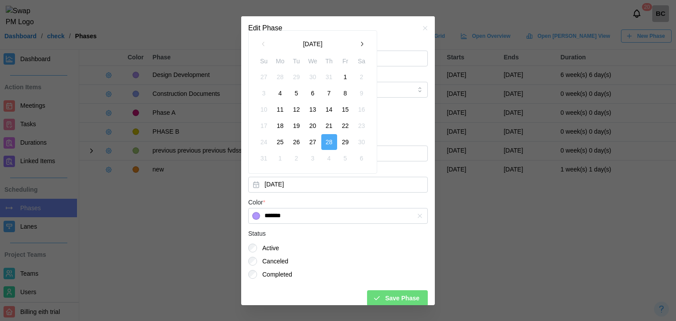
click at [347, 77] on button "1" at bounding box center [346, 77] width 16 height 16
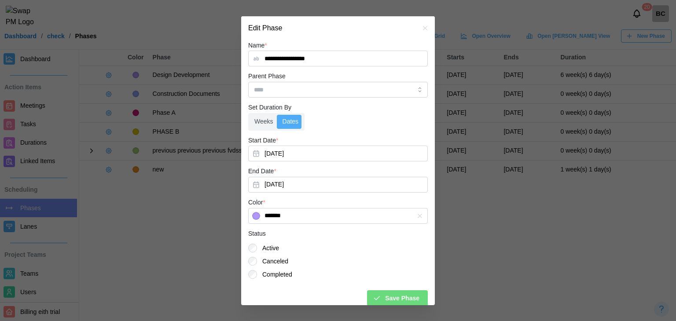
click at [393, 297] on span "Save Phase" at bounding box center [402, 298] width 34 height 15
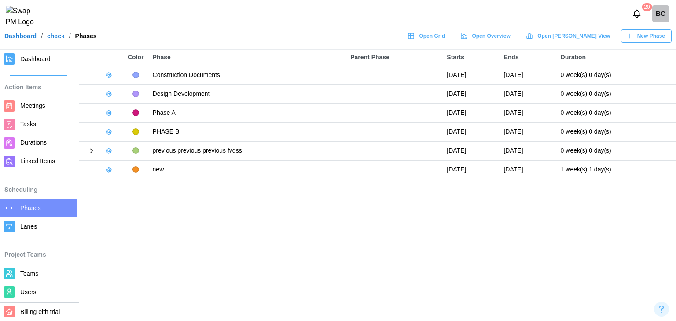
click at [37, 57] on span "Dashboard" at bounding box center [35, 58] width 30 height 7
click at [35, 57] on span "Dashboard" at bounding box center [35, 58] width 30 height 7
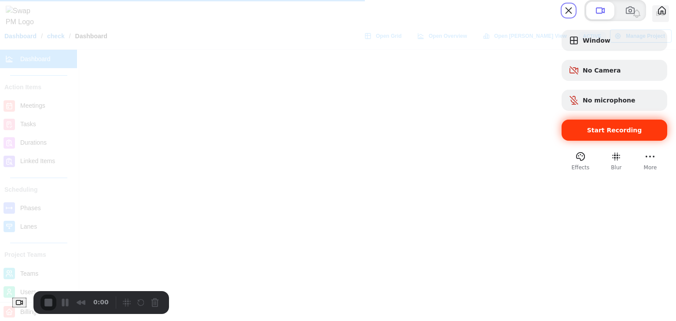
click at [634, 134] on span "Start Recording" at bounding box center [615, 130] width 92 height 7
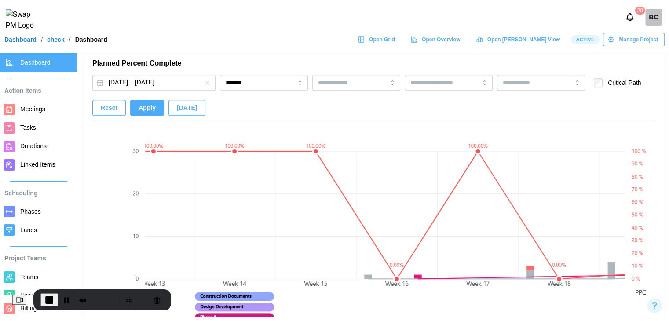
scroll to position [576, 0]
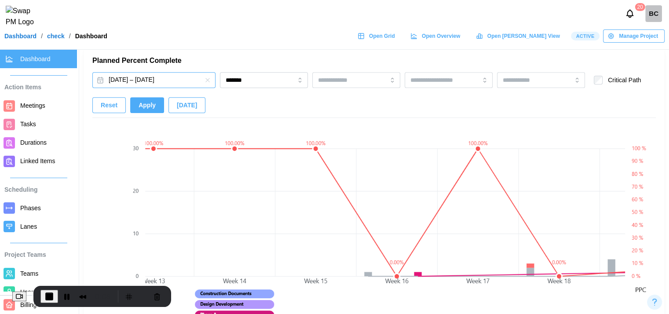
click at [192, 84] on button "[DATE] – [DATE]" at bounding box center [153, 80] width 123 height 16
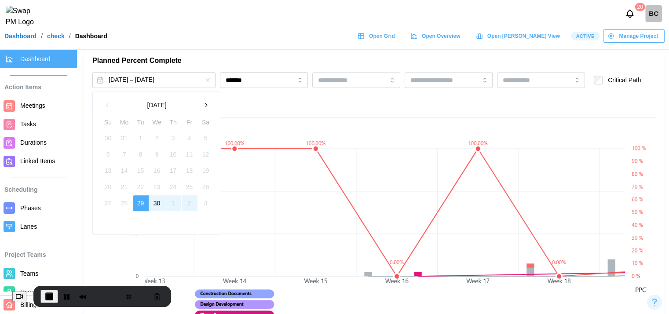
click at [210, 101] on button "button" at bounding box center [206, 105] width 16 height 16
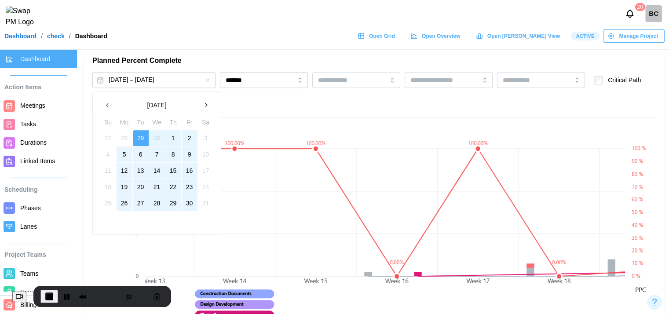
click at [201, 102] on button "button" at bounding box center [206, 105] width 16 height 16
click at [189, 136] on button "1" at bounding box center [190, 138] width 16 height 16
click at [195, 204] on button "29" at bounding box center [190, 203] width 16 height 16
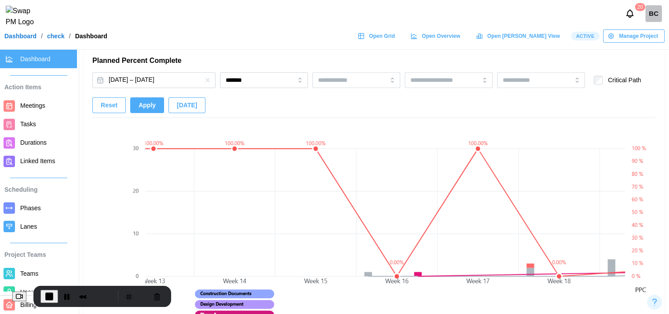
click at [155, 103] on button "Apply" at bounding box center [147, 105] width 34 height 16
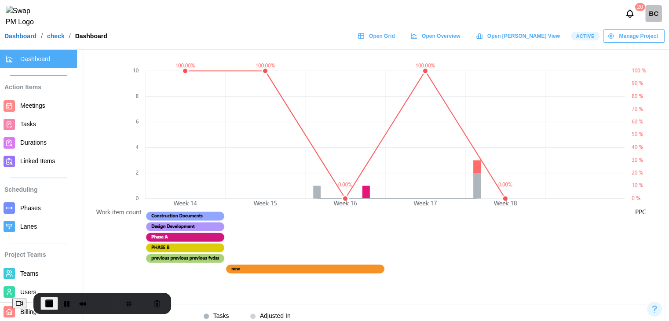
scroll to position [664, 0]
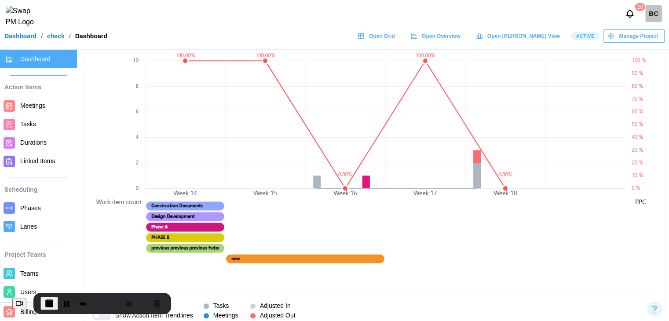
click at [25, 210] on span "Phases" at bounding box center [30, 208] width 21 height 7
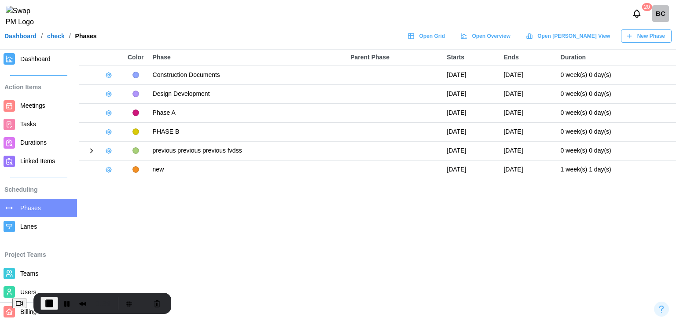
click at [113, 77] on button "button" at bounding box center [109, 75] width 12 height 12
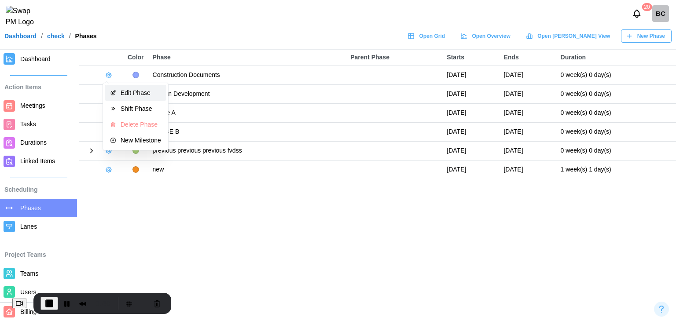
click at [121, 89] on div "Edit Phase" at bounding box center [141, 92] width 40 height 7
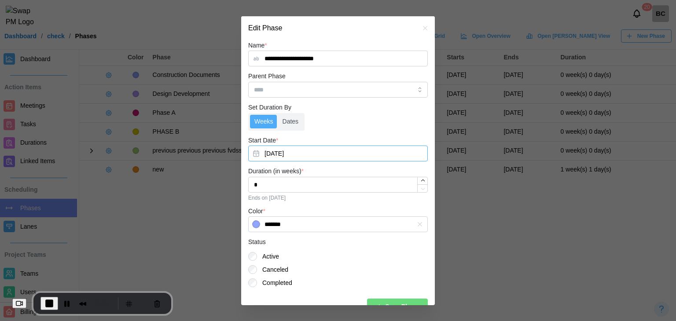
click at [315, 157] on button "[DATE]" at bounding box center [338, 154] width 180 height 16
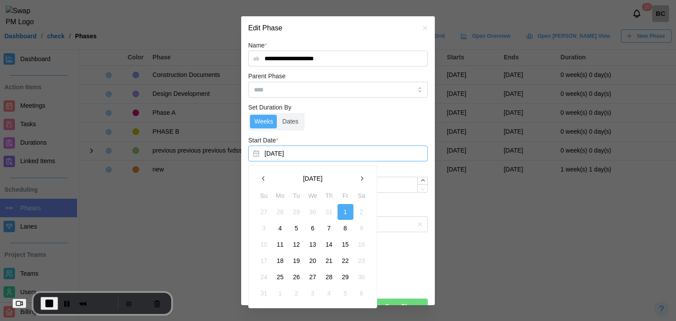
click at [51, 305] on span "End Recording" at bounding box center [49, 303] width 11 height 11
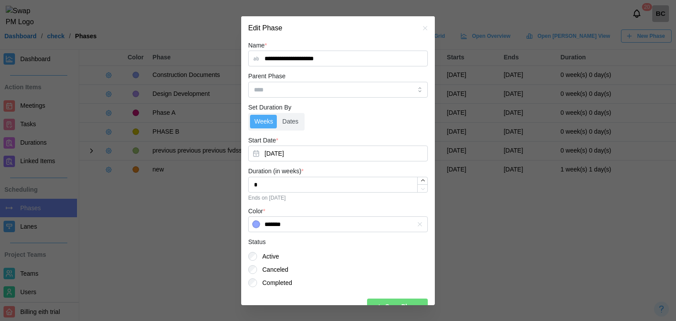
click at [423, 27] on icon "button" at bounding box center [425, 28] width 4 height 4
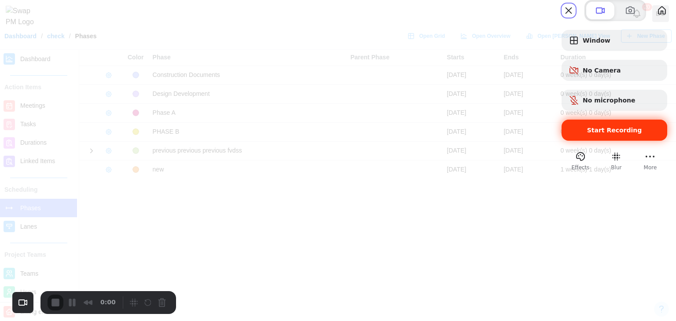
click at [627, 134] on span "Start Recording" at bounding box center [615, 130] width 92 height 7
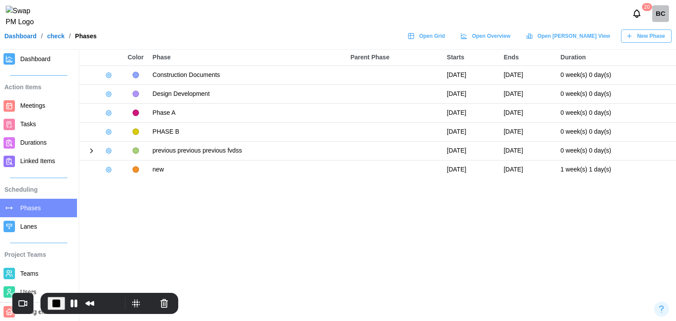
click at [45, 64] on link "Dashboard" at bounding box center [38, 59] width 77 height 18
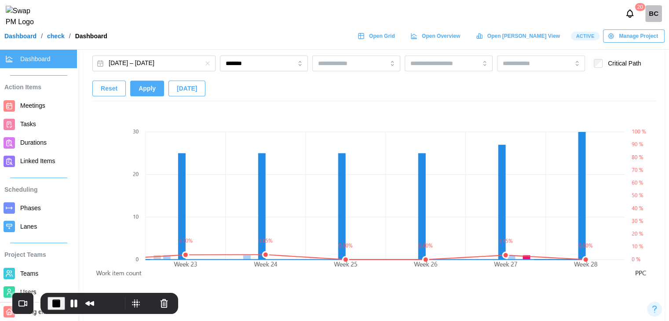
scroll to position [594, 0]
click at [565, 238] on canvas at bounding box center [385, 231] width 480 height 253
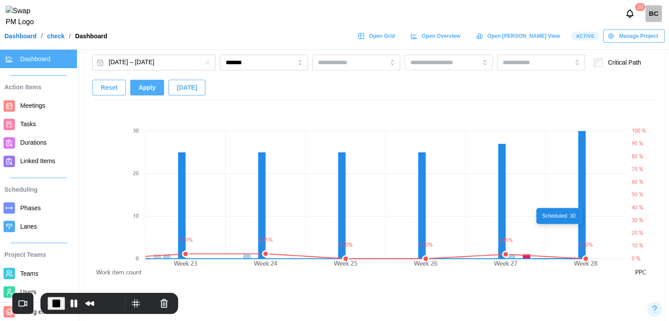
click at [580, 234] on canvas at bounding box center [385, 231] width 480 height 253
click at [241, 64] on input "*******" at bounding box center [264, 63] width 88 height 16
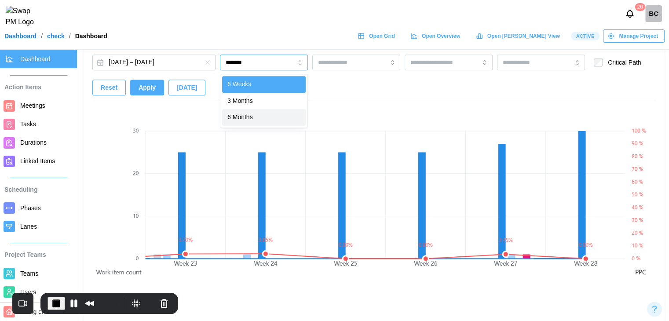
type input "********"
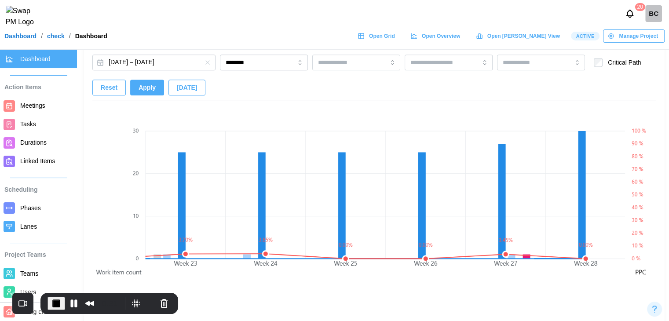
click at [157, 89] on button "Apply" at bounding box center [147, 88] width 34 height 16
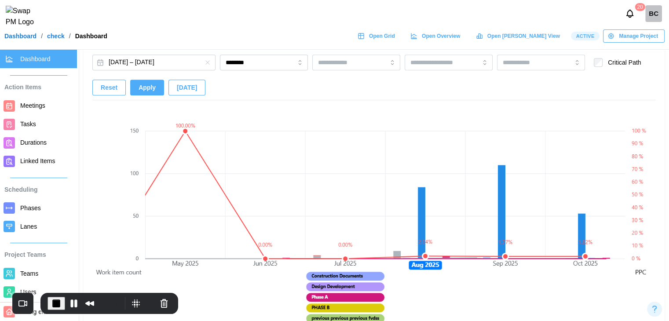
scroll to position [0, 80]
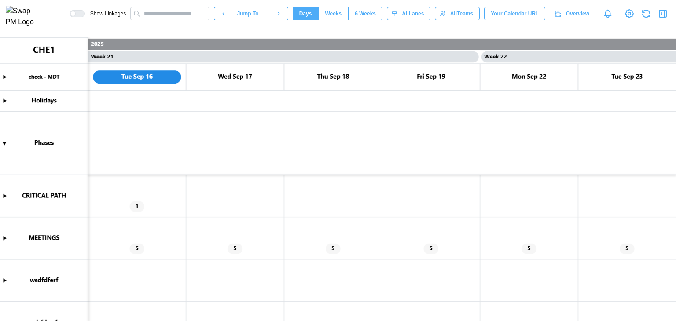
scroll to position [0, 9896]
click at [5, 239] on canvas at bounding box center [338, 179] width 676 height 284
click at [5, 240] on canvas at bounding box center [338, 179] width 676 height 284
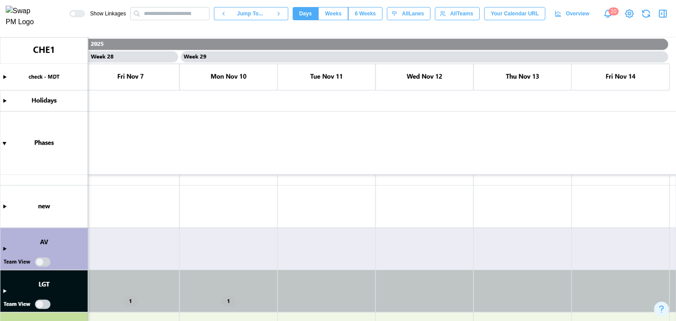
scroll to position [524, 0]
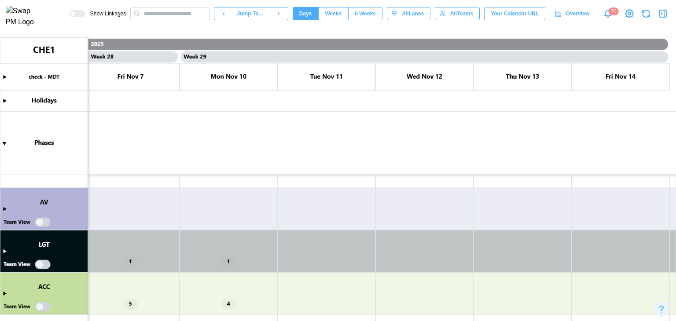
click at [661, 15] on icon "button" at bounding box center [661, 14] width 1 height 2
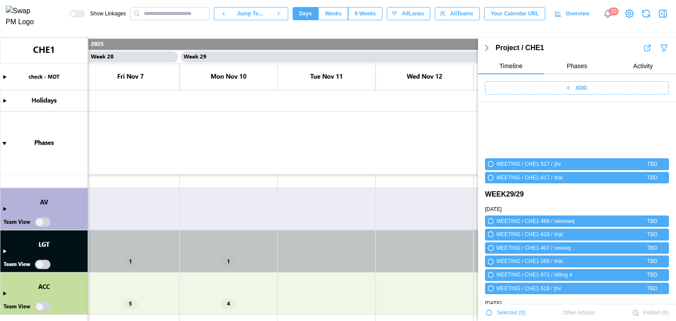
scroll to position [6646, 0]
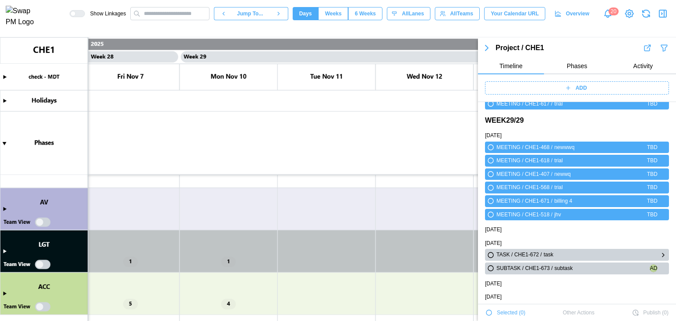
click at [662, 256] on icon "button" at bounding box center [663, 255] width 2 height 4
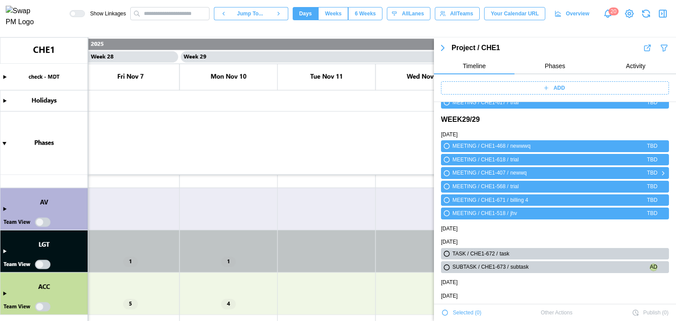
scroll to position [0, 0]
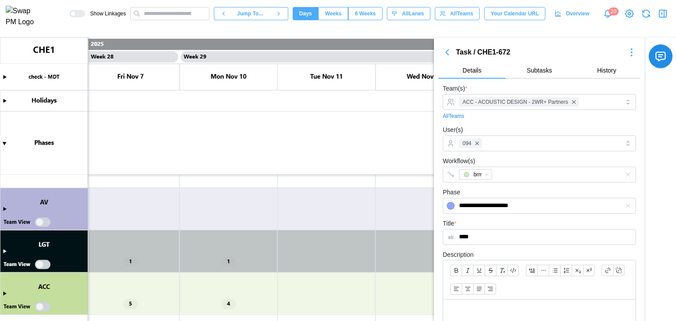
click at [627, 55] on icon "button" at bounding box center [631, 52] width 11 height 11
click at [611, 82] on div "Jump To Date" at bounding box center [613, 82] width 38 height 7
click at [628, 54] on icon "button" at bounding box center [631, 52] width 11 height 11
click at [617, 78] on button "Jump To Date" at bounding box center [607, 83] width 60 height 16
click at [2, 253] on canvas at bounding box center [338, 179] width 676 height 284
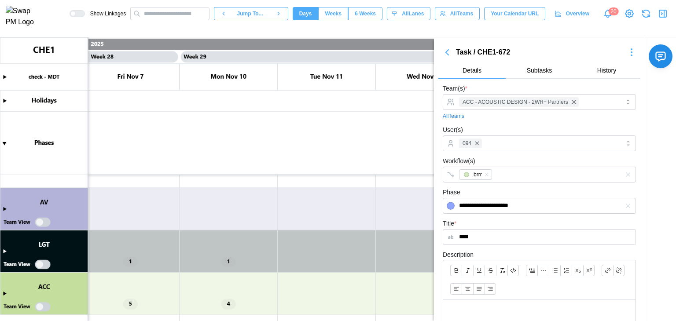
scroll to position [576, 0]
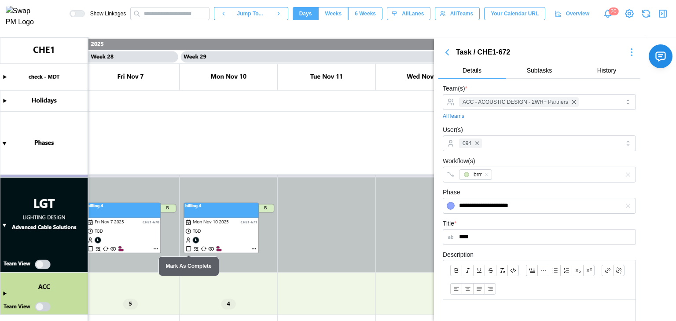
click at [7, 294] on canvas at bounding box center [338, 179] width 676 height 284
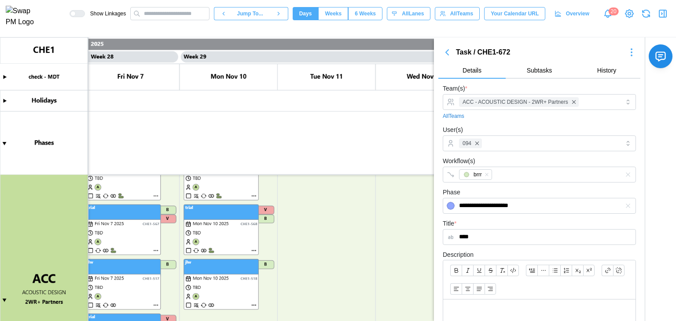
scroll to position [840, 0]
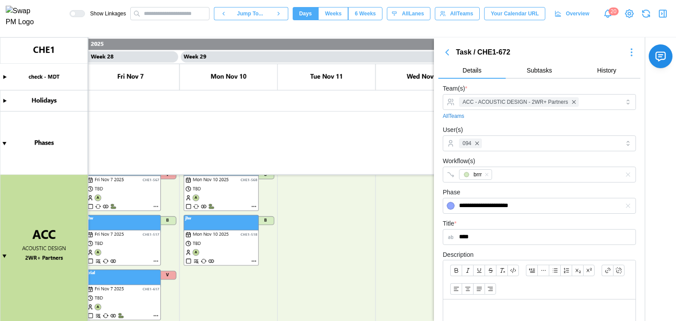
click at [626, 47] on icon "button" at bounding box center [631, 52] width 11 height 11
click at [618, 66] on div "More Actions" at bounding box center [607, 68] width 60 height 13
click at [618, 77] on button "Jump To Date" at bounding box center [607, 83] width 60 height 16
click at [448, 53] on icon "button" at bounding box center [447, 52] width 3 height 5
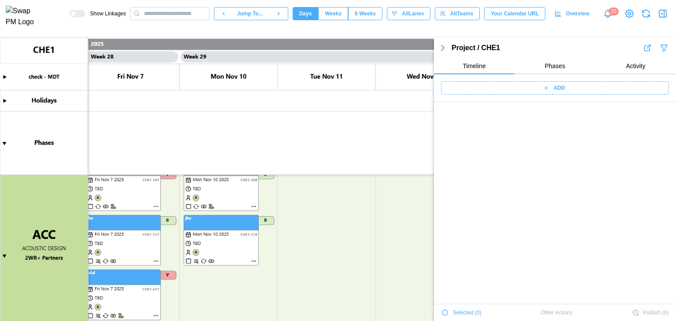
click at [444, 49] on icon "button" at bounding box center [442, 48] width 11 height 11
click at [443, 48] on icon "button" at bounding box center [442, 47] width 3 height 5
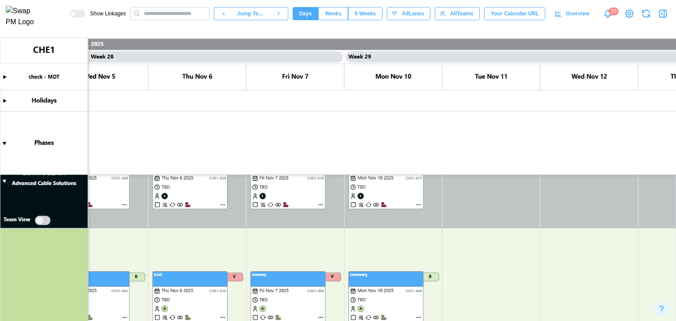
scroll to position [595, 0]
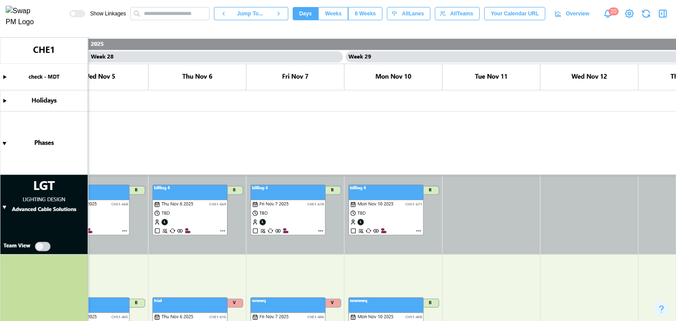
drag, startPoint x: 103, startPoint y: 121, endPoint x: 104, endPoint y: 111, distance: 9.7
click at [103, 121] on canvas at bounding box center [338, 179] width 676 height 284
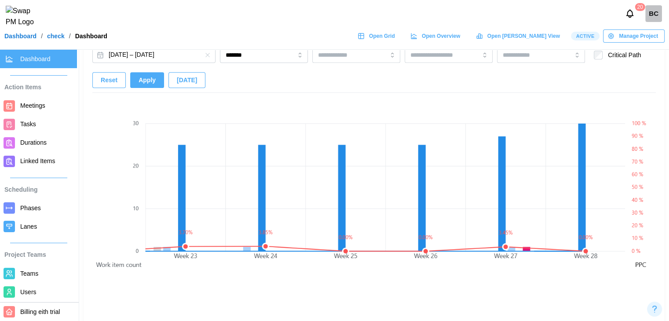
scroll to position [528, 0]
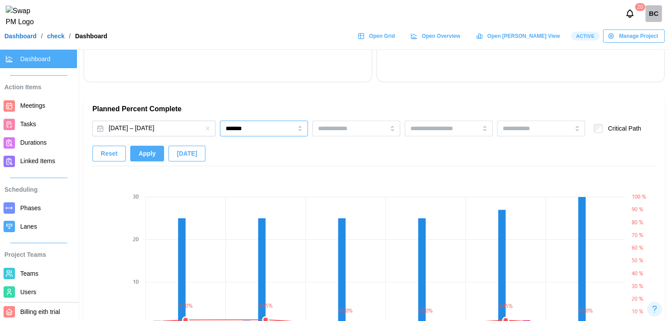
click at [224, 126] on input "*******" at bounding box center [264, 129] width 88 height 16
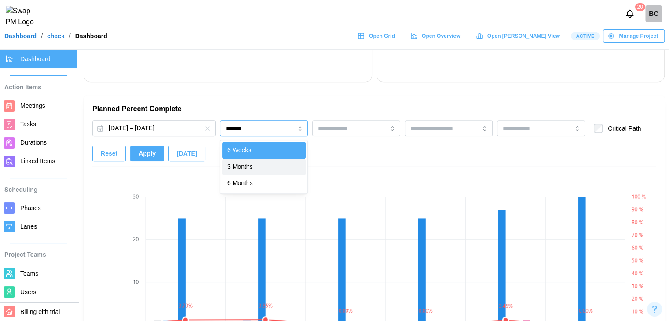
type input "********"
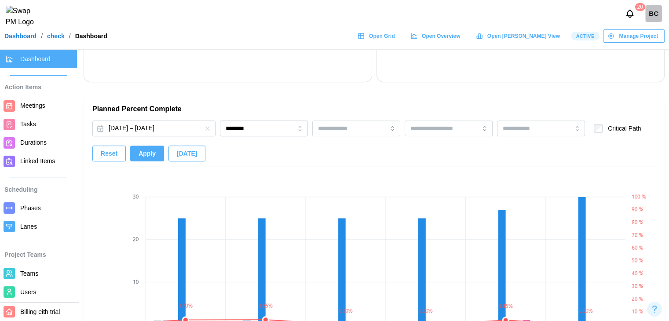
click at [139, 157] on span "Apply" at bounding box center [147, 153] width 17 height 15
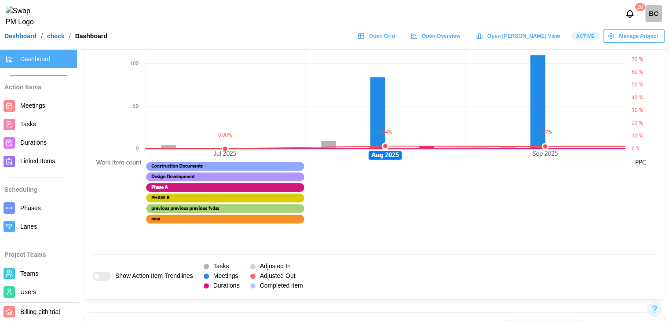
scroll to position [0, 640]
